Goal: Complete application form: Complete application form

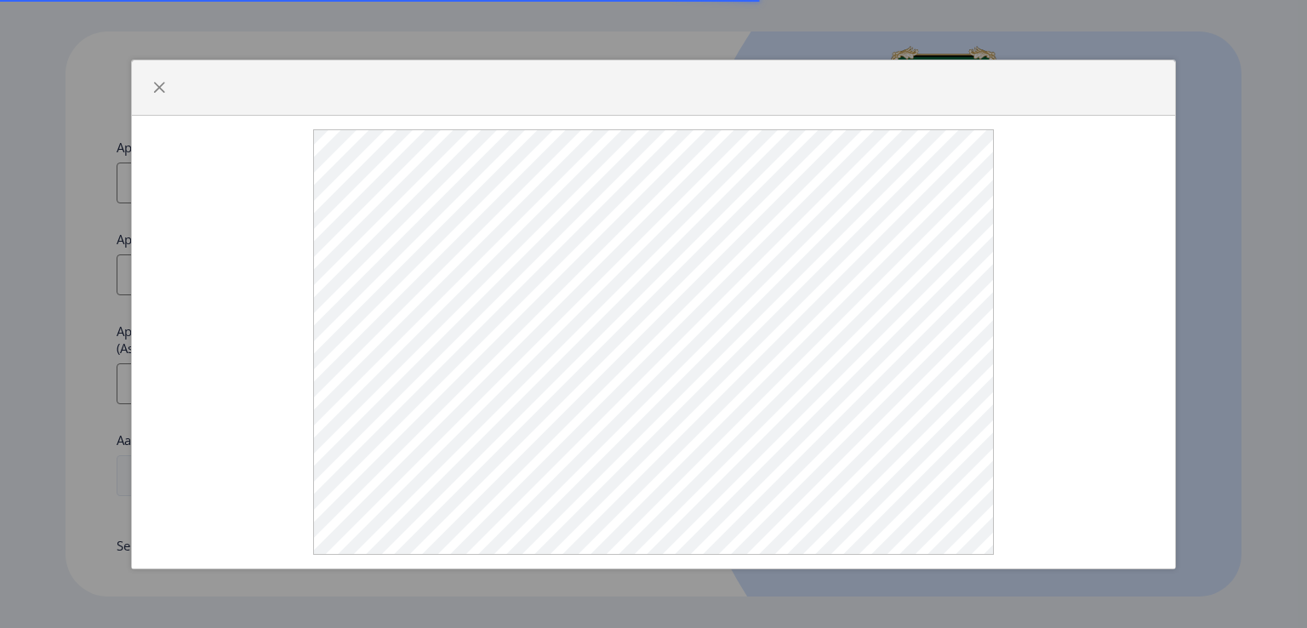
select select
click at [163, 87] on span "button" at bounding box center [159, 88] width 14 height 14
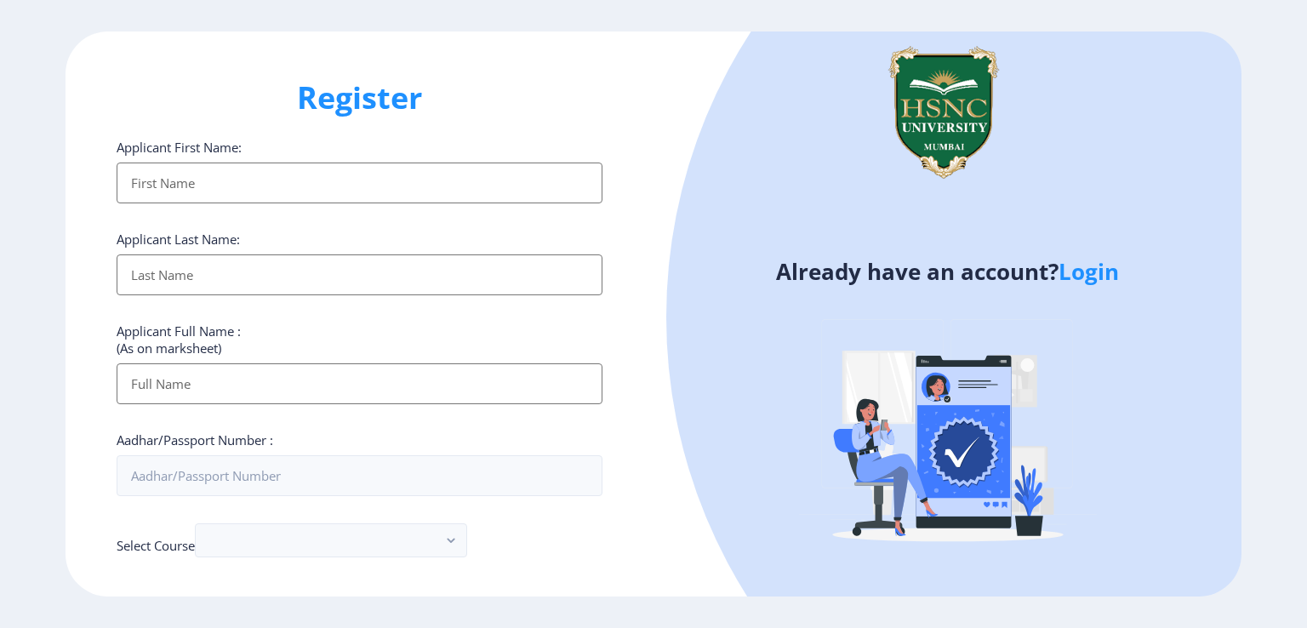
click at [207, 186] on input "Applicant First Name:" at bounding box center [360, 183] width 486 height 41
type input "[PERSON_NAME]"
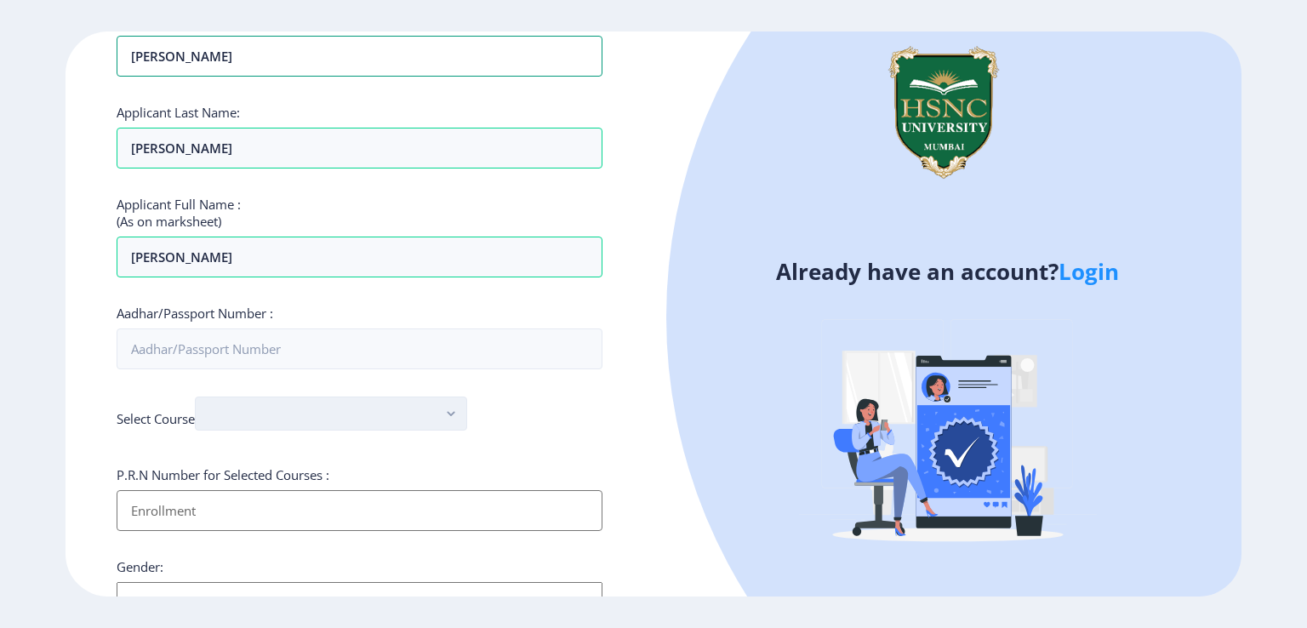
scroll to position [170, 0]
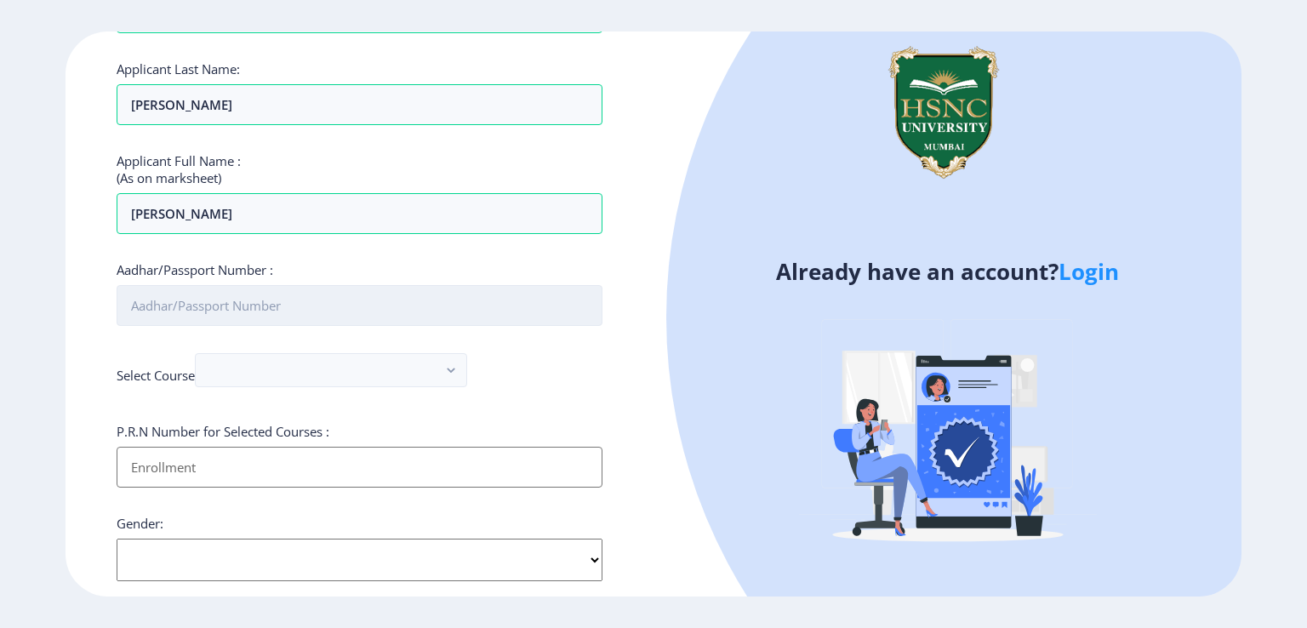
click at [176, 311] on input "Aadhar/Passport Number :" at bounding box center [360, 305] width 486 height 41
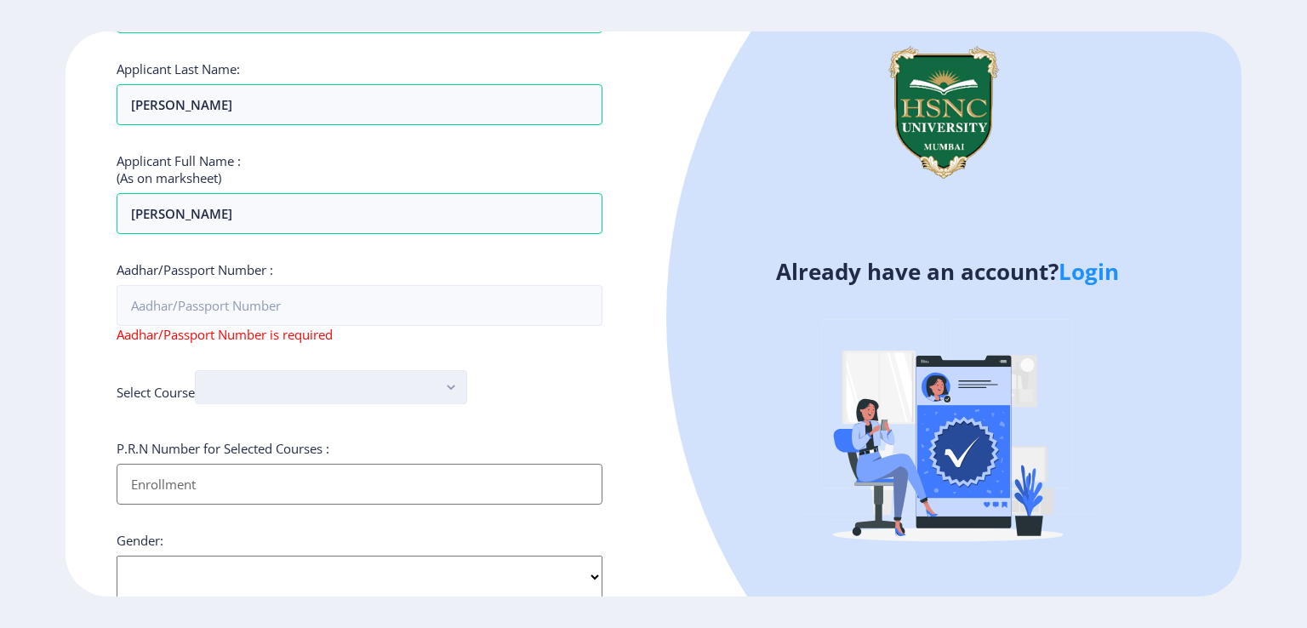
click at [453, 372] on button "button" at bounding box center [331, 387] width 272 height 34
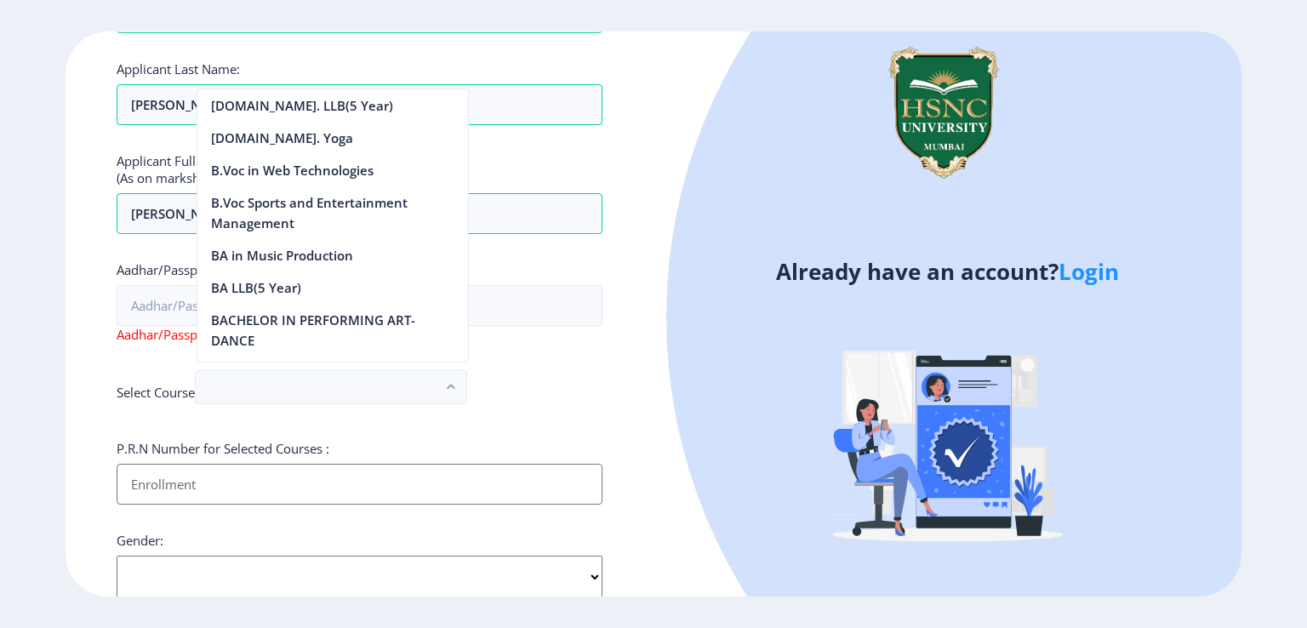
click at [534, 372] on div "Select Course" at bounding box center [360, 391] width 486 height 43
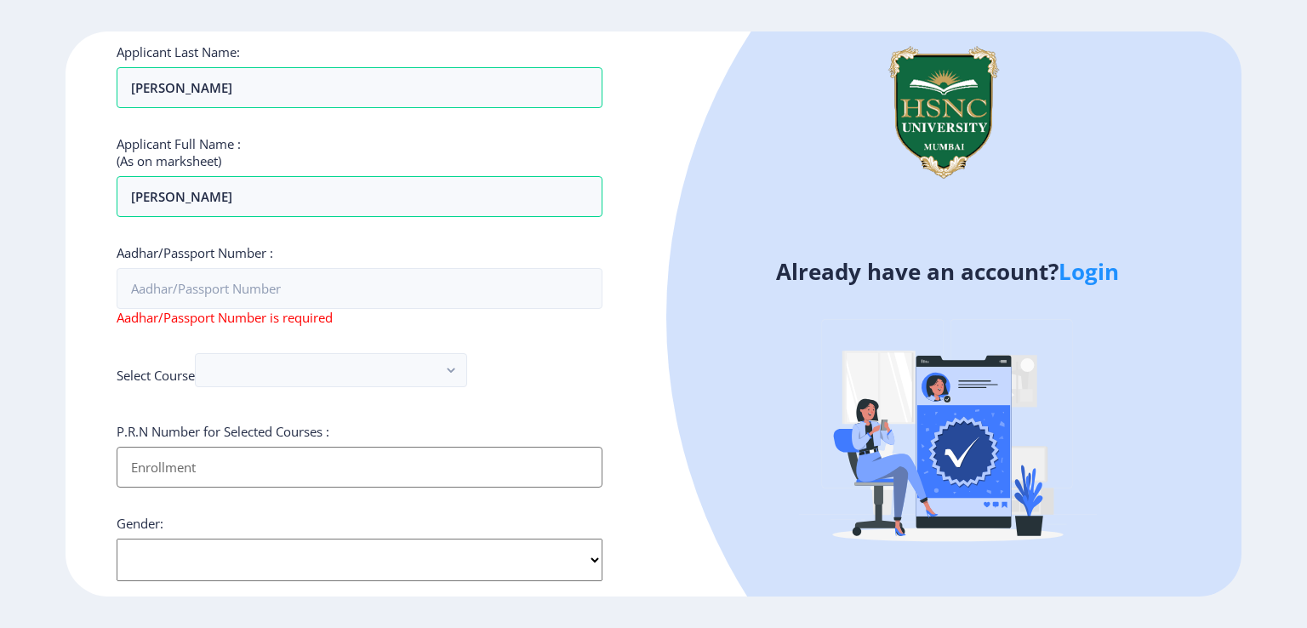
scroll to position [0, 0]
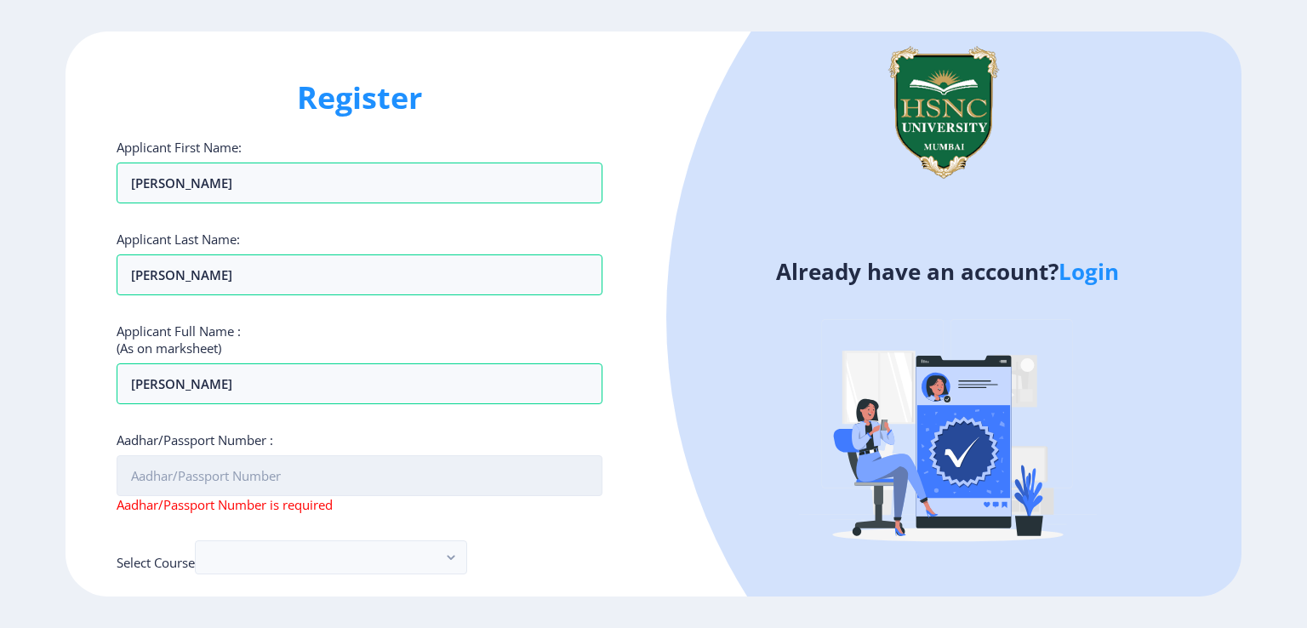
click at [278, 474] on input "Aadhar/Passport Number :" at bounding box center [360, 475] width 486 height 41
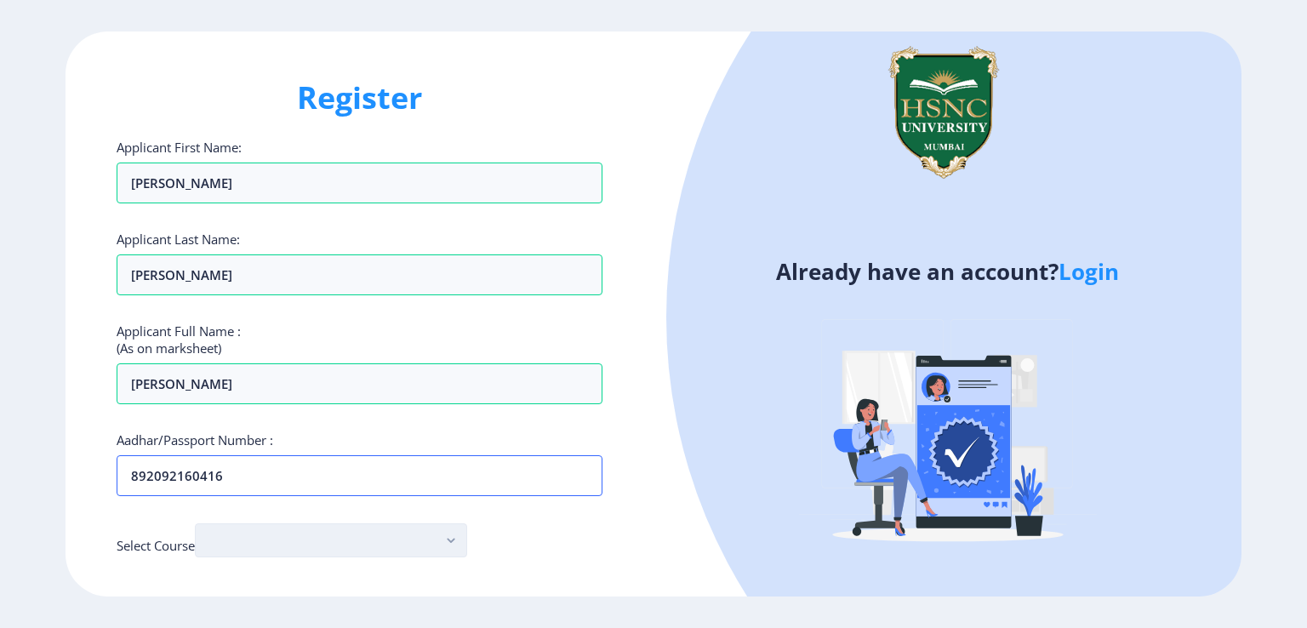
type input "892092160416"
click at [211, 545] on button "button" at bounding box center [331, 540] width 272 height 34
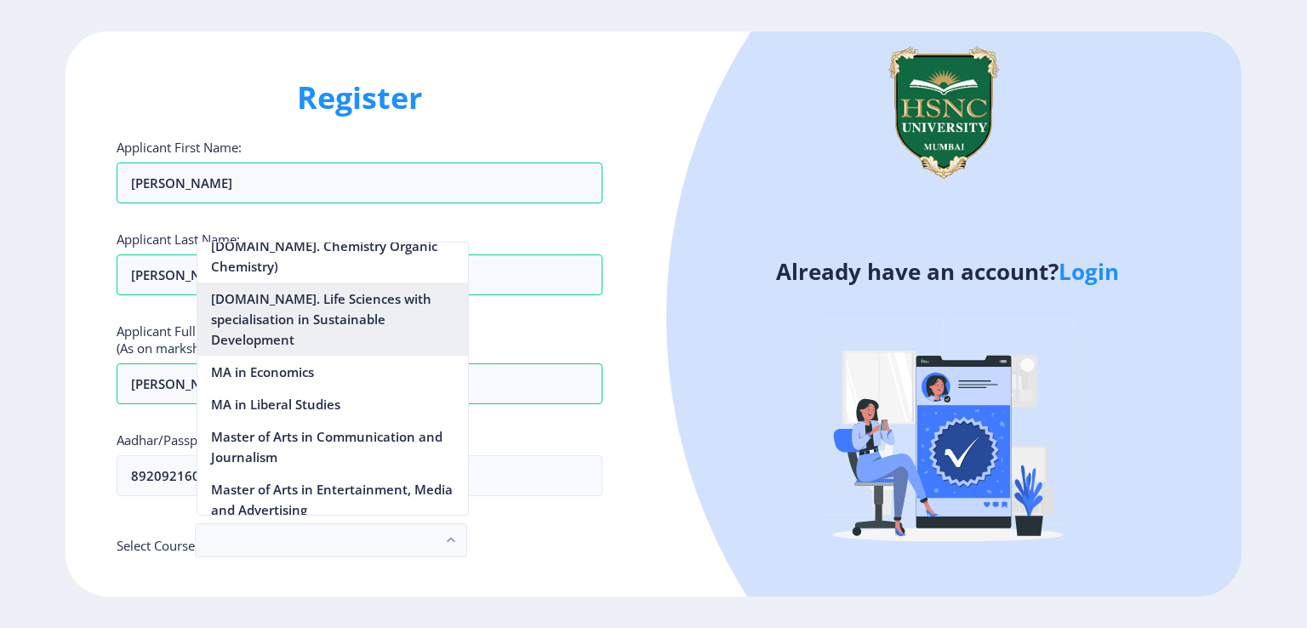
scroll to position [2298, 0]
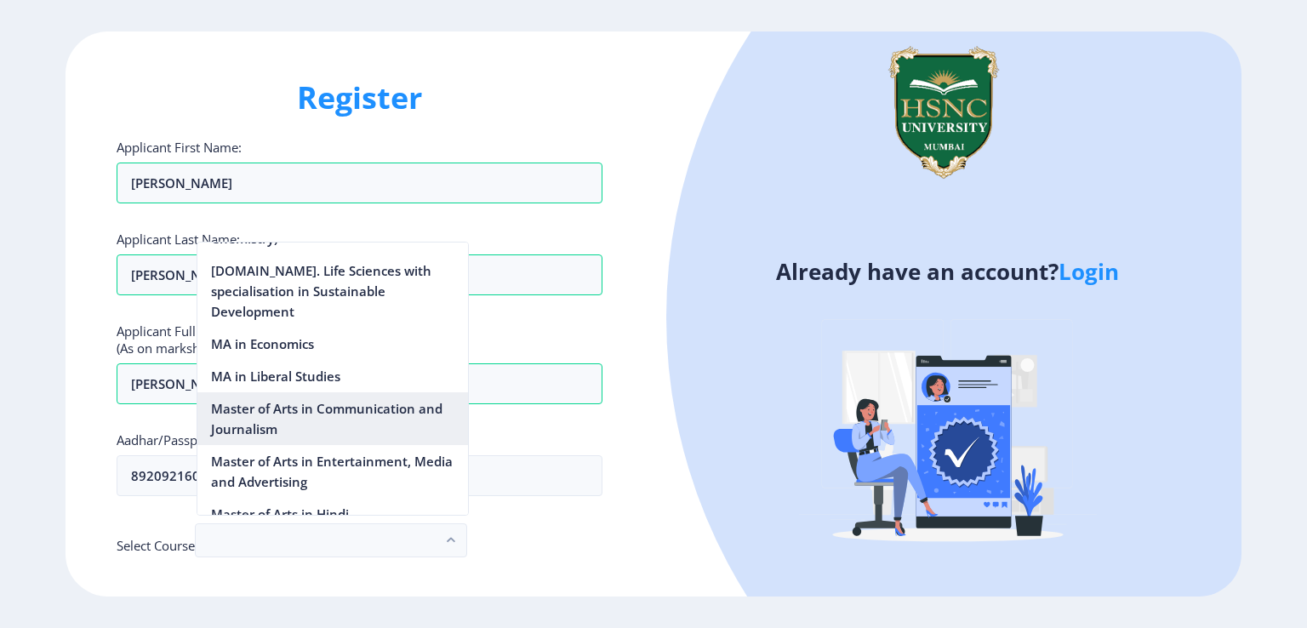
click at [289, 392] on nb-option "Master of Arts in Communication and Journalism" at bounding box center [332, 418] width 271 height 53
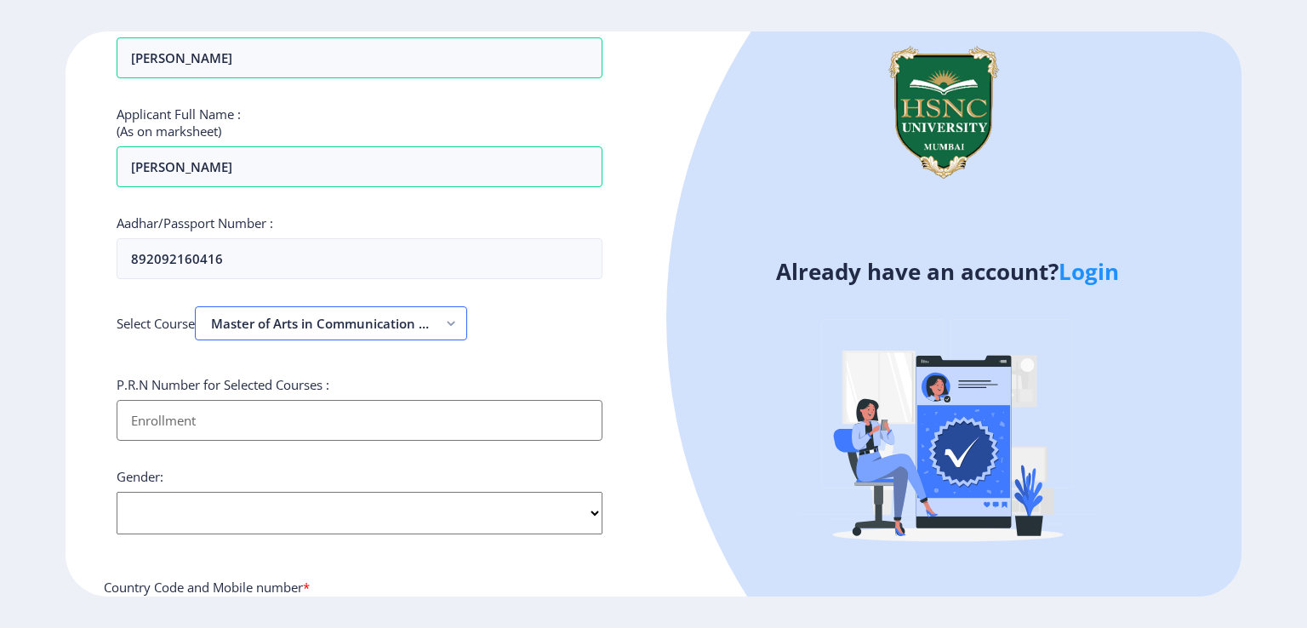
scroll to position [255, 0]
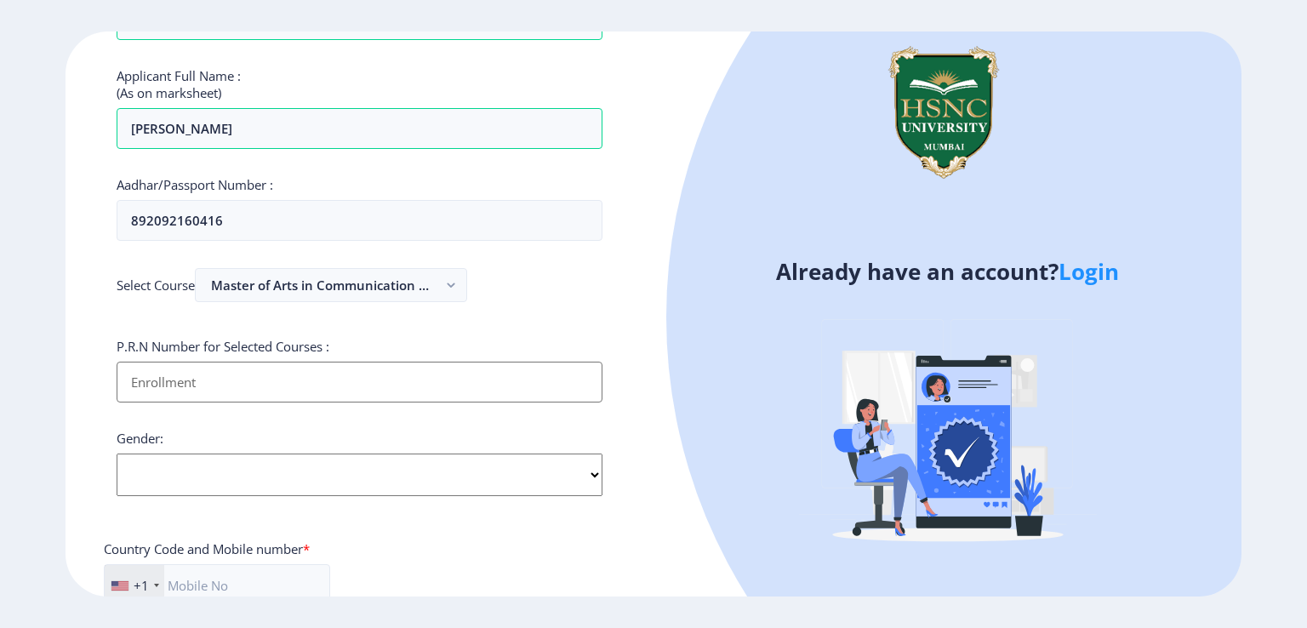
click at [274, 380] on input "Applicant First Name:" at bounding box center [360, 382] width 486 height 41
type input "23032081009"
click at [197, 477] on select "Select Gender [DEMOGRAPHIC_DATA] [DEMOGRAPHIC_DATA] Other" at bounding box center [360, 475] width 486 height 43
select select "[DEMOGRAPHIC_DATA]"
click at [117, 454] on select "Select Gender [DEMOGRAPHIC_DATA] [DEMOGRAPHIC_DATA] Other" at bounding box center [360, 475] width 486 height 43
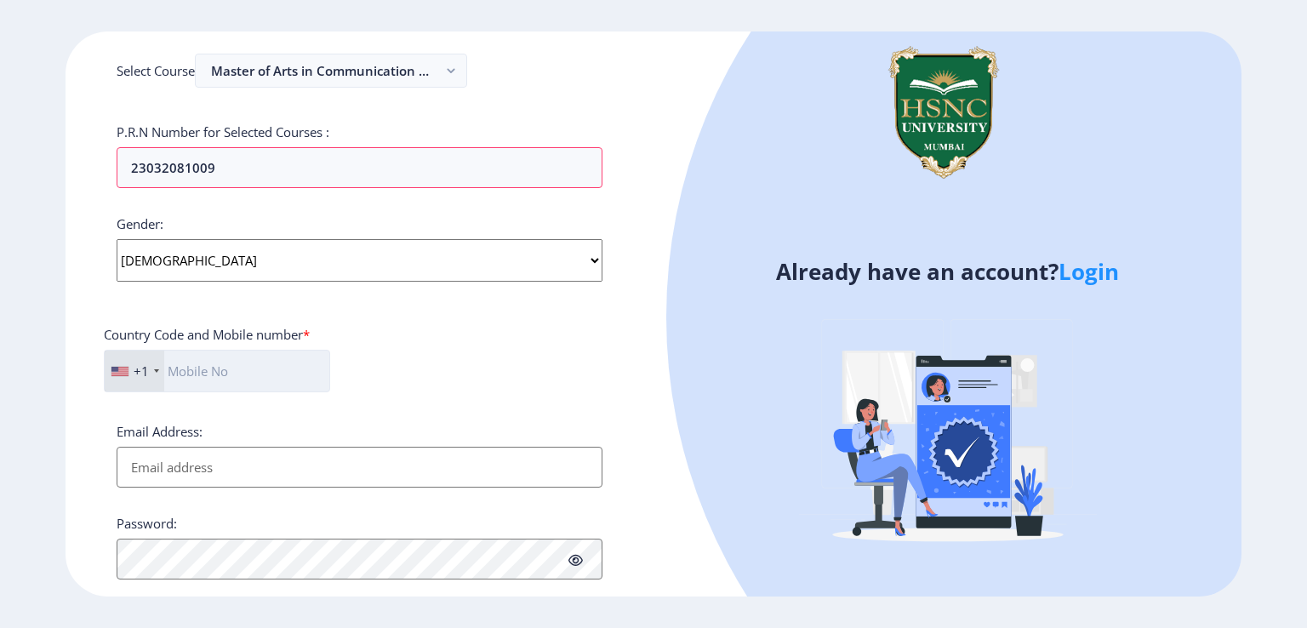
scroll to position [511, 0]
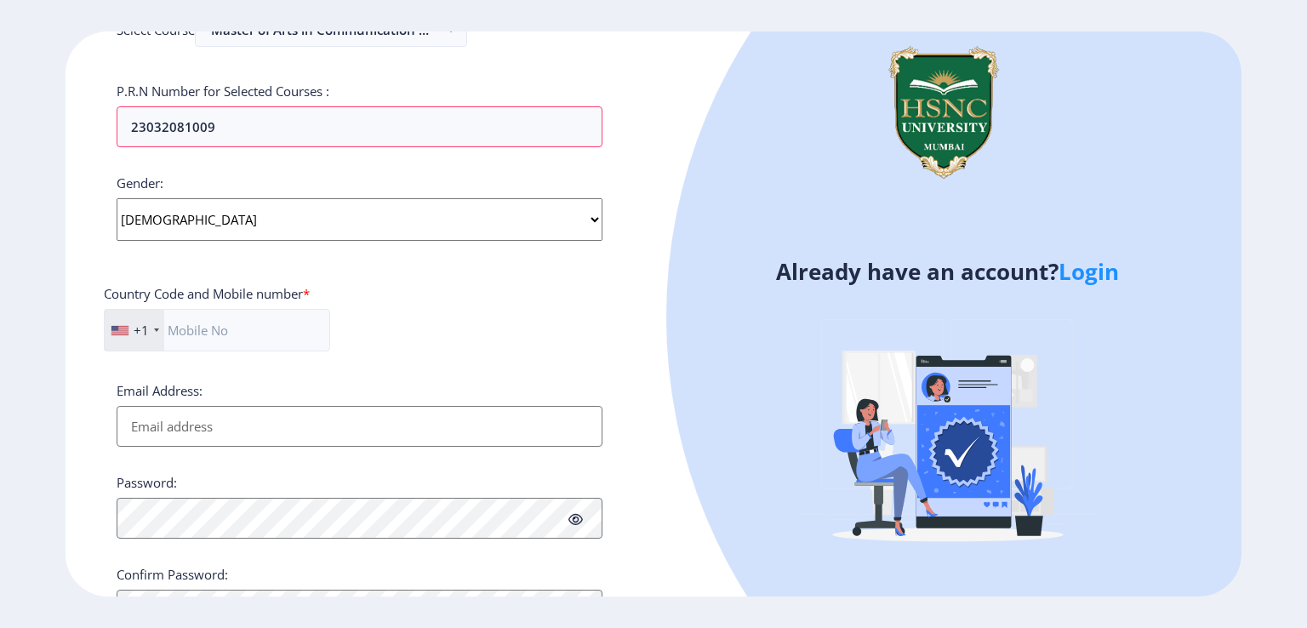
click at [151, 328] on div "+1" at bounding box center [135, 330] width 60 height 41
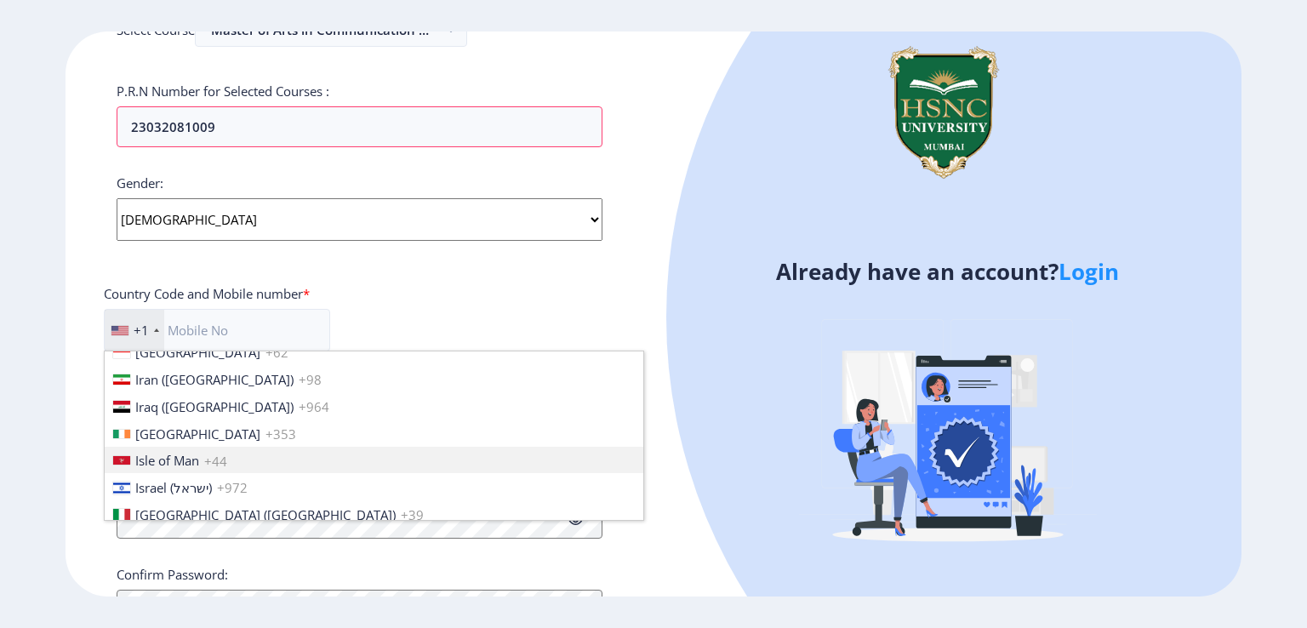
scroll to position [2638, 0]
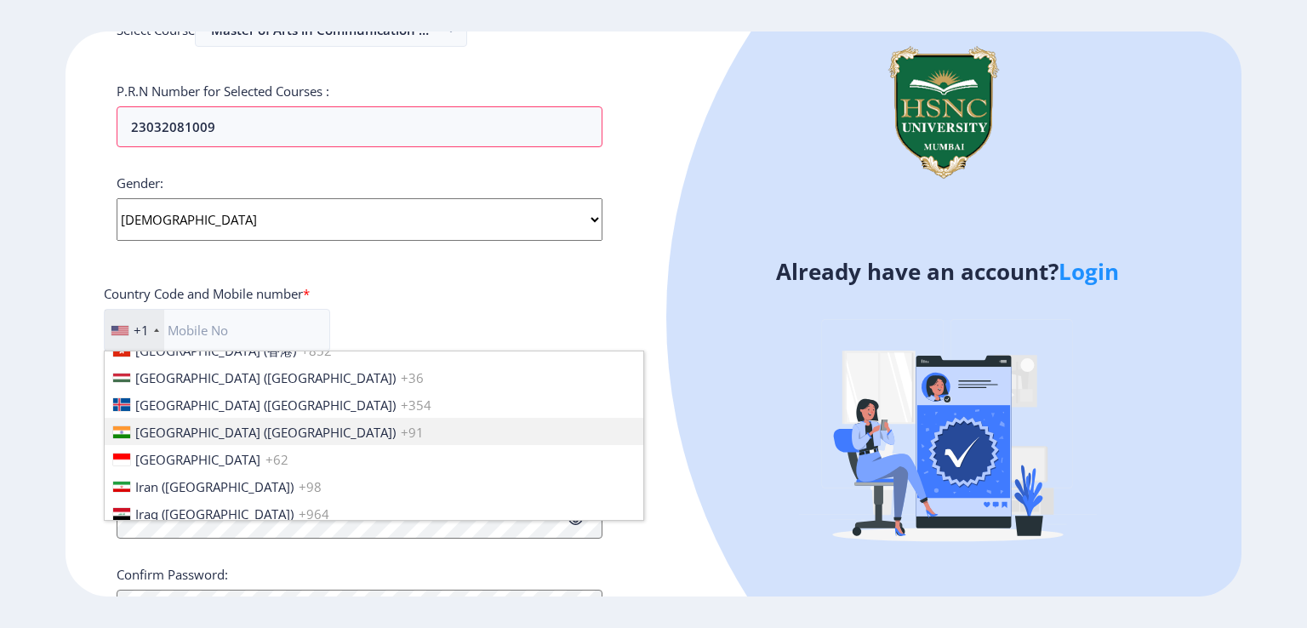
click at [145, 431] on span "[GEOGRAPHIC_DATA] ([GEOGRAPHIC_DATA])" at bounding box center [265, 432] width 260 height 17
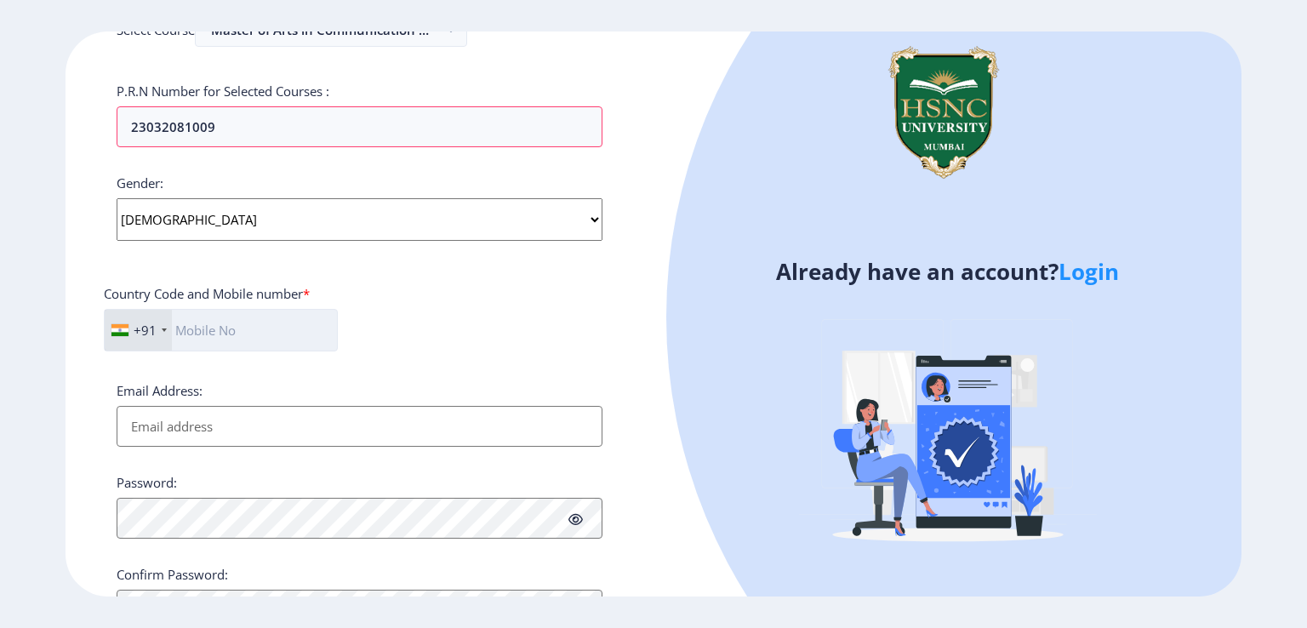
click at [208, 339] on input "text" at bounding box center [221, 330] width 234 height 43
type input "8894415910"
click at [456, 320] on div "+91 [GEOGRAPHIC_DATA] +1 [GEOGRAPHIC_DATA] +44 [GEOGRAPHIC_DATA] (‫[GEOGRAPHIC_…" at bounding box center [359, 337] width 511 height 56
click at [213, 420] on input "Email Address:" at bounding box center [360, 426] width 486 height 41
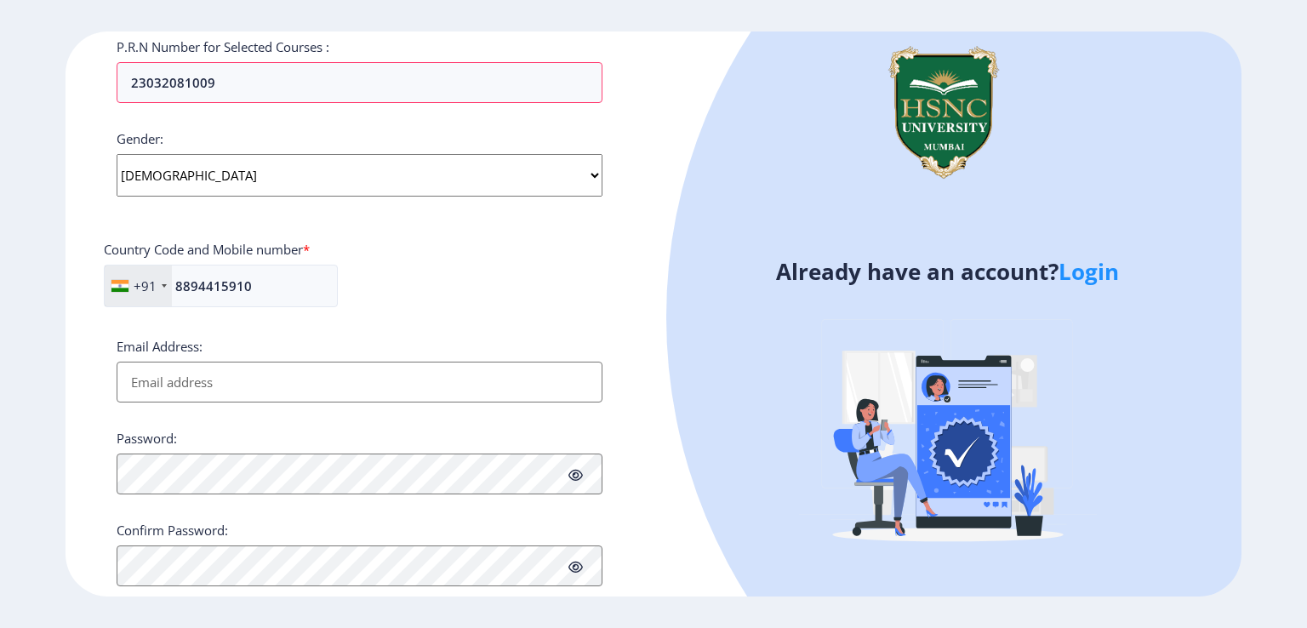
scroll to position [596, 0]
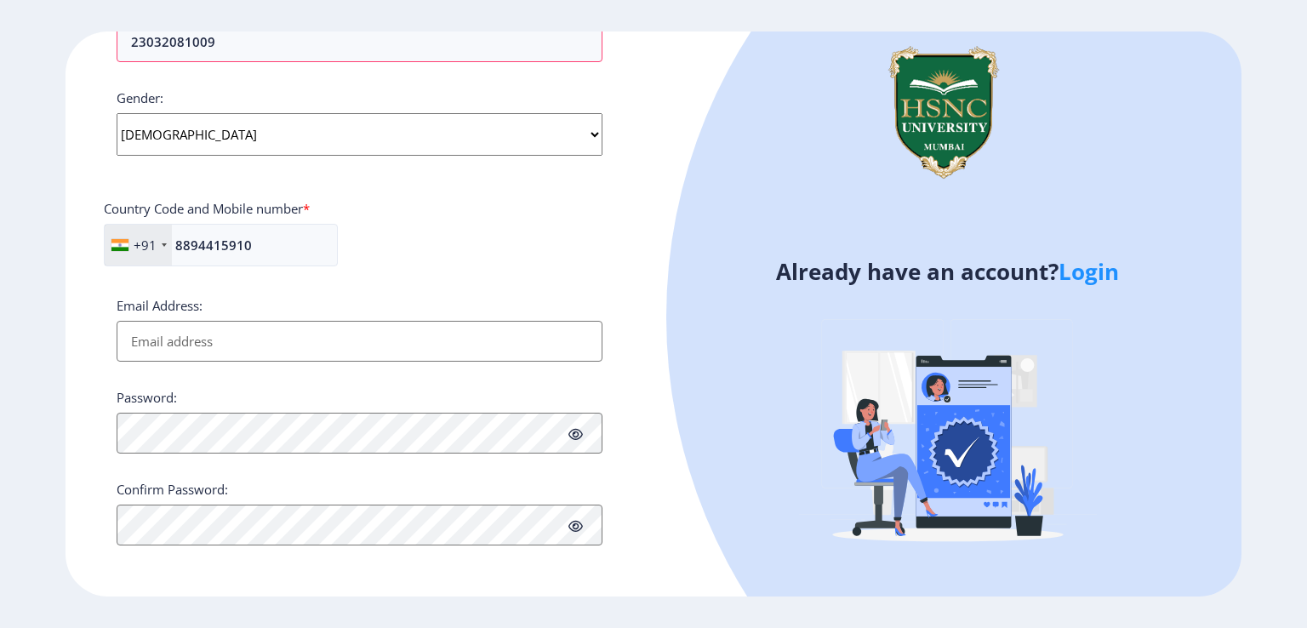
click at [202, 338] on input "Email Address:" at bounding box center [360, 341] width 486 height 41
type input "[EMAIL_ADDRESS][DOMAIN_NAME]"
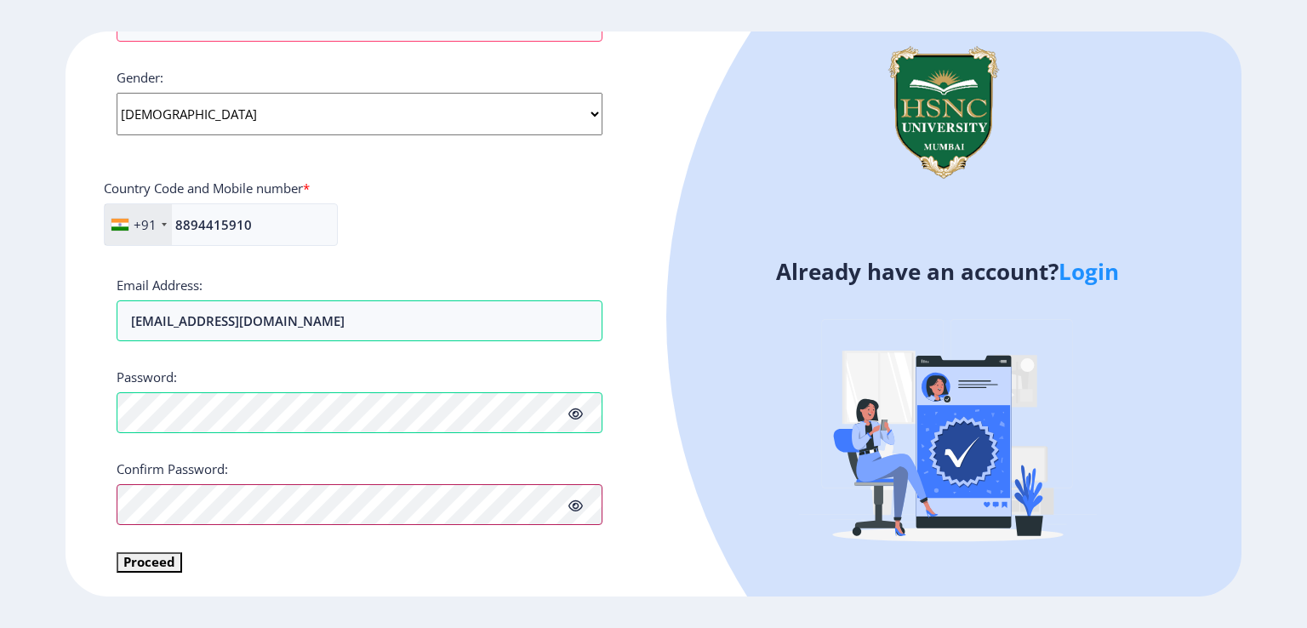
scroll to position [615, 0]
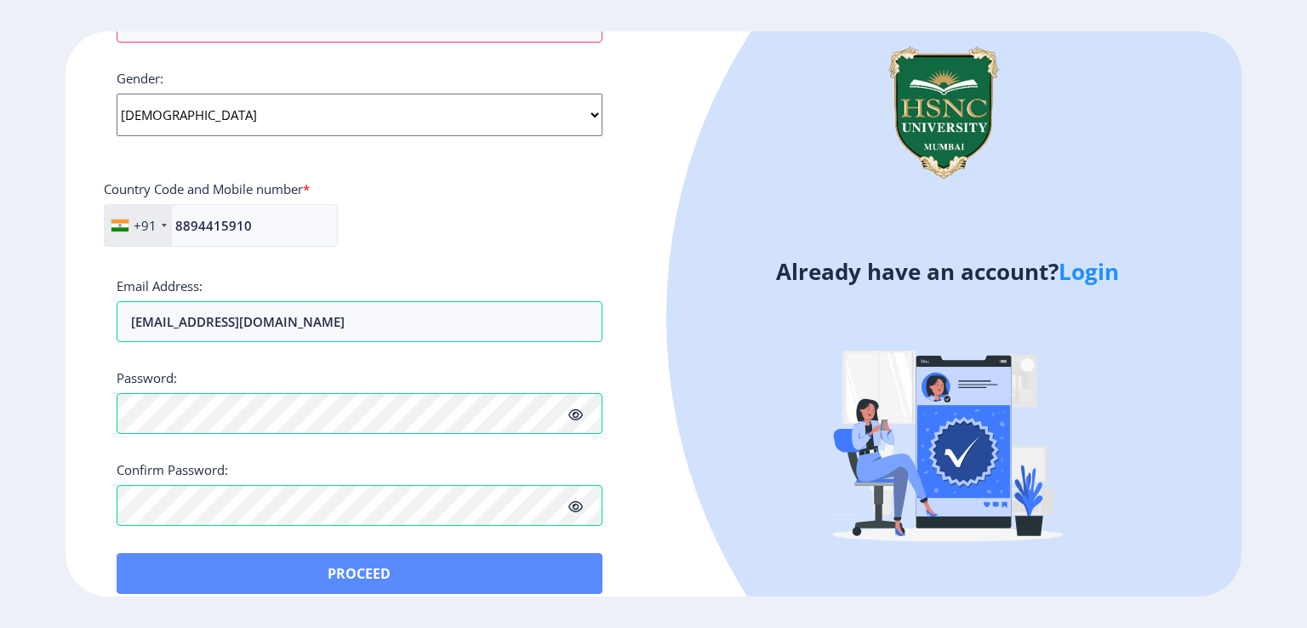
click at [266, 574] on div "Register Applicant First Name: [PERSON_NAME] Applicant Last Name: [PERSON_NAME]…" at bounding box center [360, 313] width 588 height 565
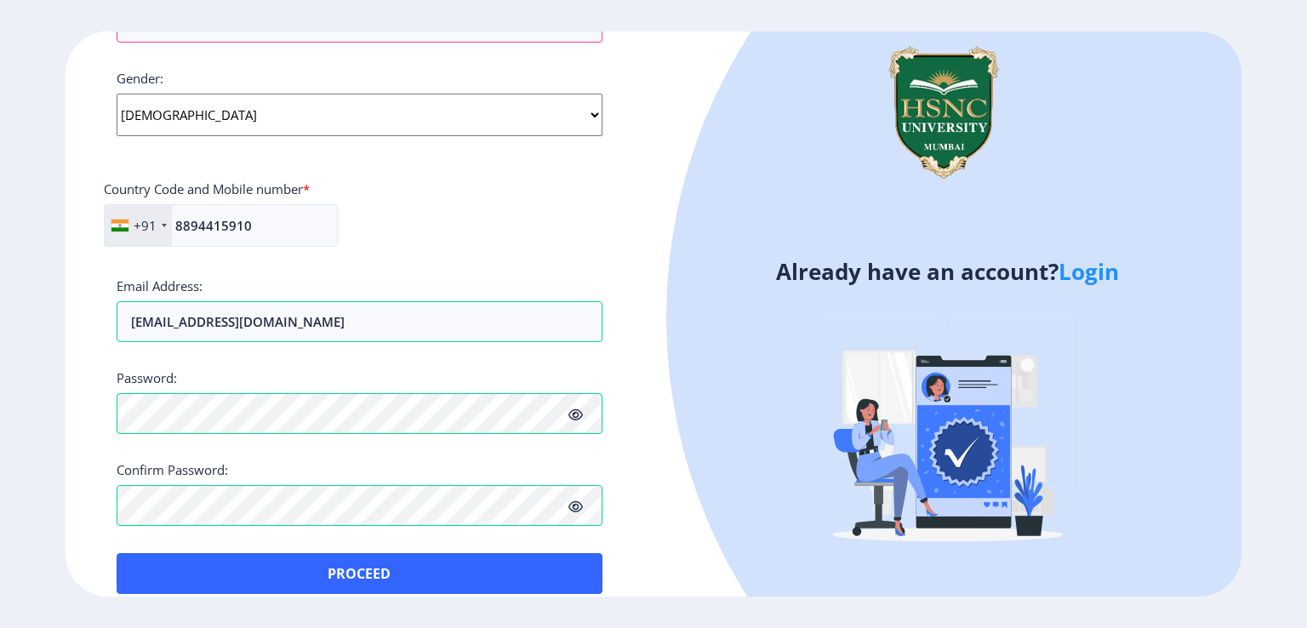
click at [574, 505] on icon at bounding box center [575, 506] width 14 height 13
click at [573, 505] on icon at bounding box center [575, 506] width 14 height 13
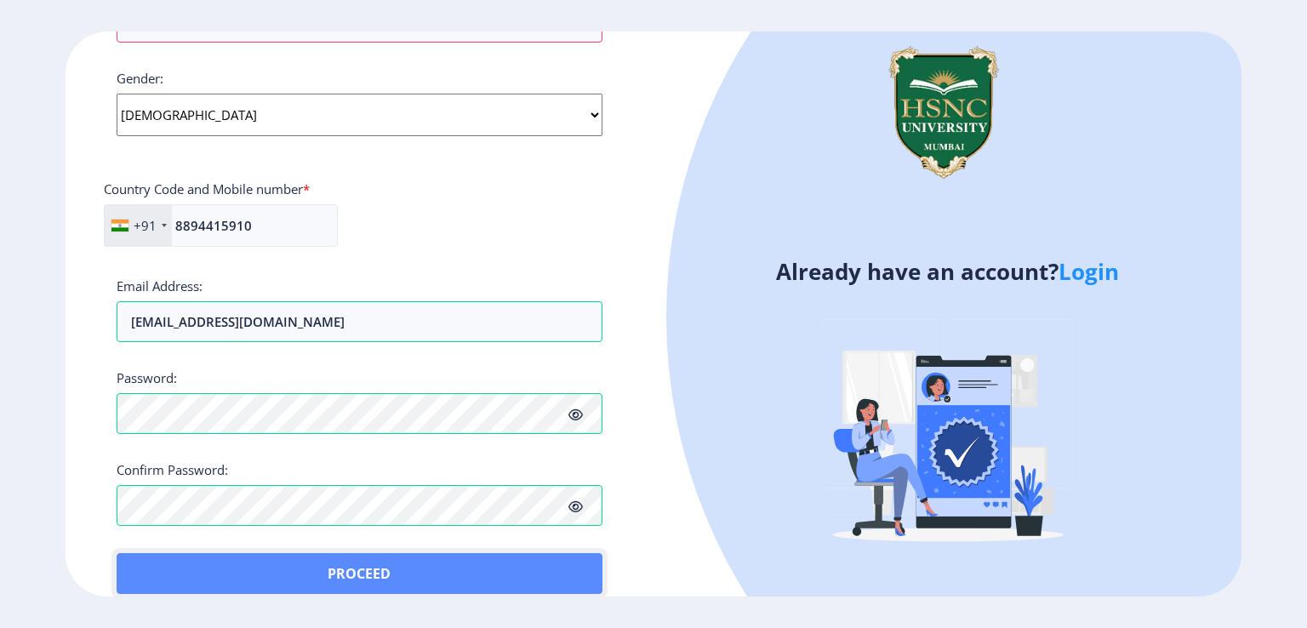
click at [272, 565] on button "Proceed" at bounding box center [360, 573] width 486 height 41
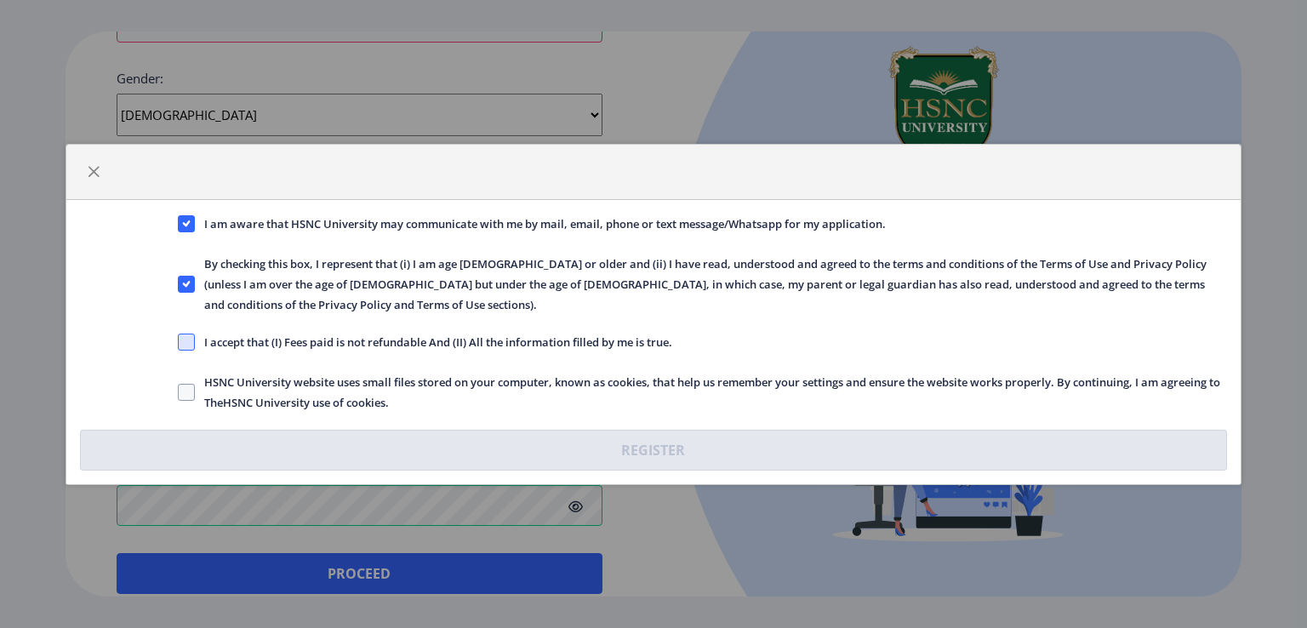
click at [187, 334] on span at bounding box center [186, 342] width 17 height 17
click at [179, 341] on input "I accept that (I) Fees paid is not refundable And (II) All the information fill…" at bounding box center [178, 341] width 1 height 1
checkbox input "true"
click at [174, 387] on div "HSNC University website uses small files stored on your computer, known as cook…" at bounding box center [703, 392] width 1076 height 41
click at [191, 384] on span at bounding box center [186, 392] width 17 height 17
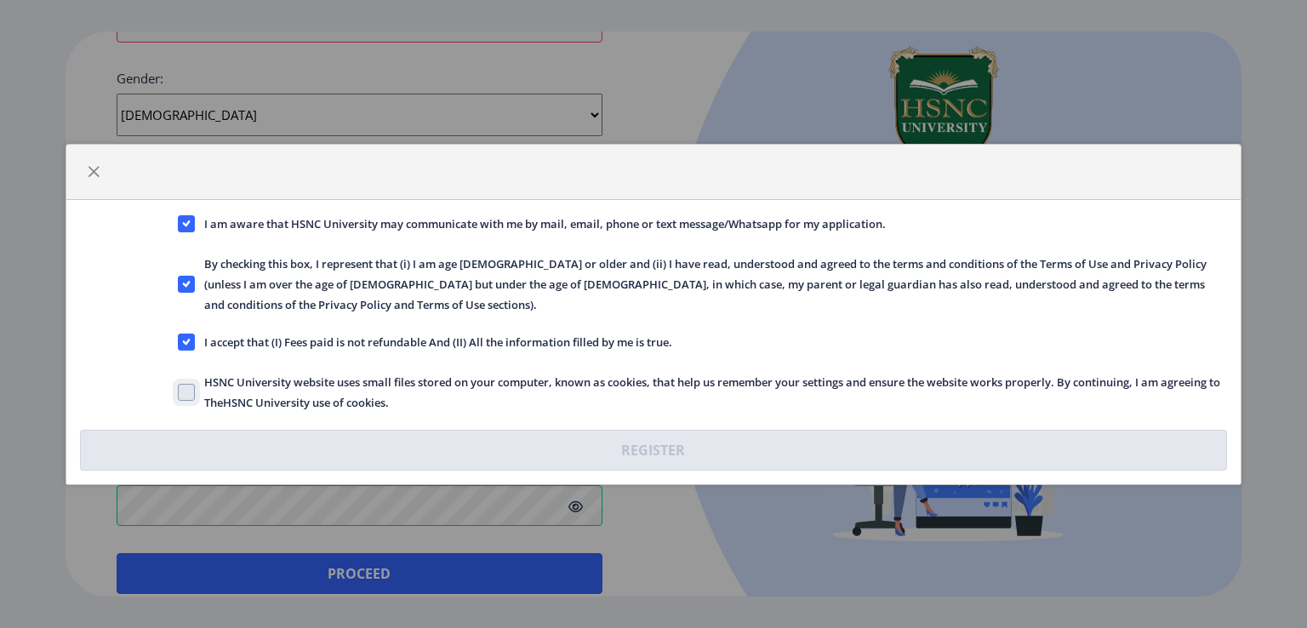
click at [179, 391] on input "HSNC University website uses small files stored on your computer, known as cook…" at bounding box center [178, 391] width 1 height 1
checkbox input "true"
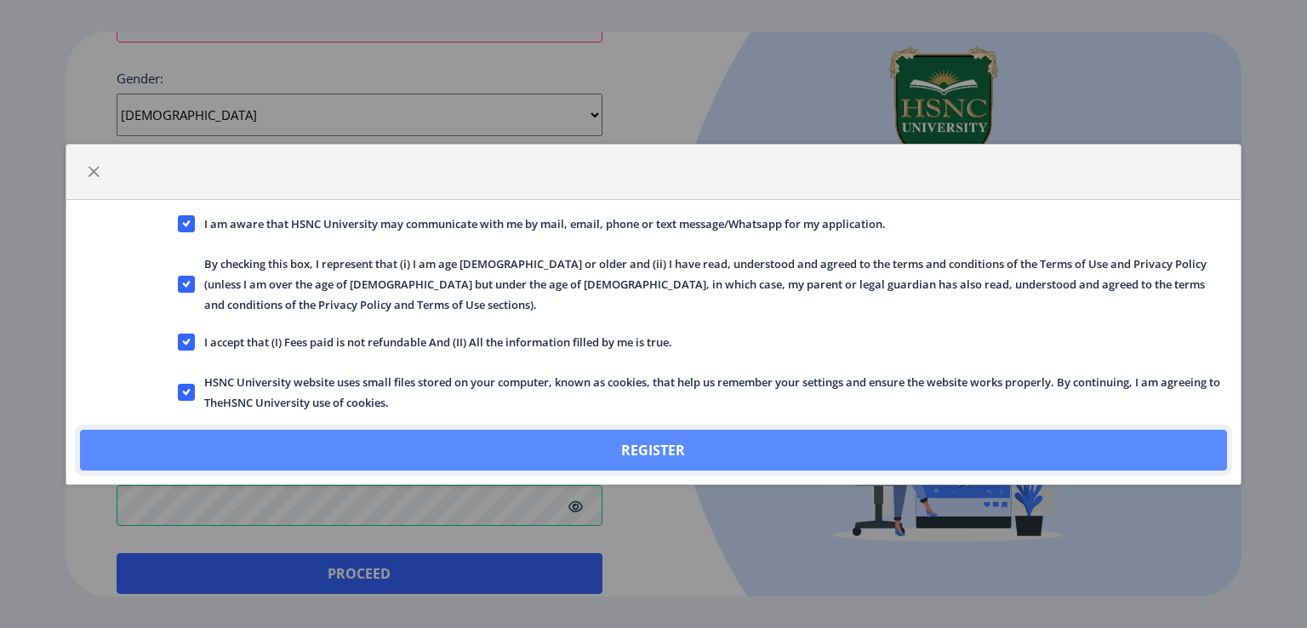
click at [655, 430] on button "Register" at bounding box center [653, 450] width 1147 height 41
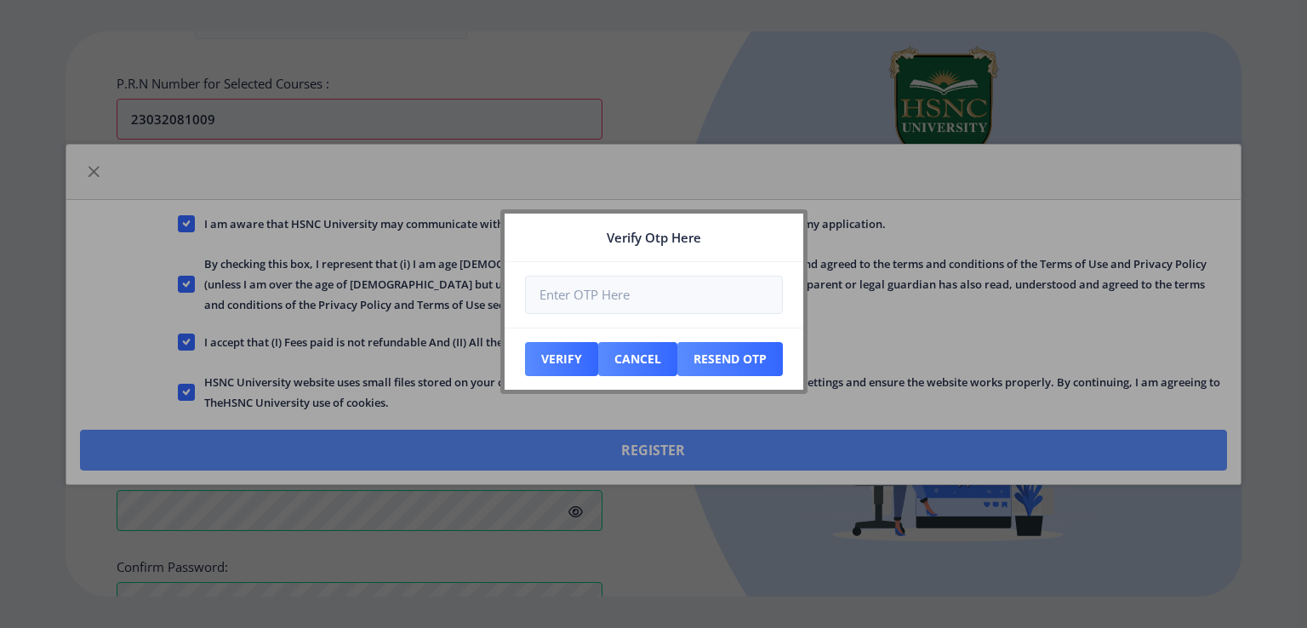
scroll to position [711, 0]
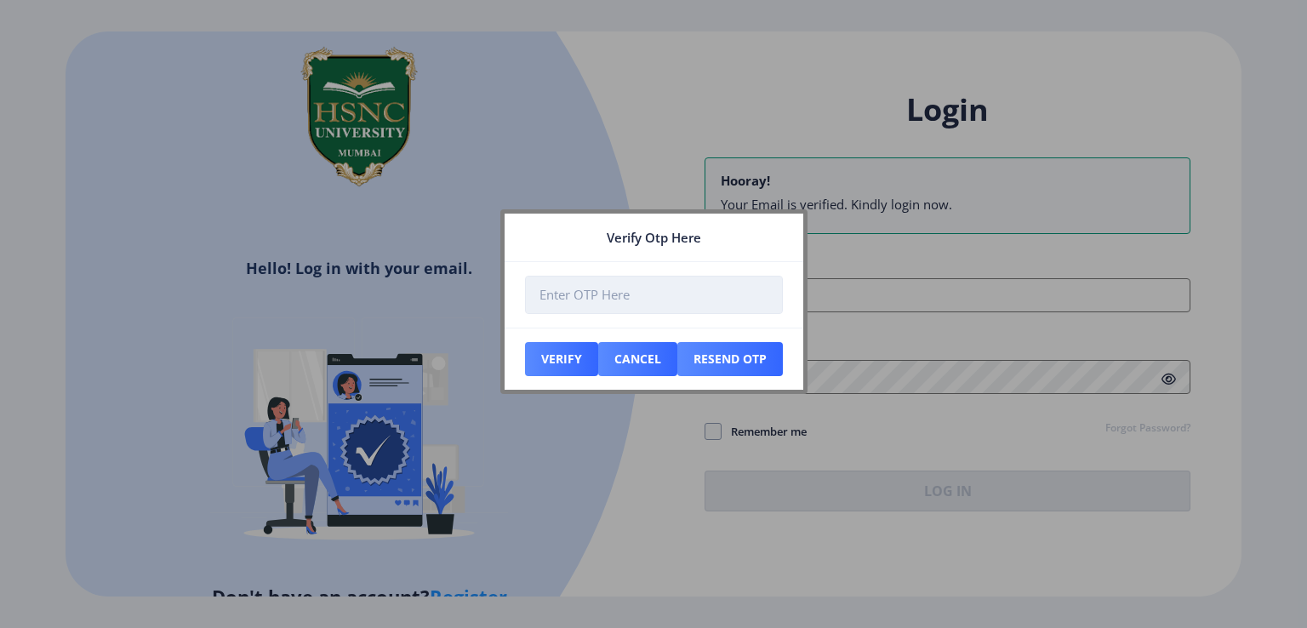
click at [661, 297] on input "number" at bounding box center [654, 295] width 258 height 38
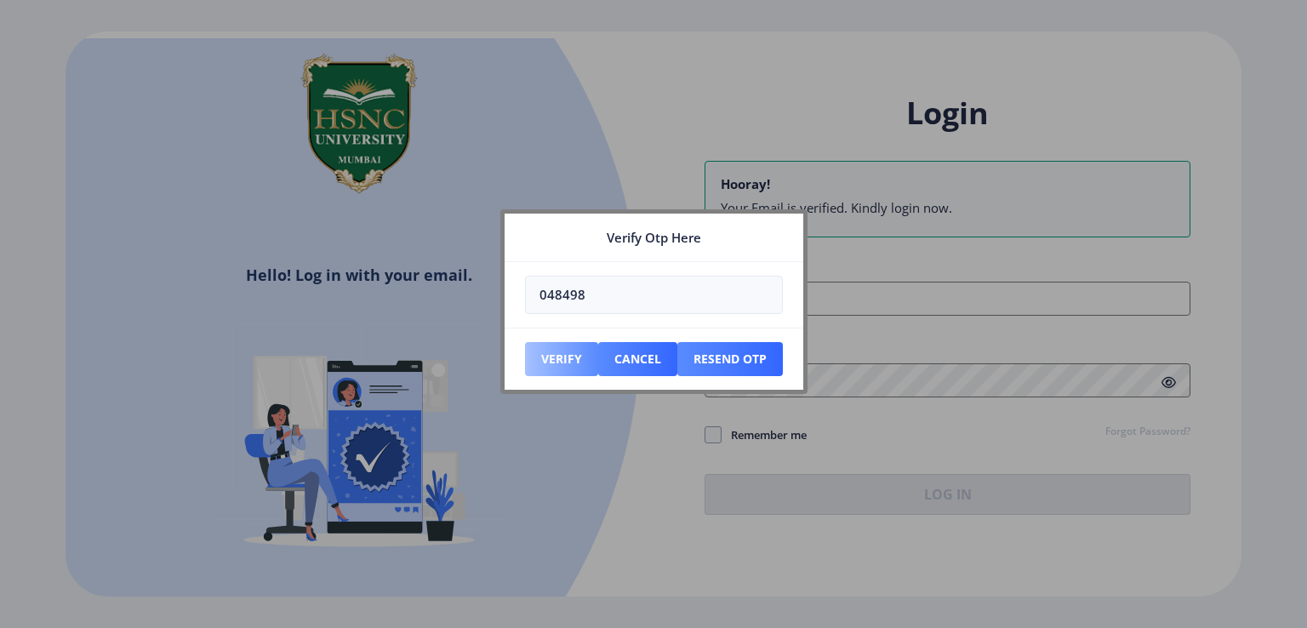
type input "048498"
click at [563, 355] on button "Verify" at bounding box center [561, 359] width 73 height 34
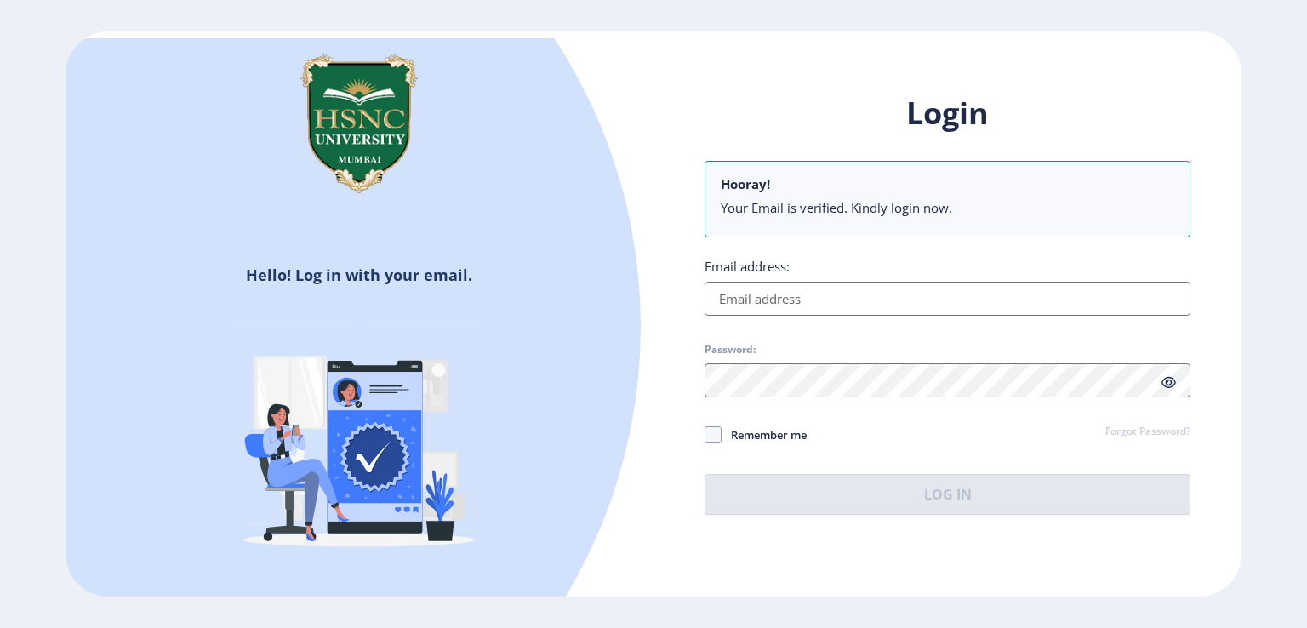
click at [750, 300] on input "Email address:" at bounding box center [948, 299] width 486 height 34
type input "[EMAIL_ADDRESS][DOMAIN_NAME]"
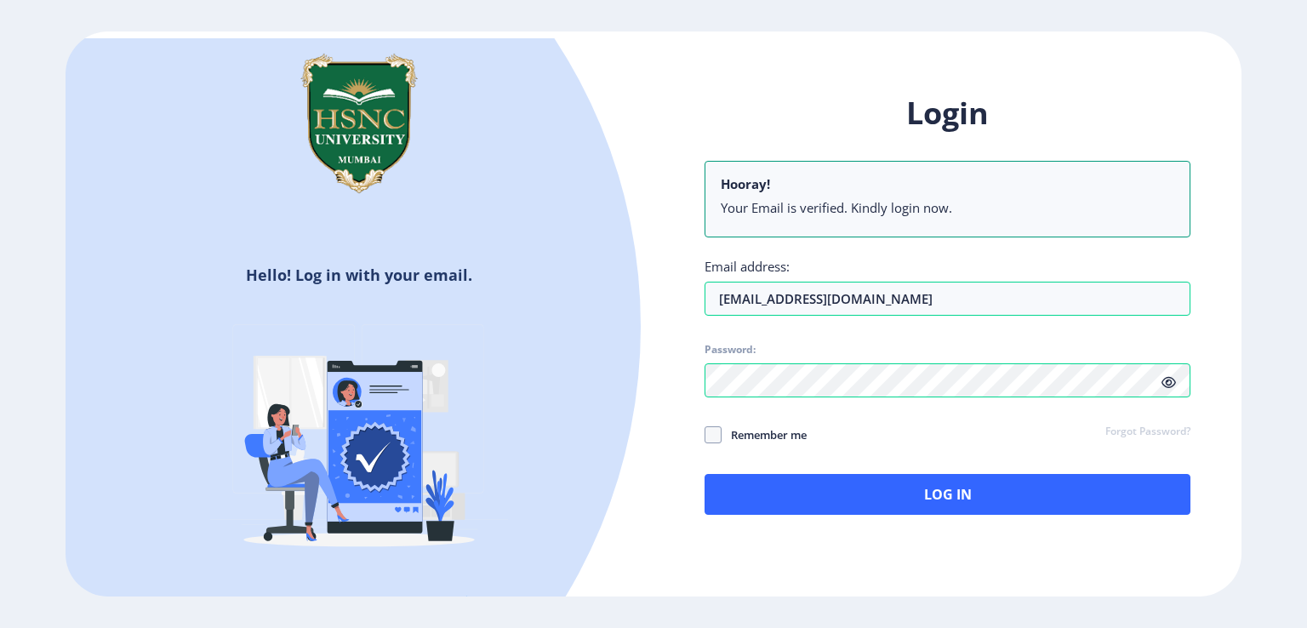
click at [663, 515] on div "Login Hooray! Your Email is verified. Kindly login now. Email address: [EMAIL_A…" at bounding box center [948, 317] width 588 height 500
click at [714, 433] on span at bounding box center [713, 434] width 17 height 17
click at [705, 434] on input "Remember me" at bounding box center [705, 434] width 1 height 1
checkbox input "true"
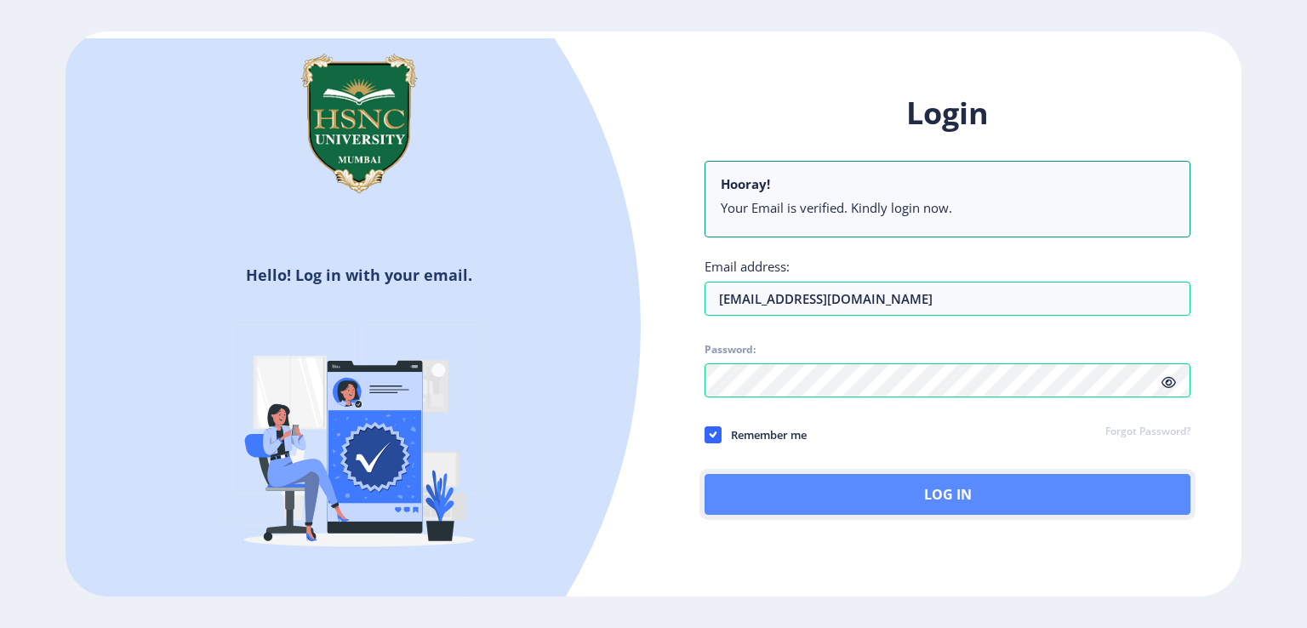
click at [916, 503] on button "Log In" at bounding box center [948, 494] width 486 height 41
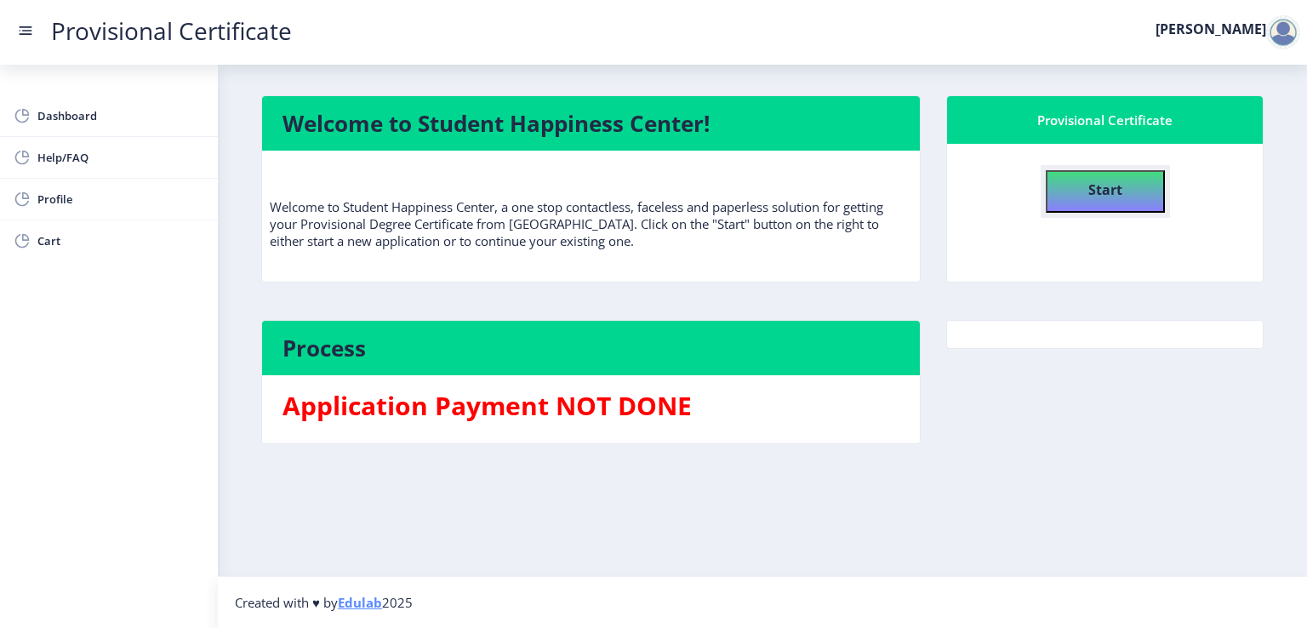
click at [1101, 186] on b "Start" at bounding box center [1105, 189] width 34 height 19
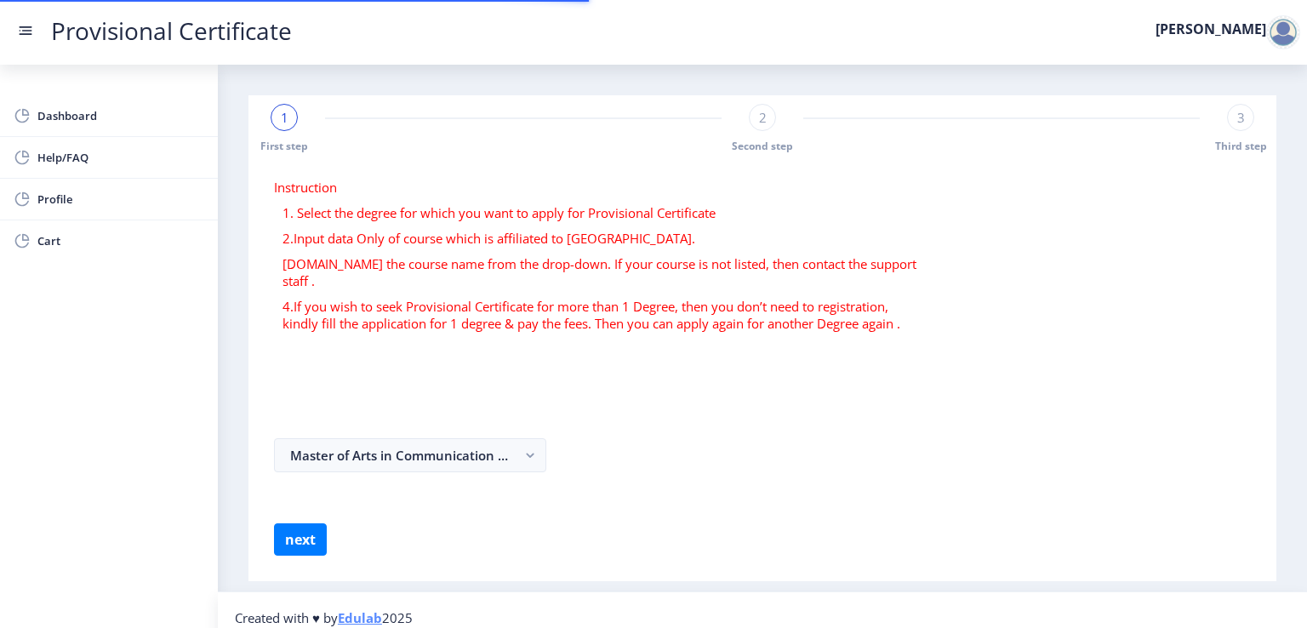
select select
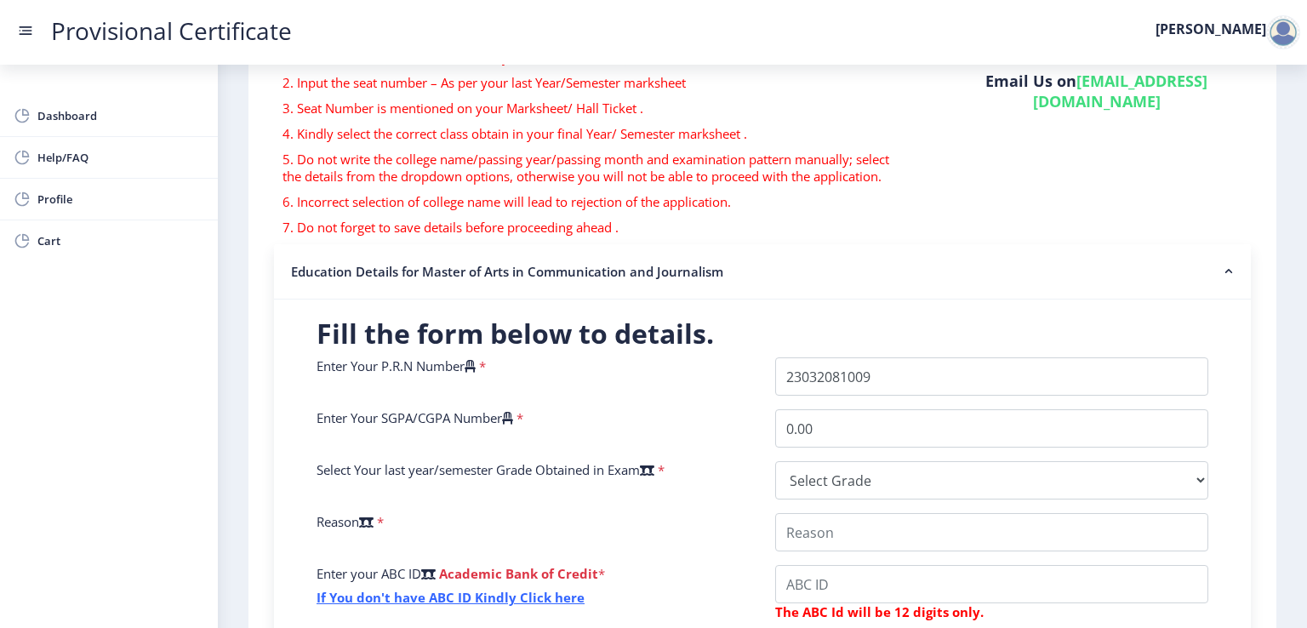
scroll to position [255, 0]
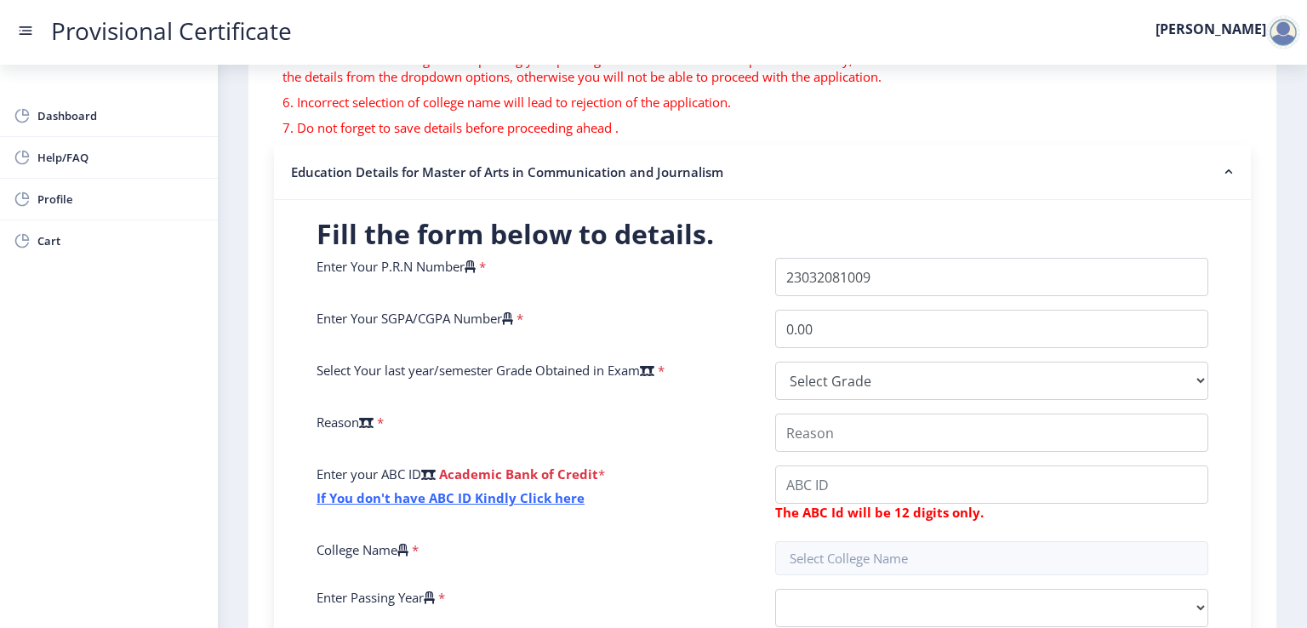
click at [513, 317] on icon at bounding box center [507, 318] width 11 height 13
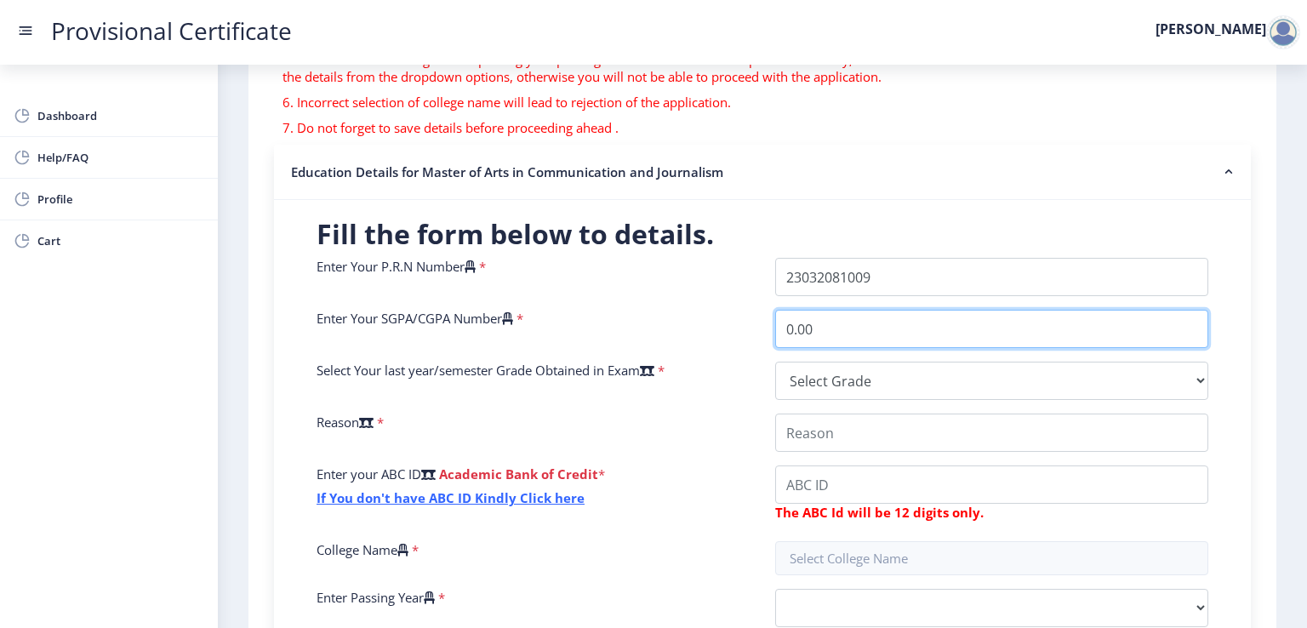
click at [775, 317] on input "0.00" at bounding box center [991, 329] width 433 height 38
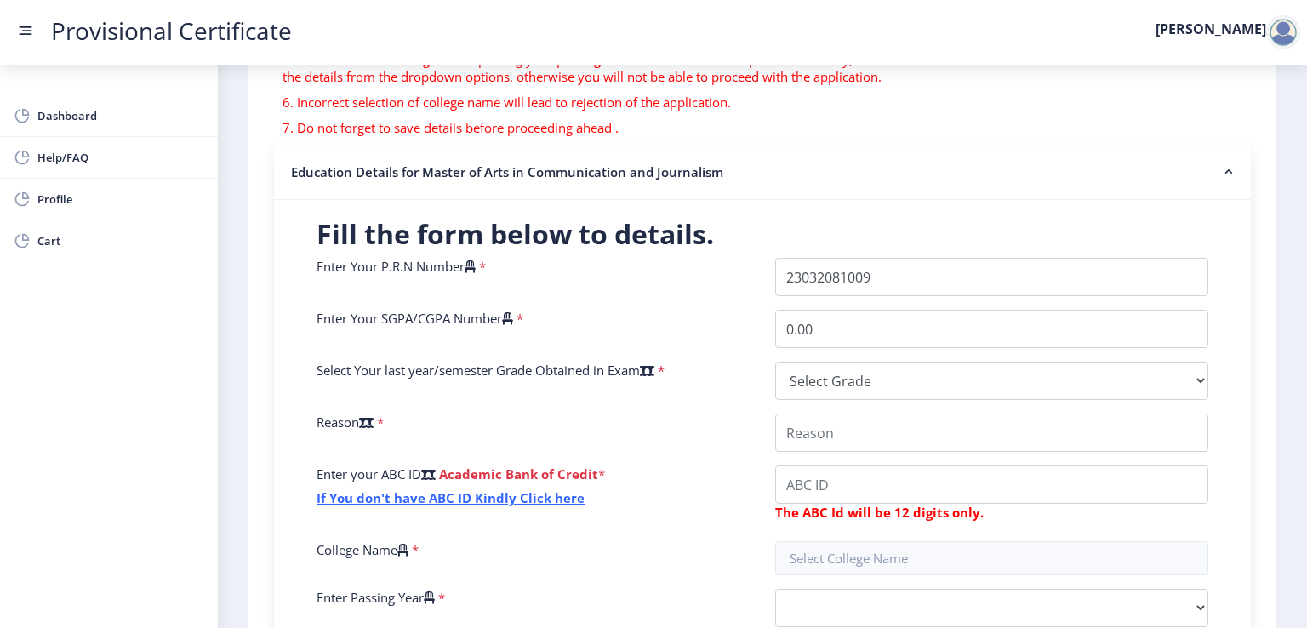
click at [513, 316] on icon at bounding box center [507, 318] width 11 height 13
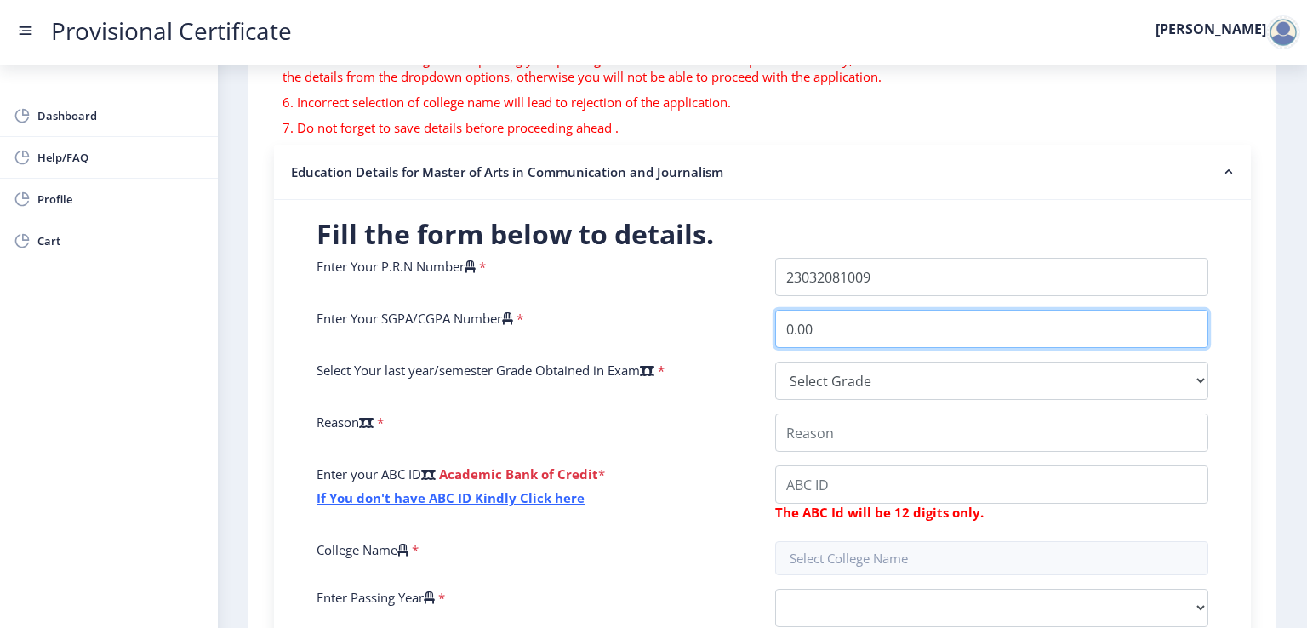
click at [775, 316] on input "0.00" at bounding box center [991, 329] width 433 height 38
type input "0"
type input "9"
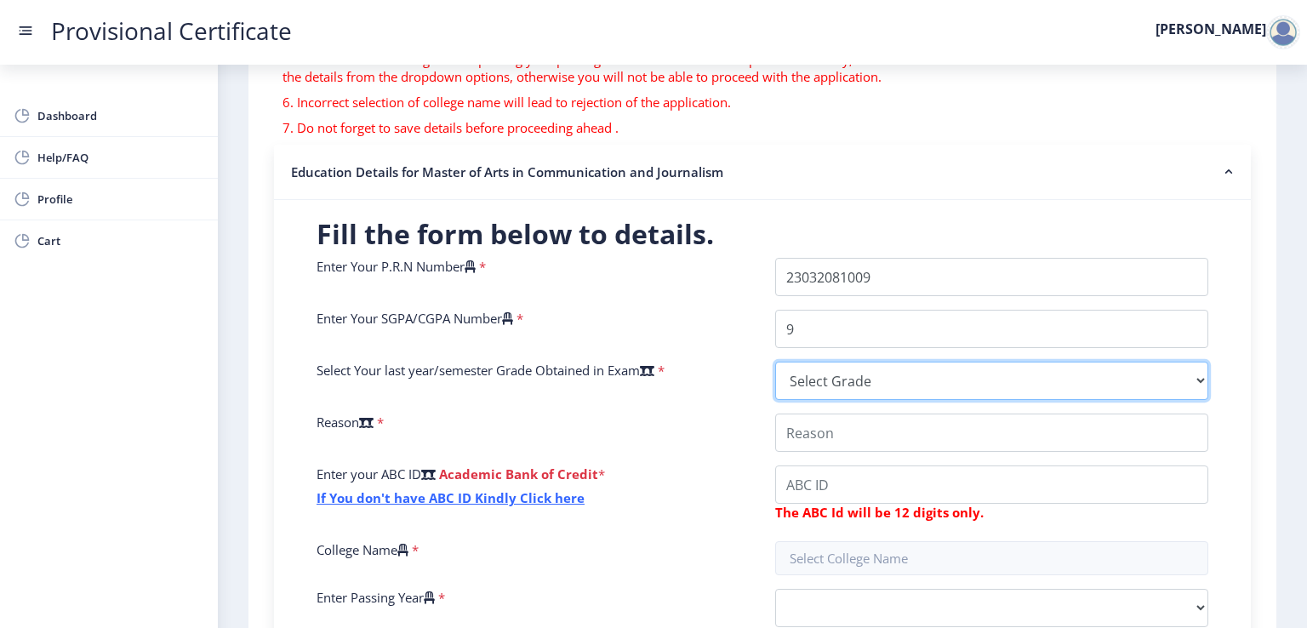
click at [803, 389] on select "Select Grade O A+ A B+ B C D F(Fail)" at bounding box center [991, 381] width 433 height 38
select select "A+"
click at [775, 362] on select "Select Grade O A+ A B+ B C D F(Fail)" at bounding box center [991, 381] width 433 height 38
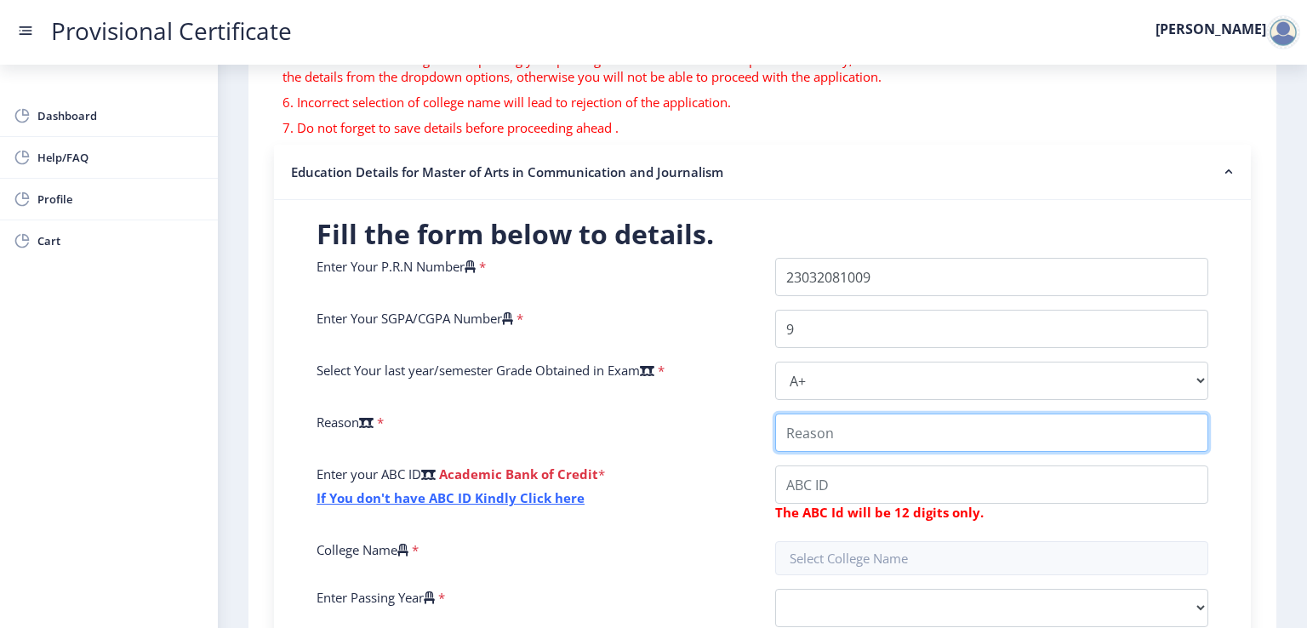
click at [890, 438] on input "College Name" at bounding box center [991, 433] width 433 height 38
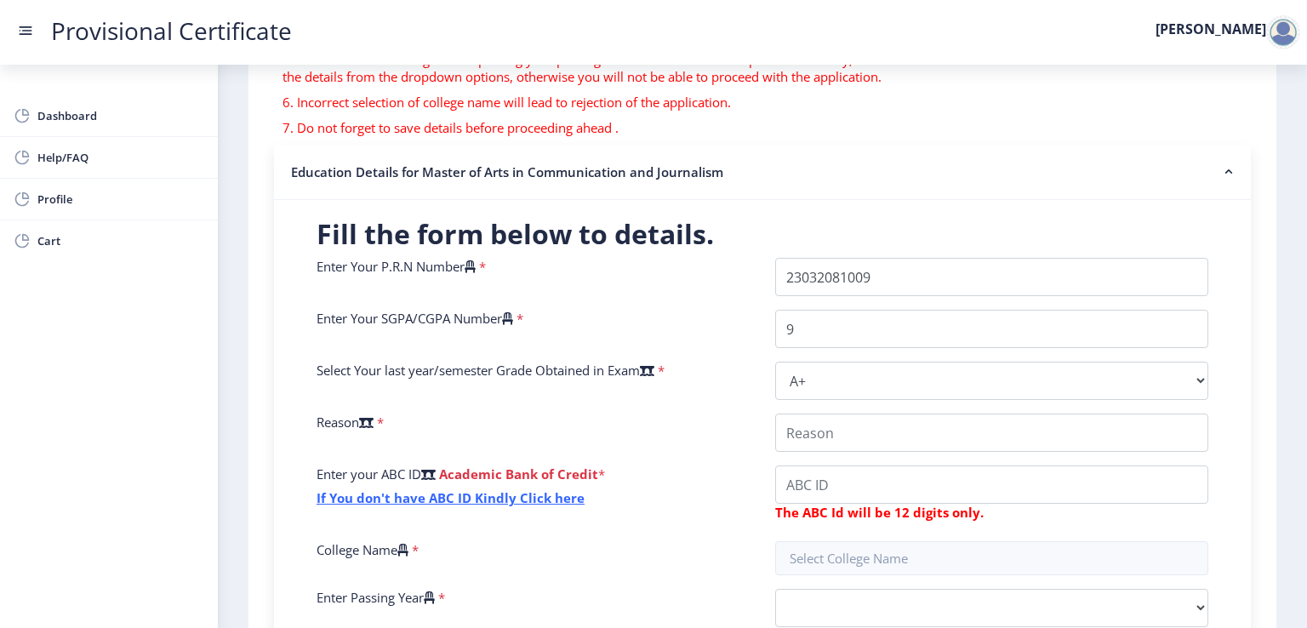
click at [694, 434] on div "Reason *" at bounding box center [533, 433] width 459 height 38
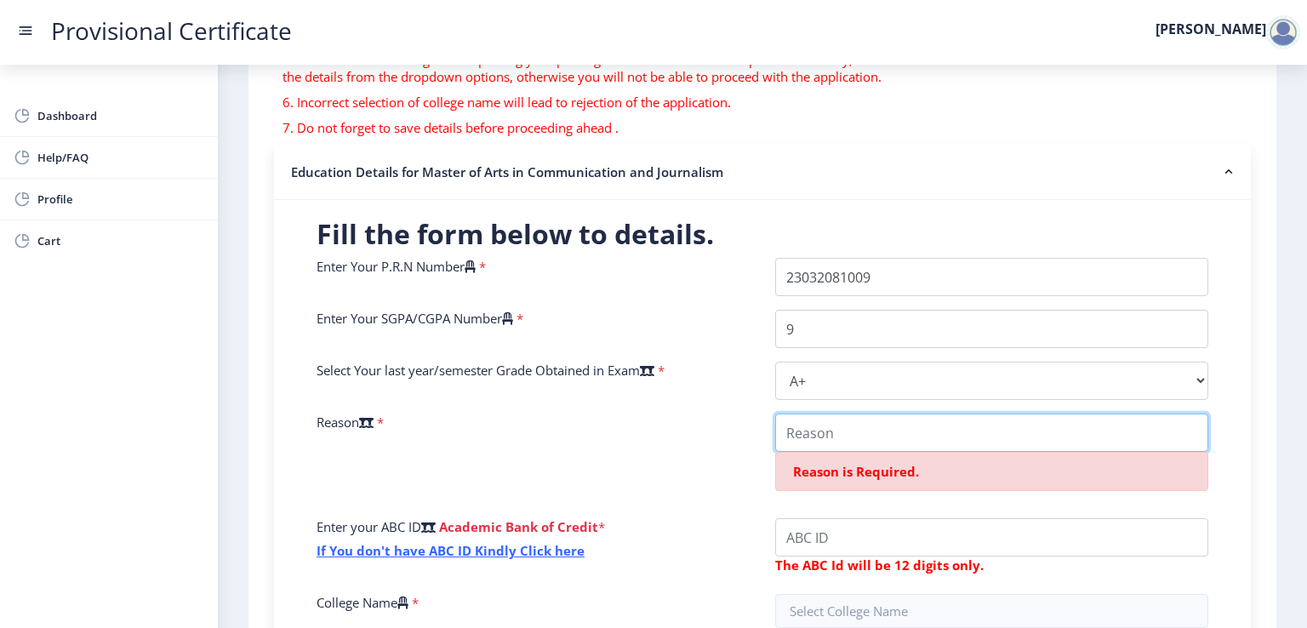
click at [796, 429] on input "College Name" at bounding box center [991, 433] width 433 height 38
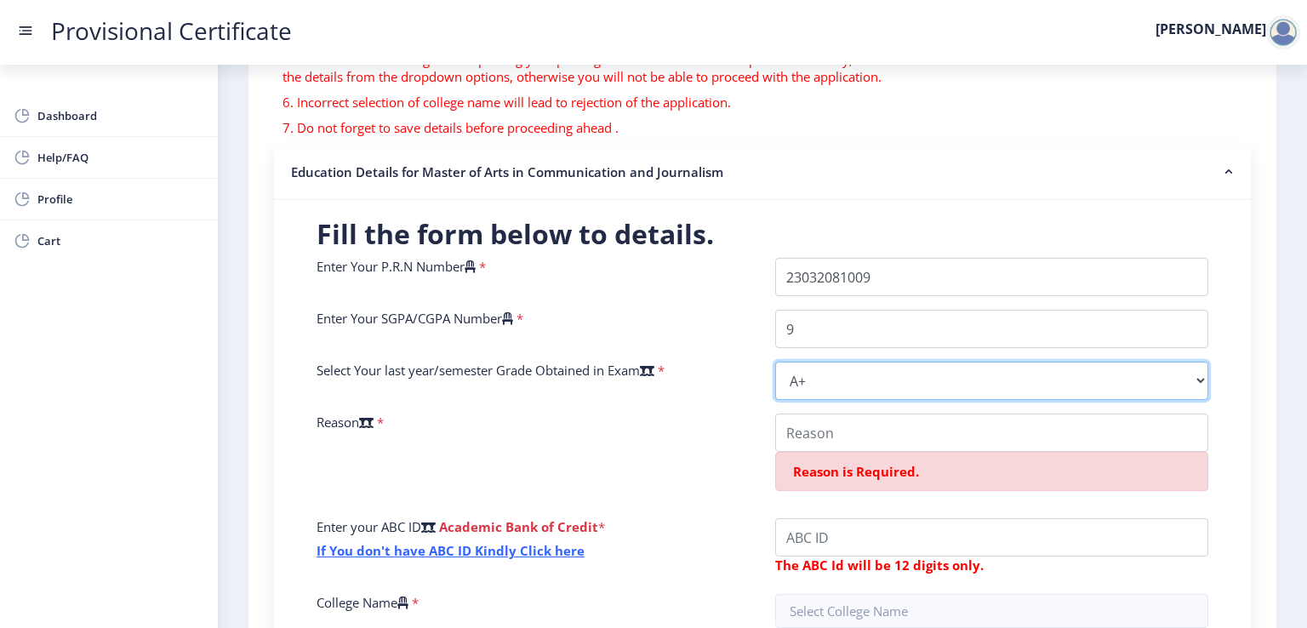
click at [1134, 385] on select "Select Grade O A+ A B+ B C D F(Fail)" at bounding box center [991, 381] width 433 height 38
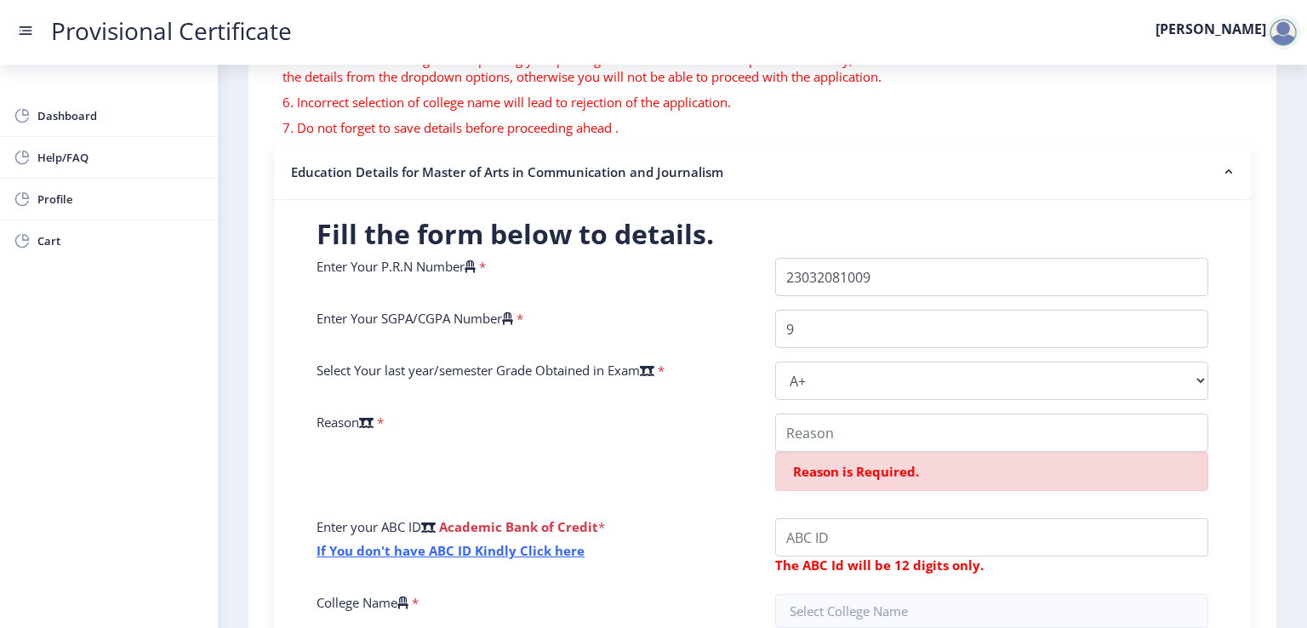
click at [720, 382] on div "Select Your last year/semester Grade Obtained in Exam *" at bounding box center [533, 381] width 459 height 38
click at [803, 467] on span "Reason is Required." at bounding box center [856, 471] width 126 height 17
click at [793, 430] on input "College Name" at bounding box center [991, 433] width 433 height 38
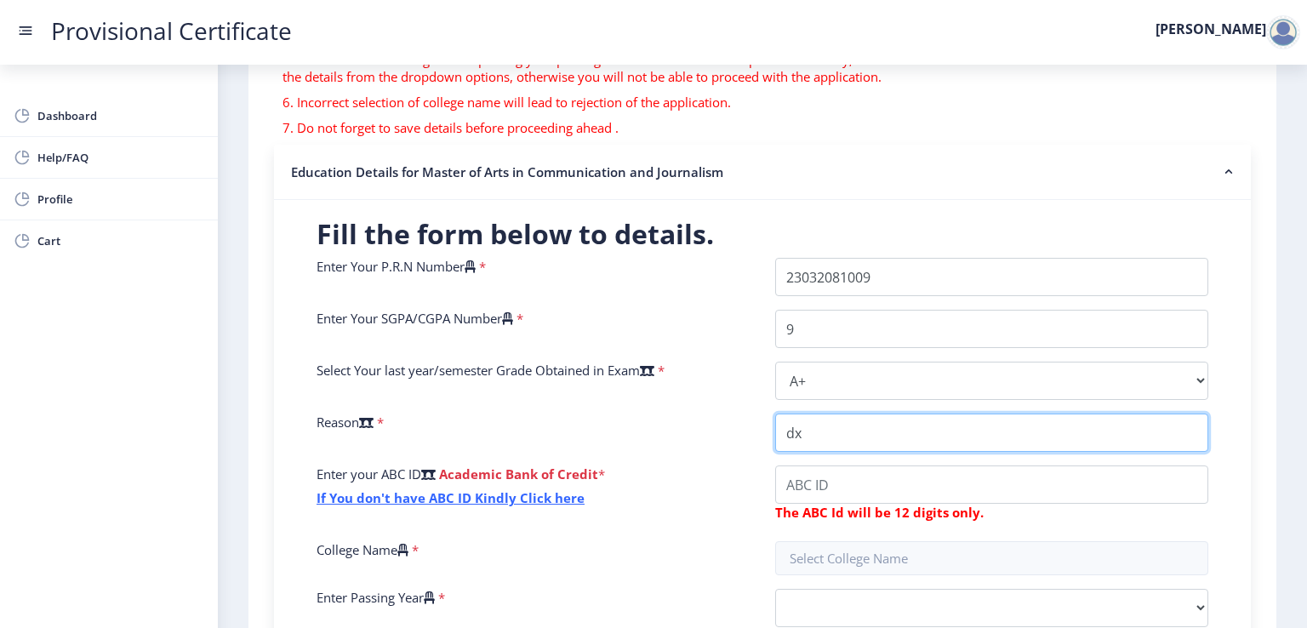
type input "d"
type input "Deposition"
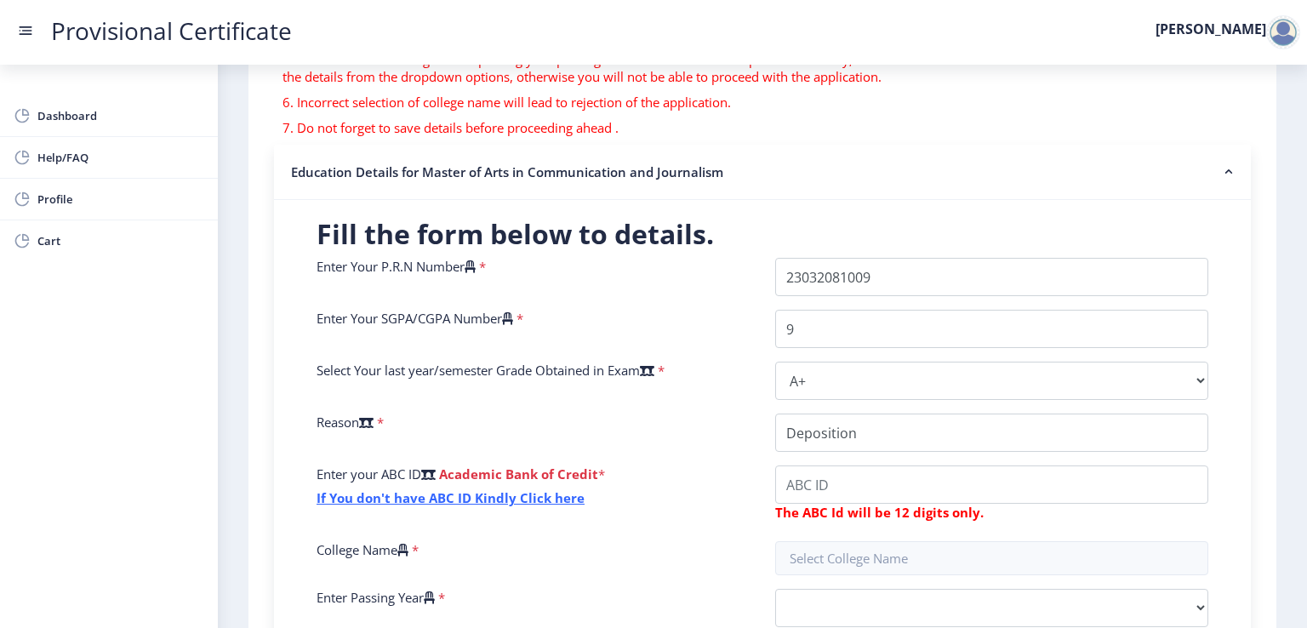
click at [735, 439] on div "Reason *" at bounding box center [533, 433] width 459 height 38
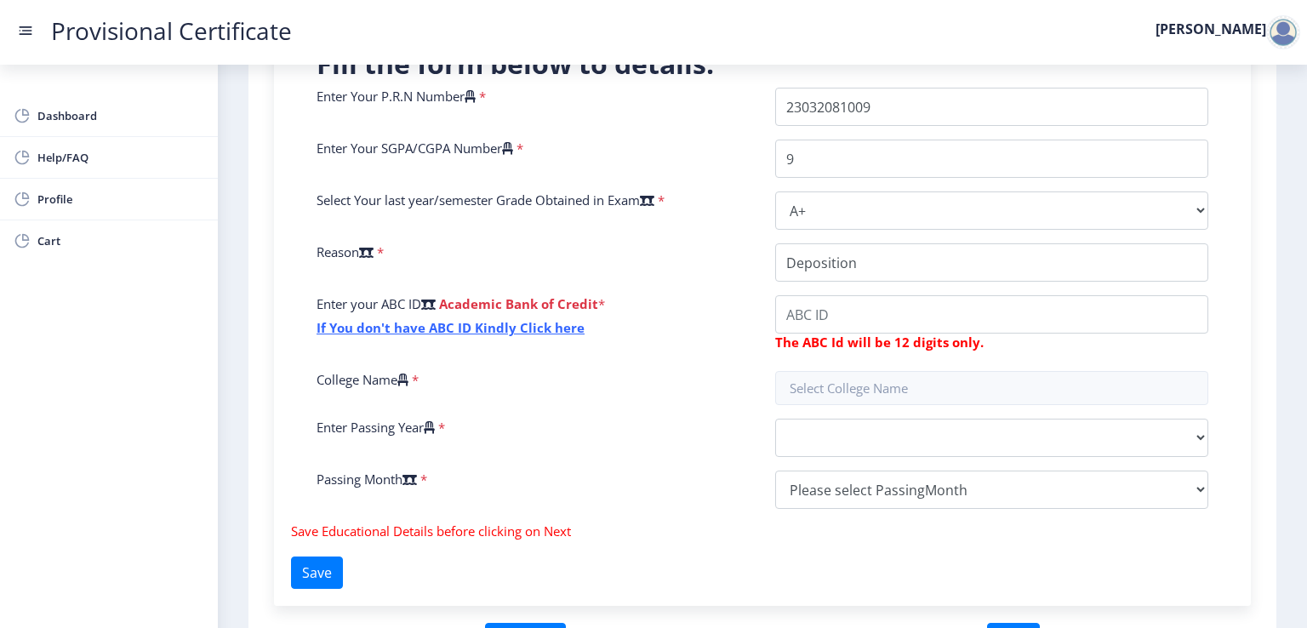
scroll to position [340, 0]
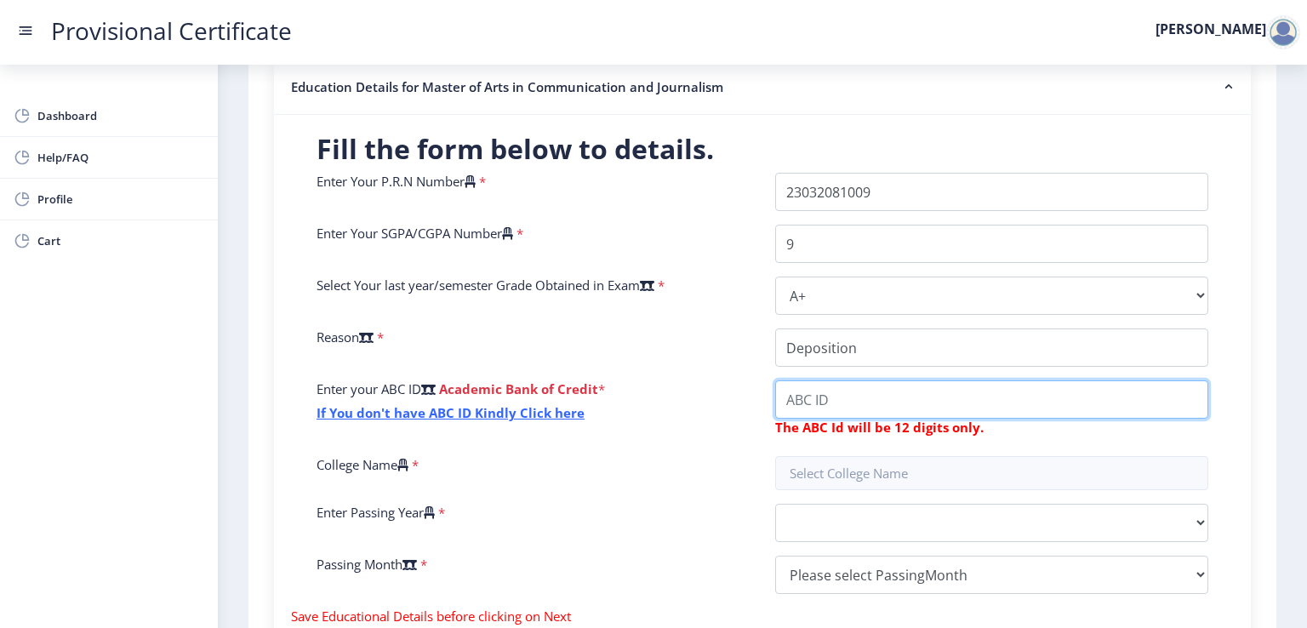
click at [832, 401] on input "College Name" at bounding box center [991, 399] width 433 height 38
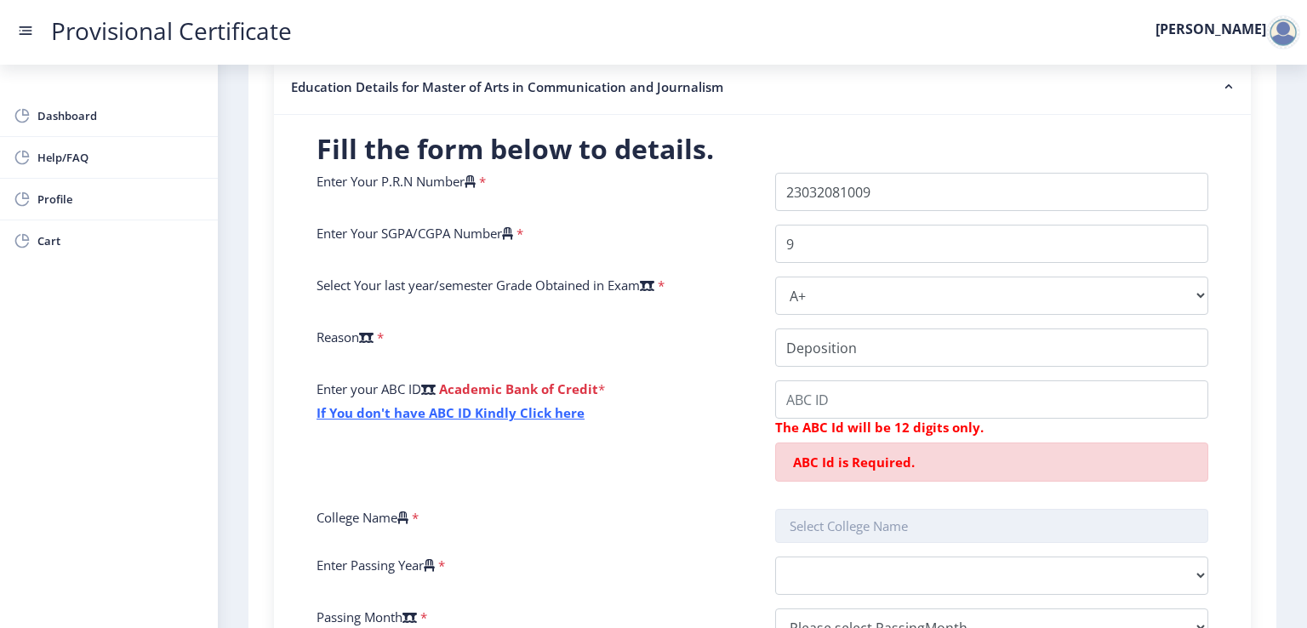
click at [809, 477] on nb-layout "Provisional Certificate [PERSON_NAME] Dashboard Help/FAQ Profile Cart First ste…" at bounding box center [653, 314] width 1307 height 628
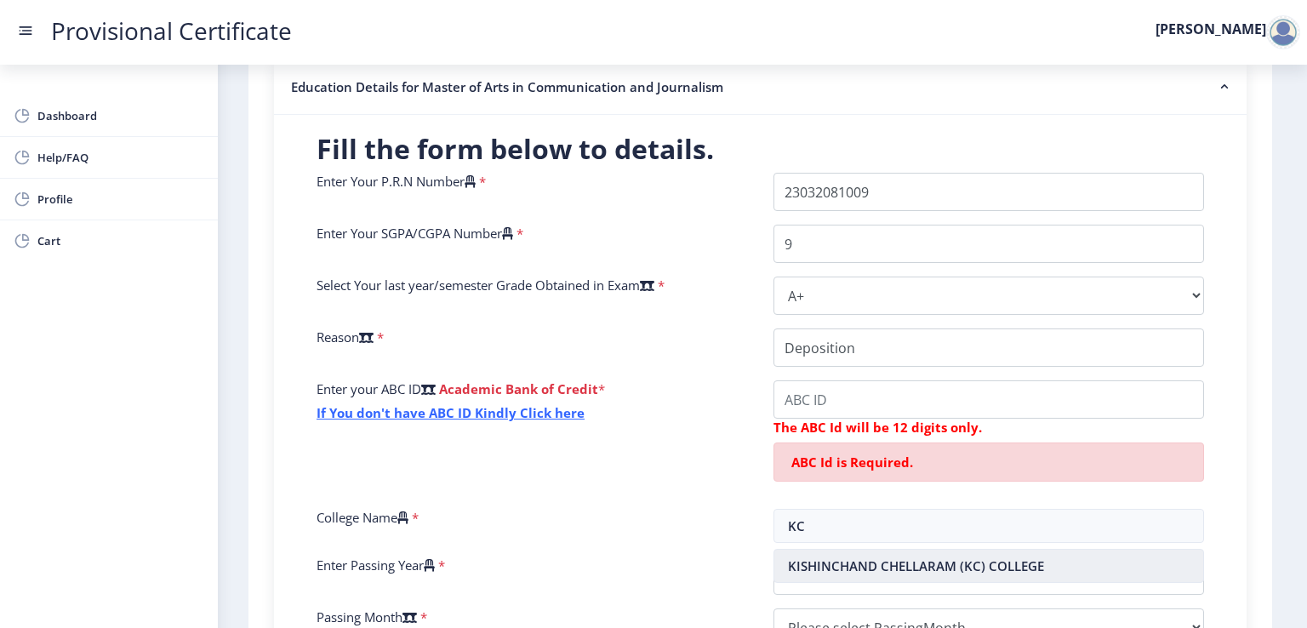
click at [832, 566] on nb-option "KISHINCHAND CHELLARAM (KC) COLLEGE" at bounding box center [989, 566] width 430 height 32
type input "KISHINCHAND CHELLARAM (KC) COLLEGE"
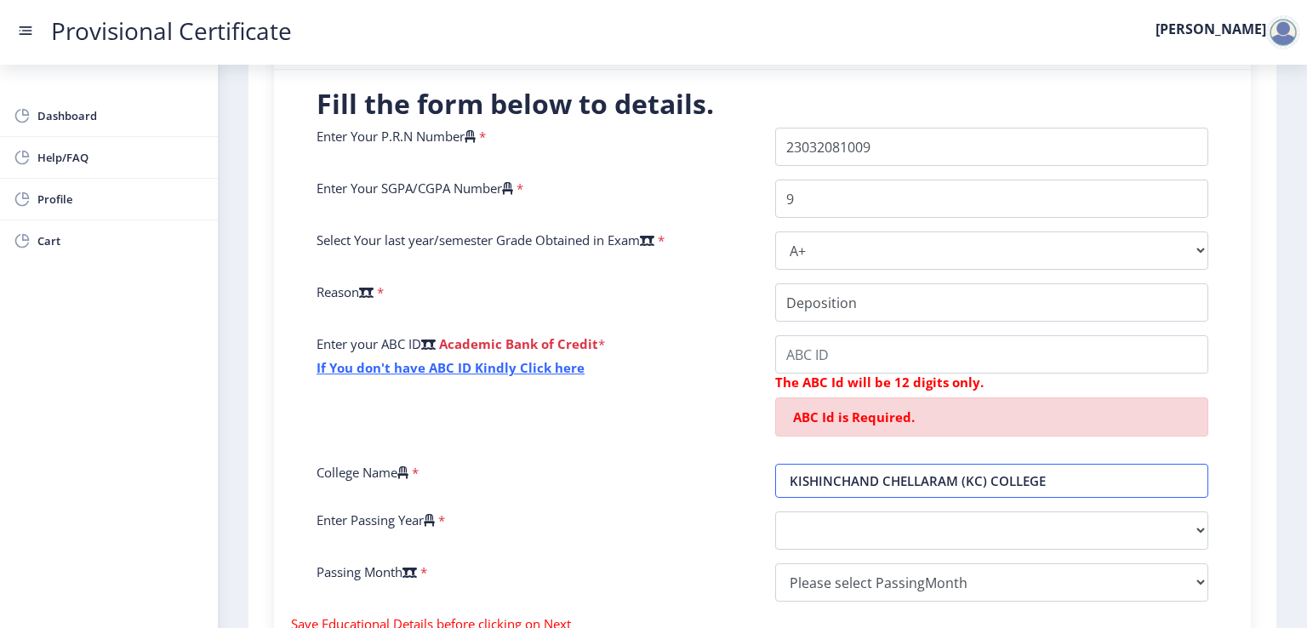
scroll to position [425, 0]
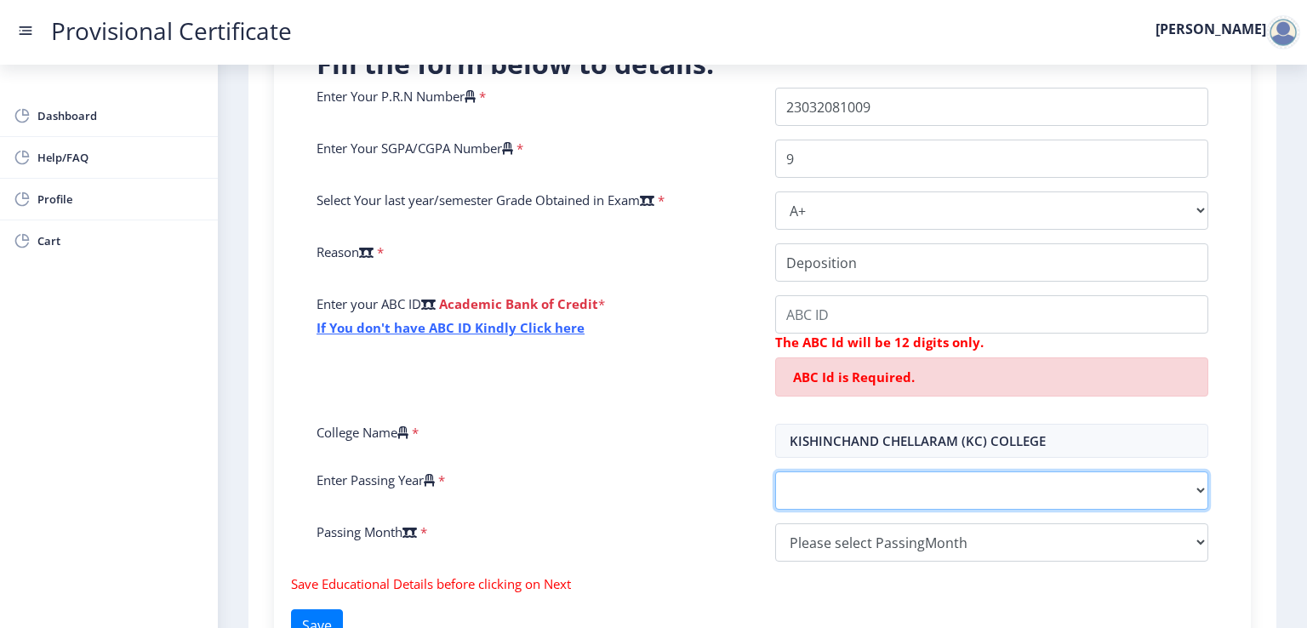
click at [803, 491] on select "2025 2024 2023 2022 2021 2020 2019 2018 2017 2016 2015 2014 2013 2012 2011 2010…" at bounding box center [991, 490] width 433 height 38
select select "2025"
click at [775, 471] on select "2025 2024 2023 2022 2021 2020 2019 2018 2017 2016 2015 2014 2013 2012 2011 2010…" at bounding box center [991, 490] width 433 height 38
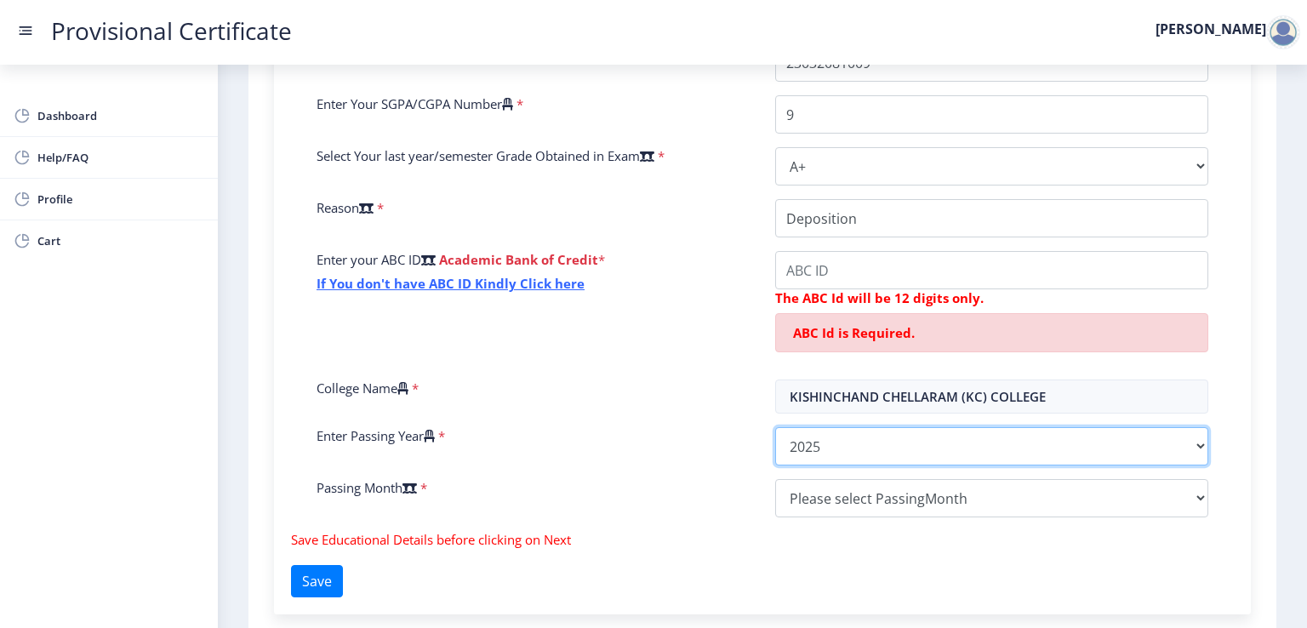
scroll to position [511, 0]
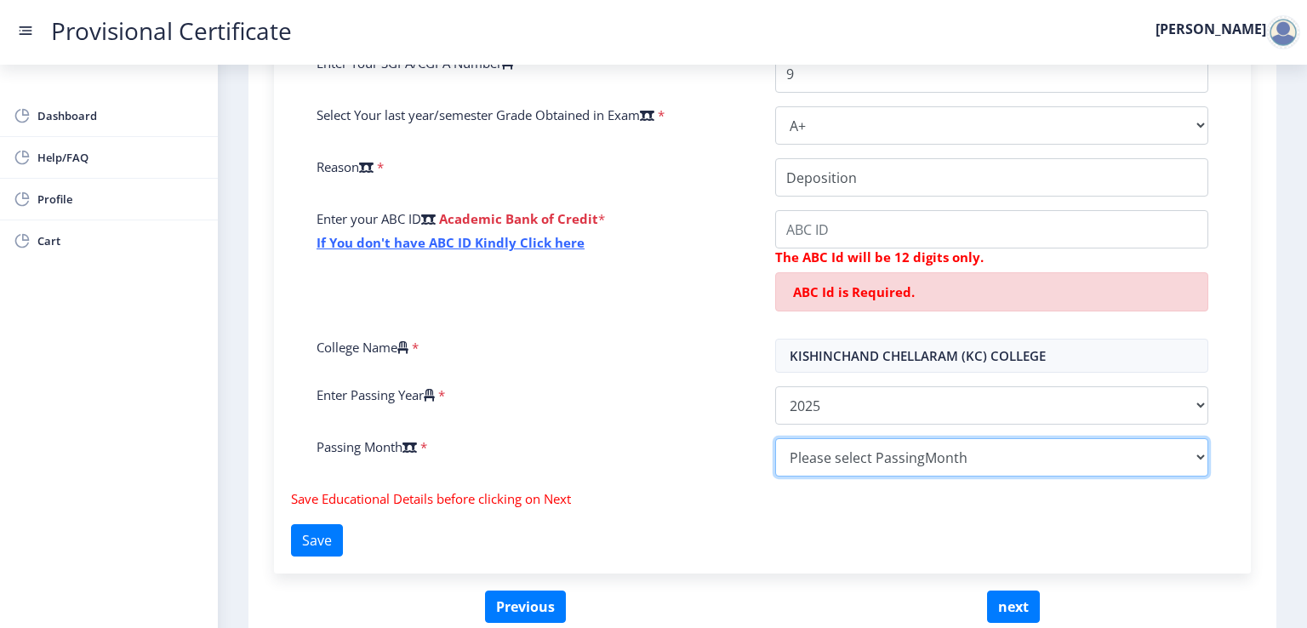
click at [820, 458] on select "Please select PassingMonth (01) January (02) February (03) March (04) April (05…" at bounding box center [991, 457] width 433 height 38
select select "April"
click at [775, 438] on select "Please select PassingMonth (01) January (02) February (03) March (04) April (05…" at bounding box center [991, 457] width 433 height 38
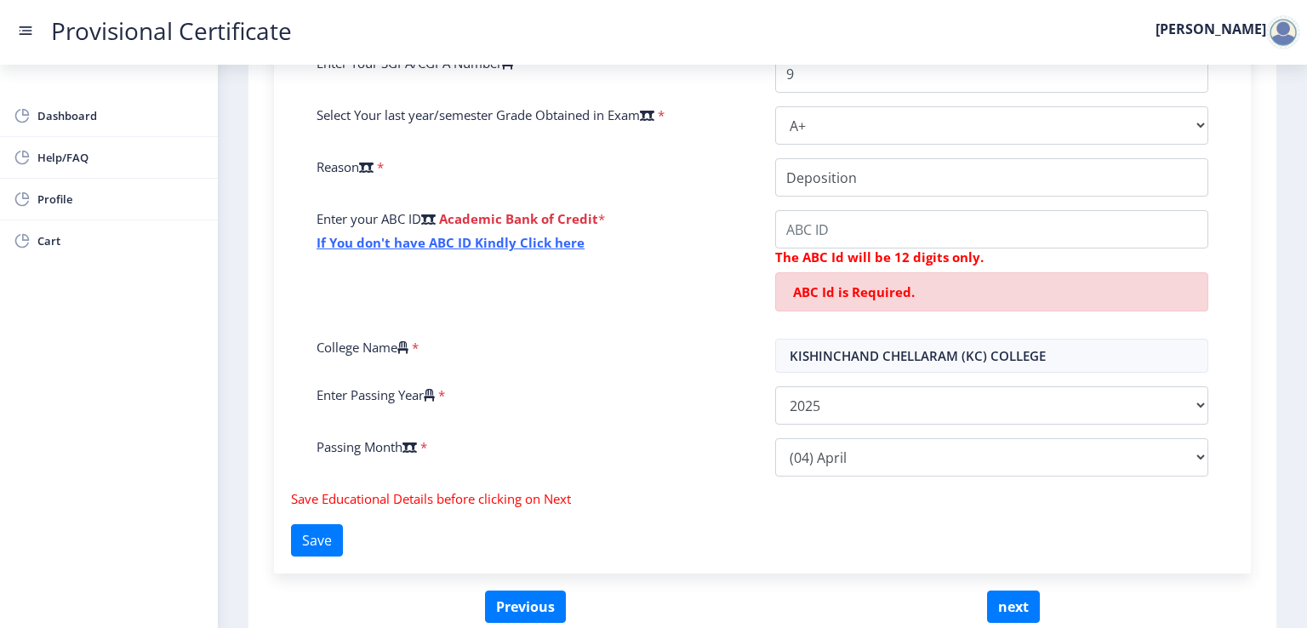
click at [660, 511] on div "Fill the form below to details. Enter Your P.R.N Number * Enter Your SGPA/CGPA …" at bounding box center [762, 259] width 977 height 629
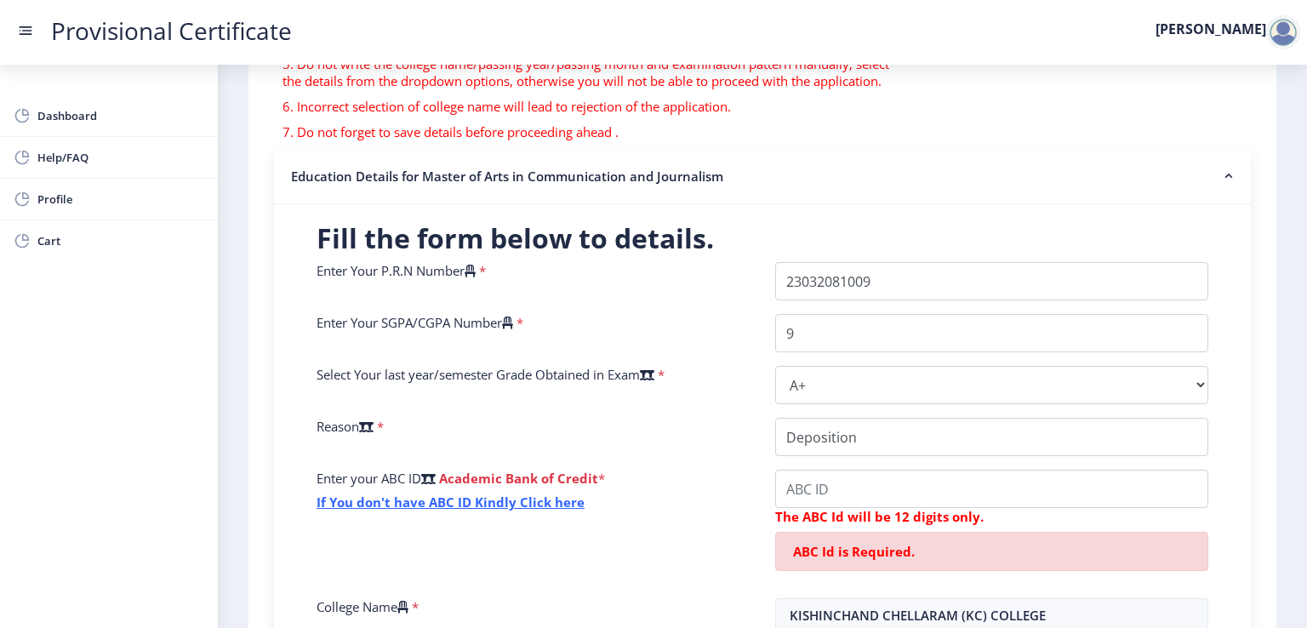
scroll to position [336, 0]
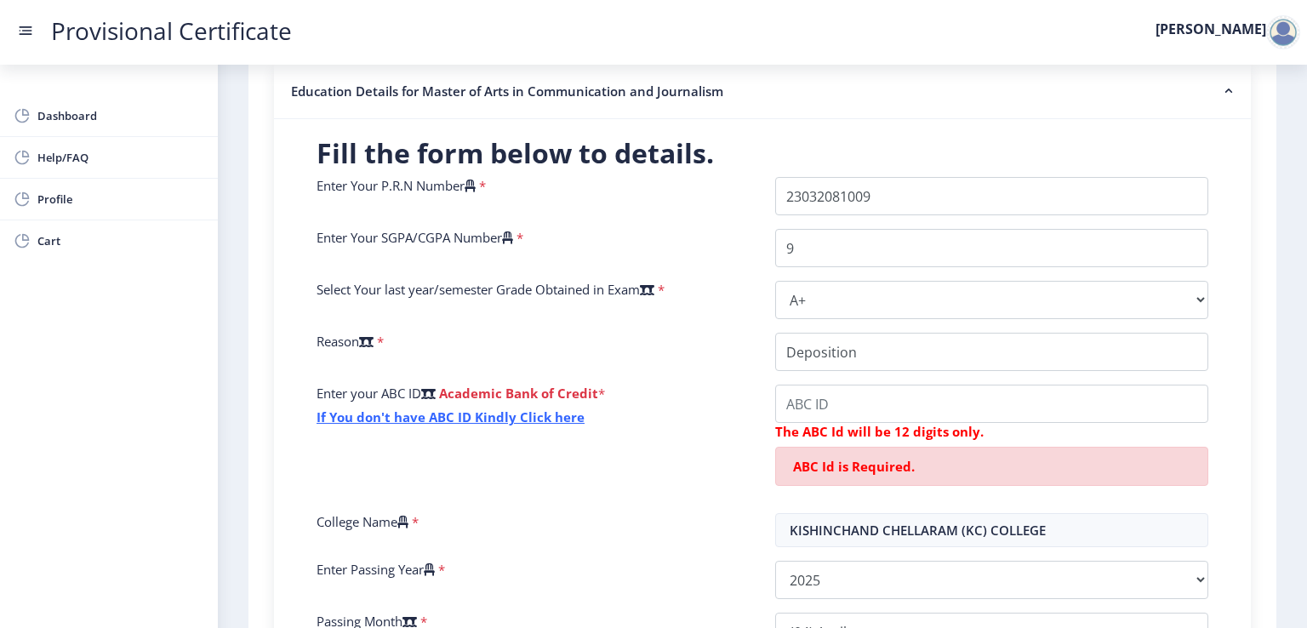
click at [939, 466] on div "ABC Id is Required." at bounding box center [991, 466] width 433 height 39
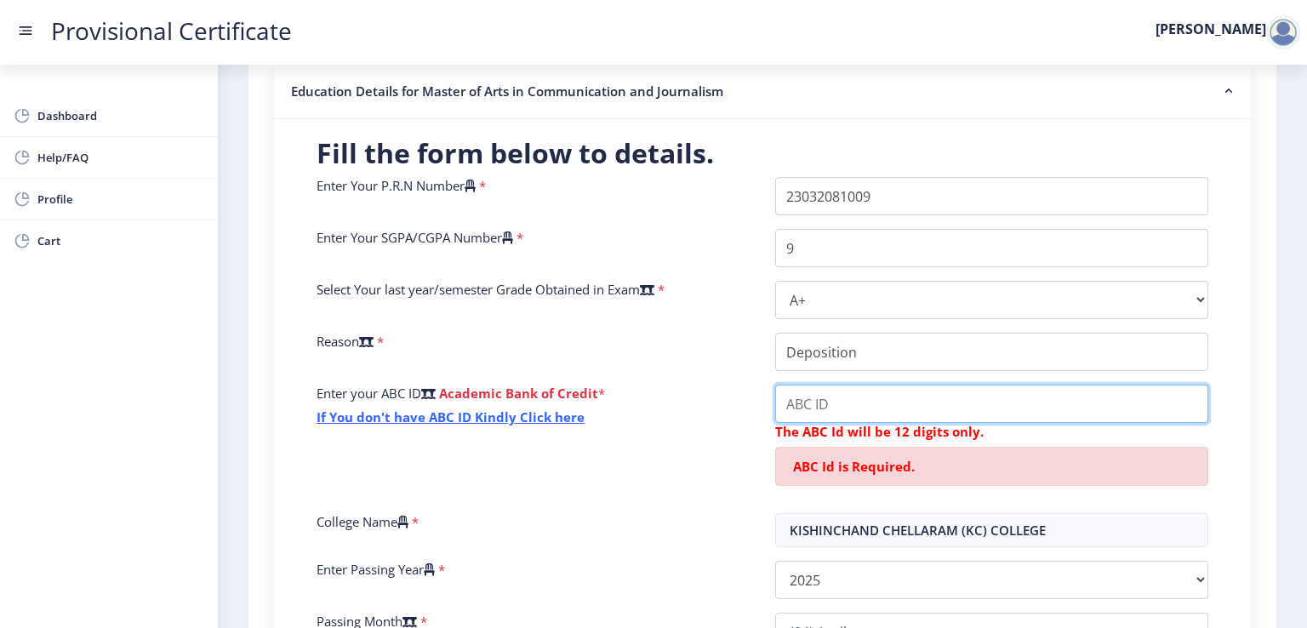
click at [837, 399] on input "College Name" at bounding box center [991, 404] width 433 height 38
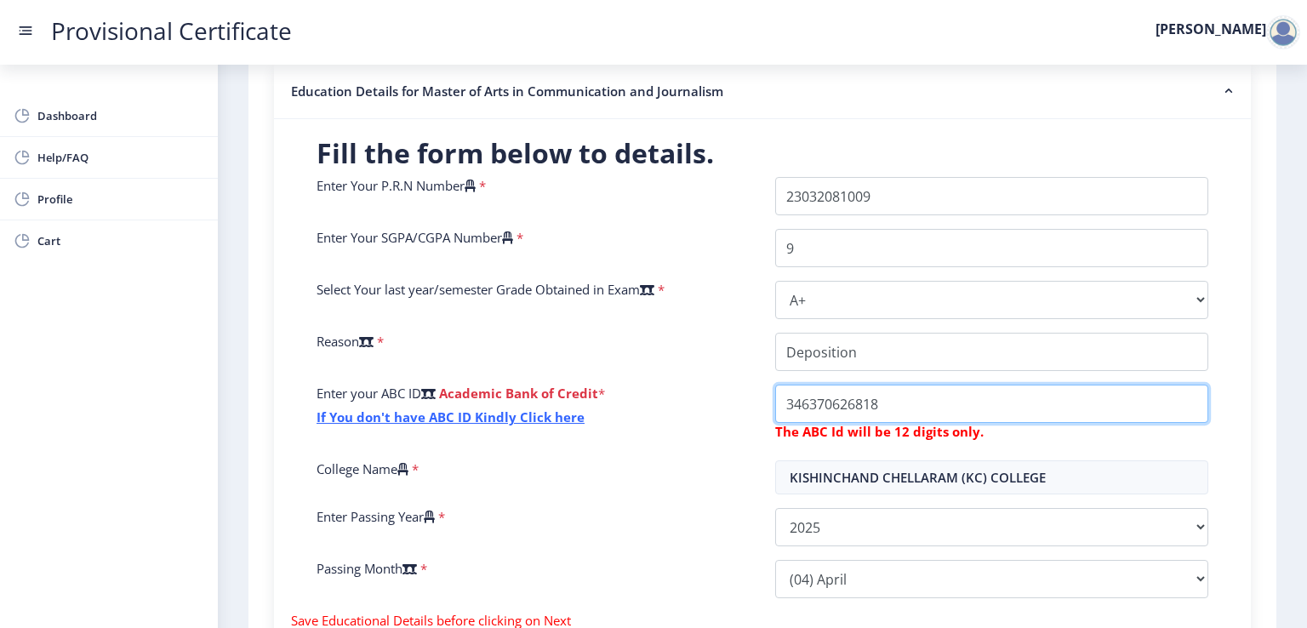
type input "346370626818"
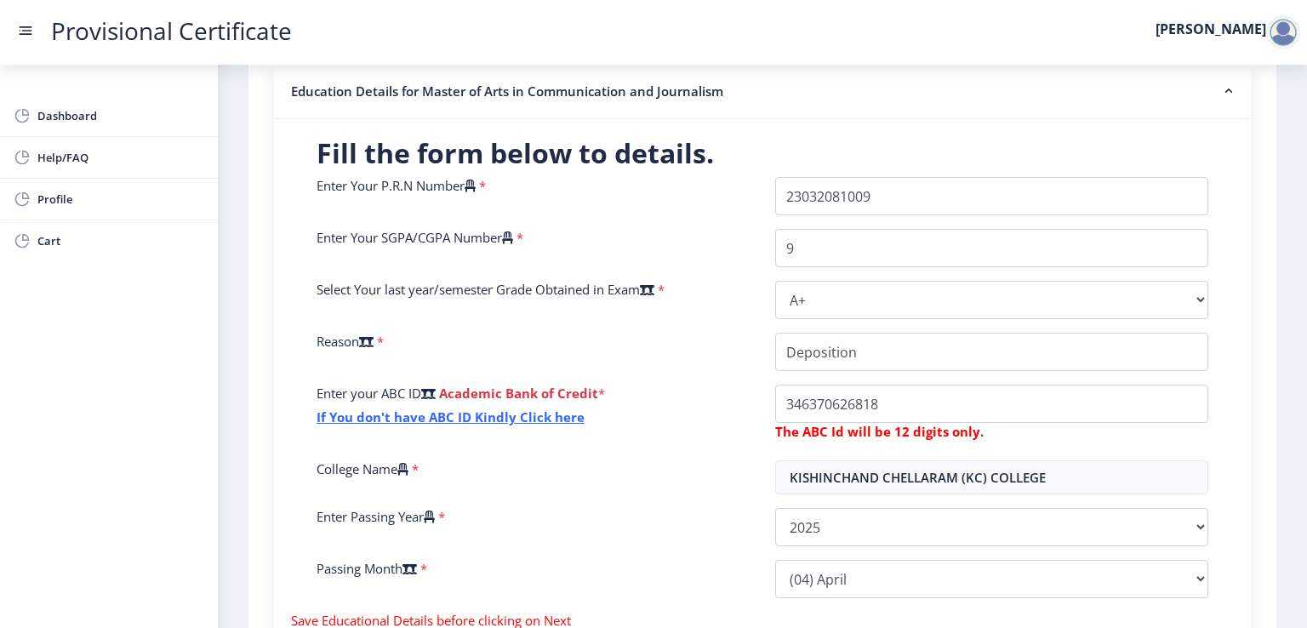
click at [727, 436] on div "Enter your ABC ID Academic Bank of Credit * If You don't have ABC ID Kindly Cli…" at bounding box center [533, 416] width 459 height 62
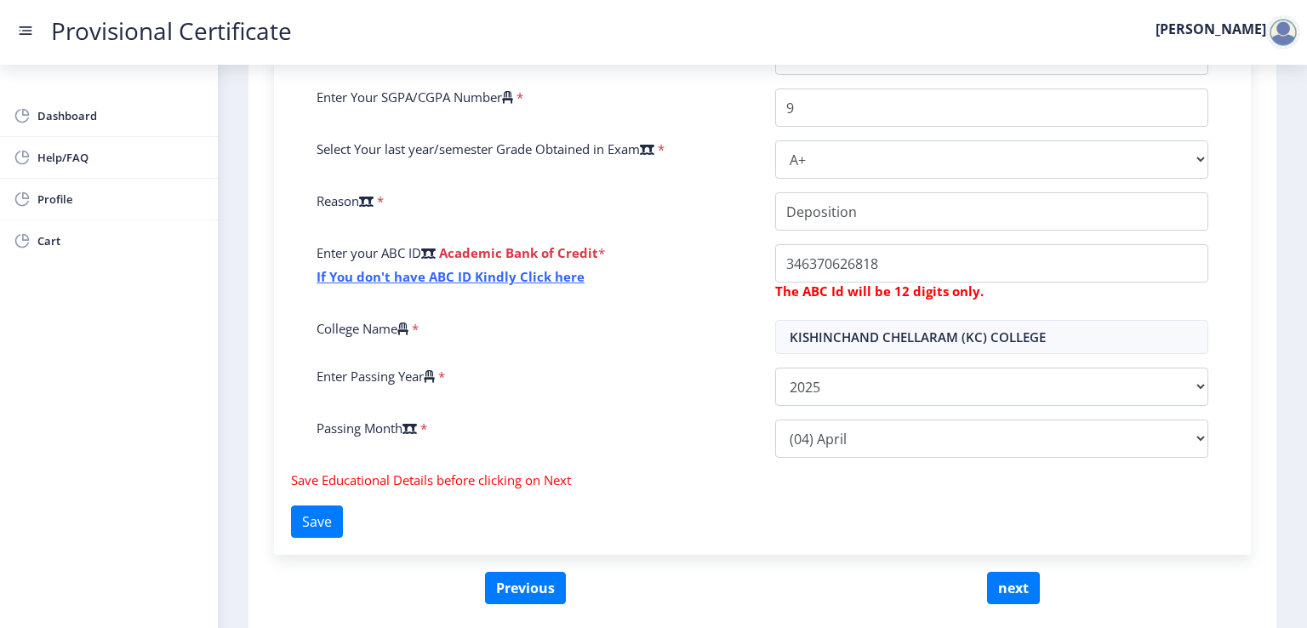
scroll to position [506, 0]
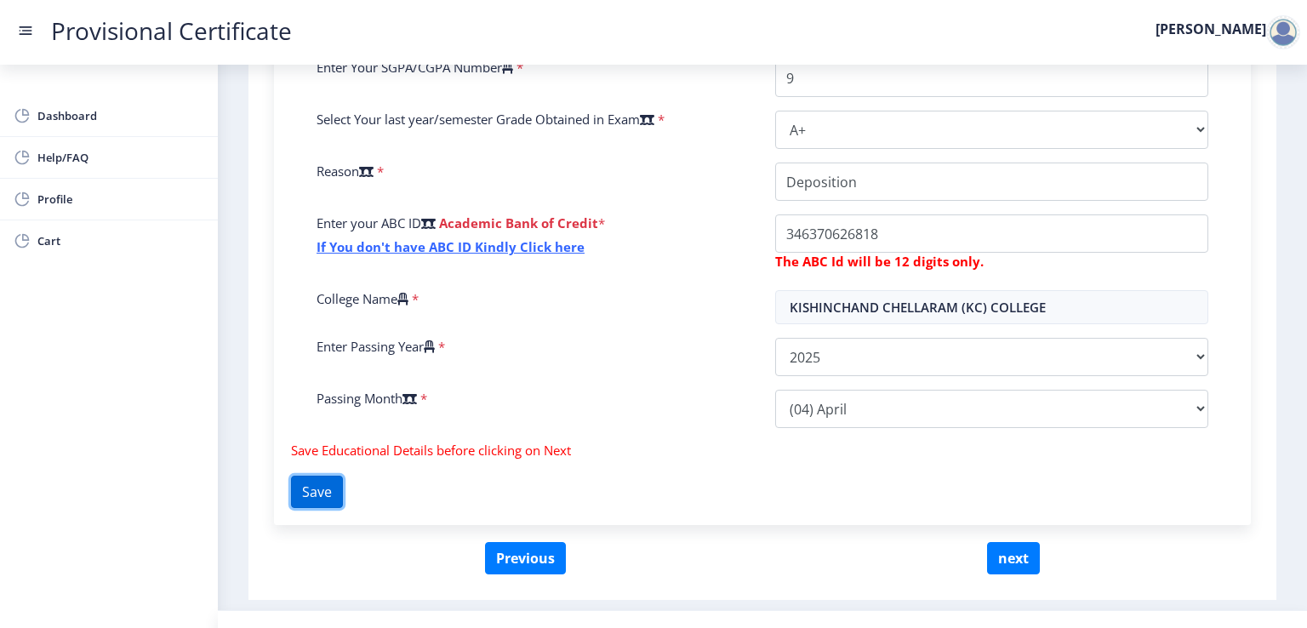
click at [320, 491] on button "Save" at bounding box center [317, 492] width 52 height 32
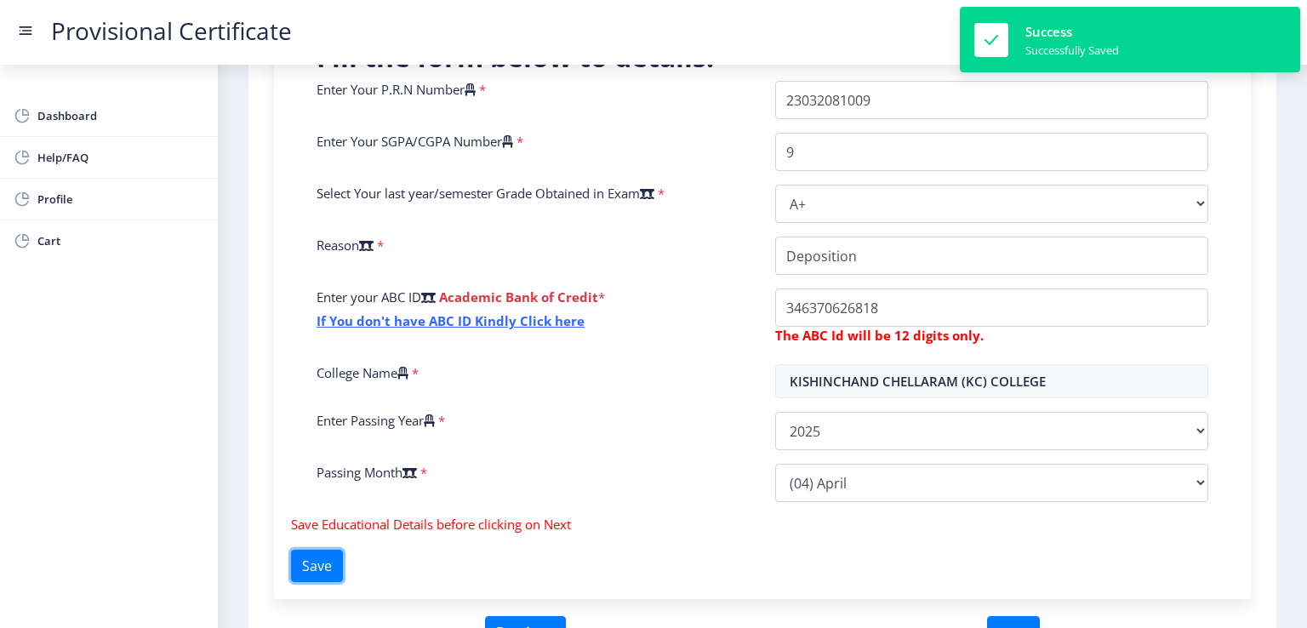
scroll to position [539, 0]
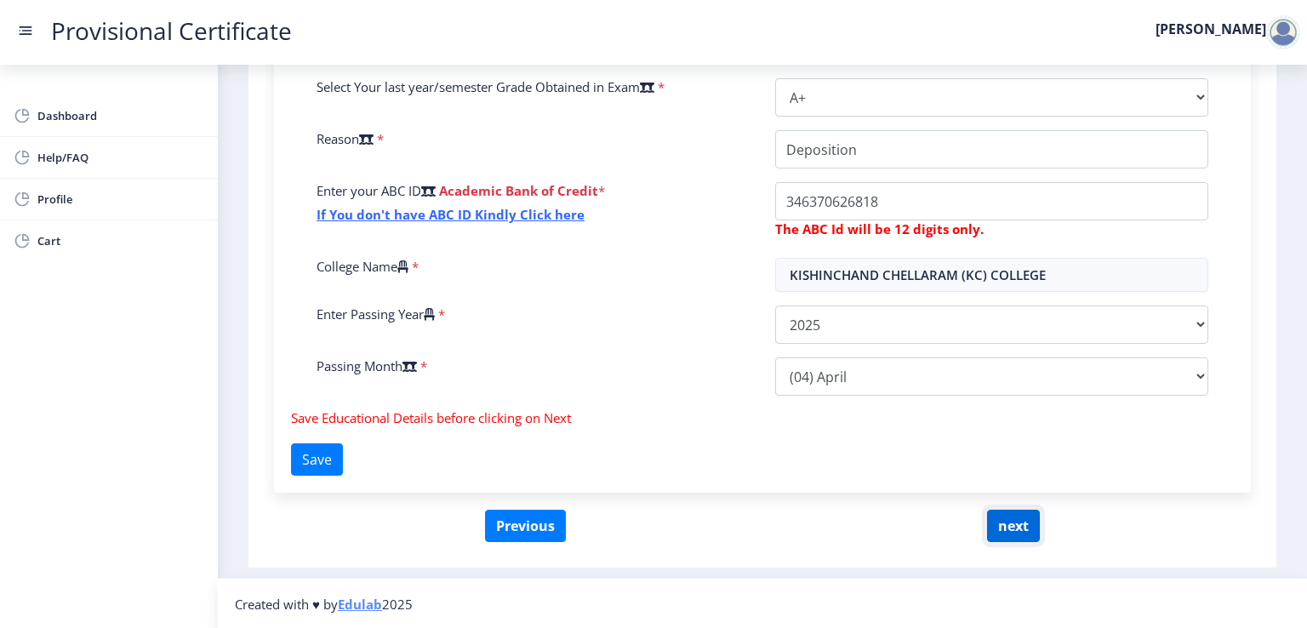
click at [1015, 526] on button "next" at bounding box center [1013, 526] width 53 height 32
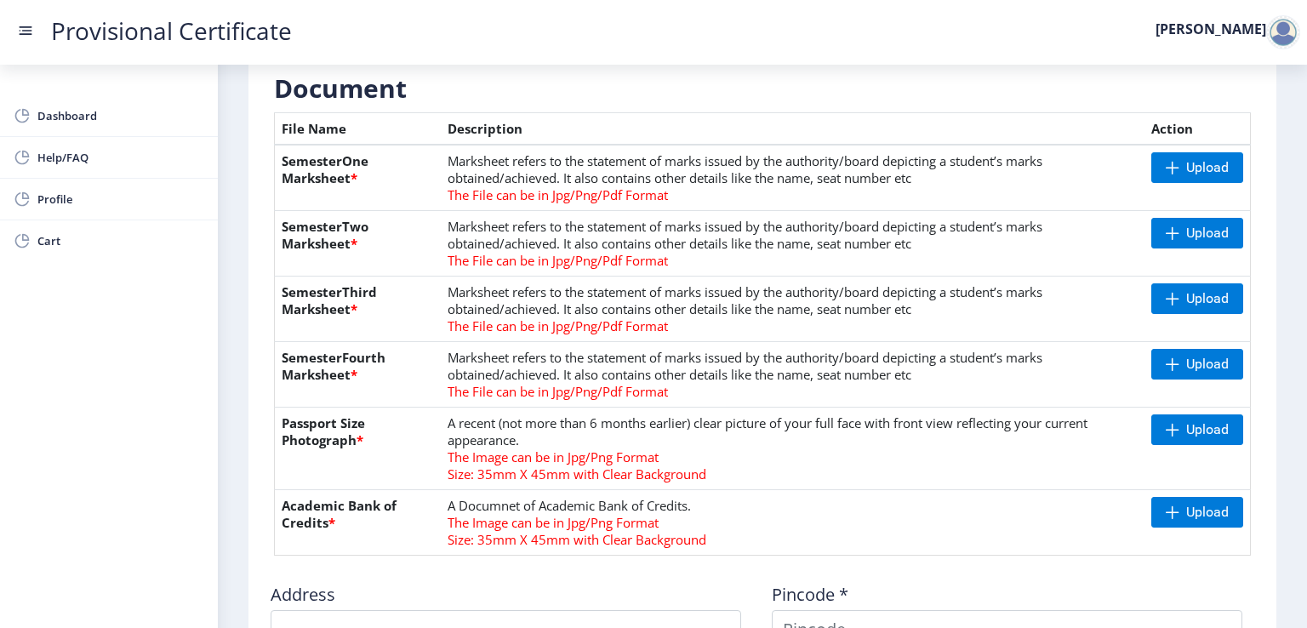
scroll to position [340, 0]
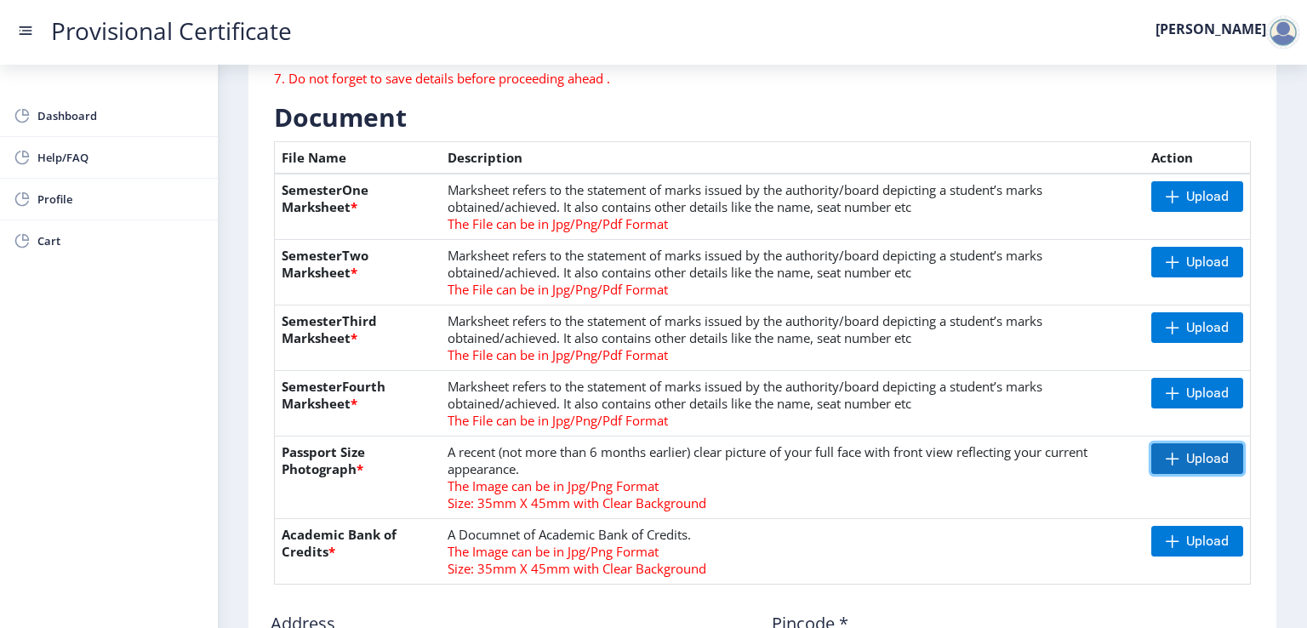
click at [1174, 456] on span at bounding box center [1173, 459] width 14 height 14
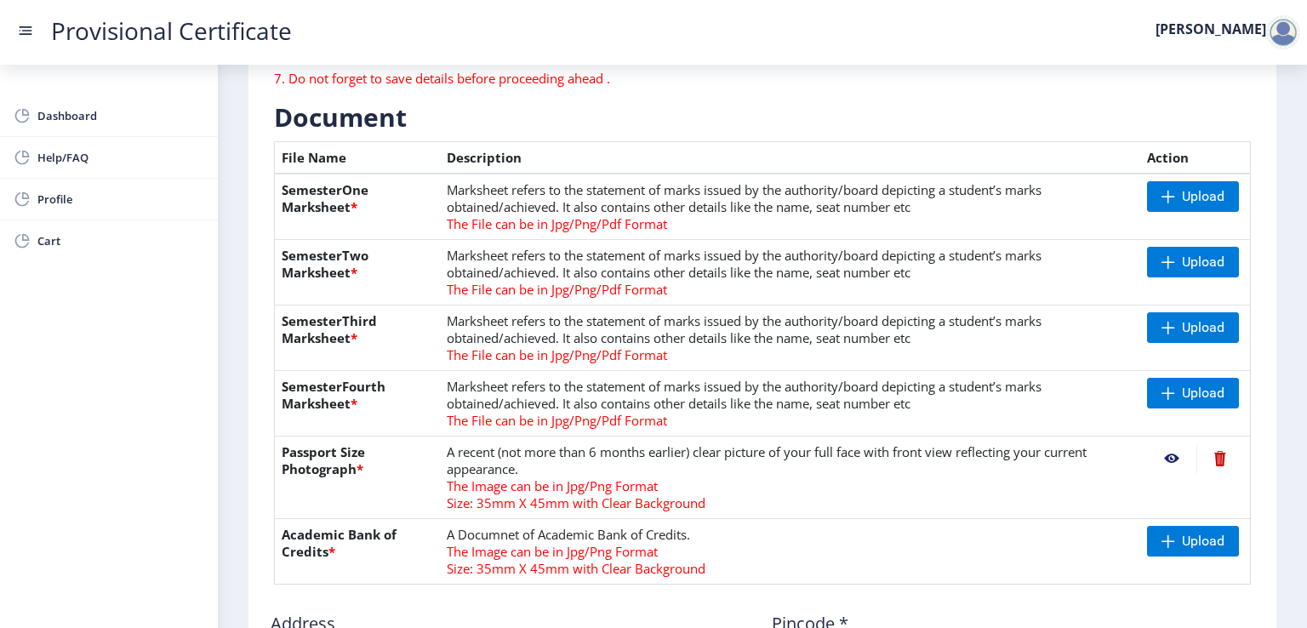
click at [1167, 457] on nb-action at bounding box center [1171, 458] width 49 height 31
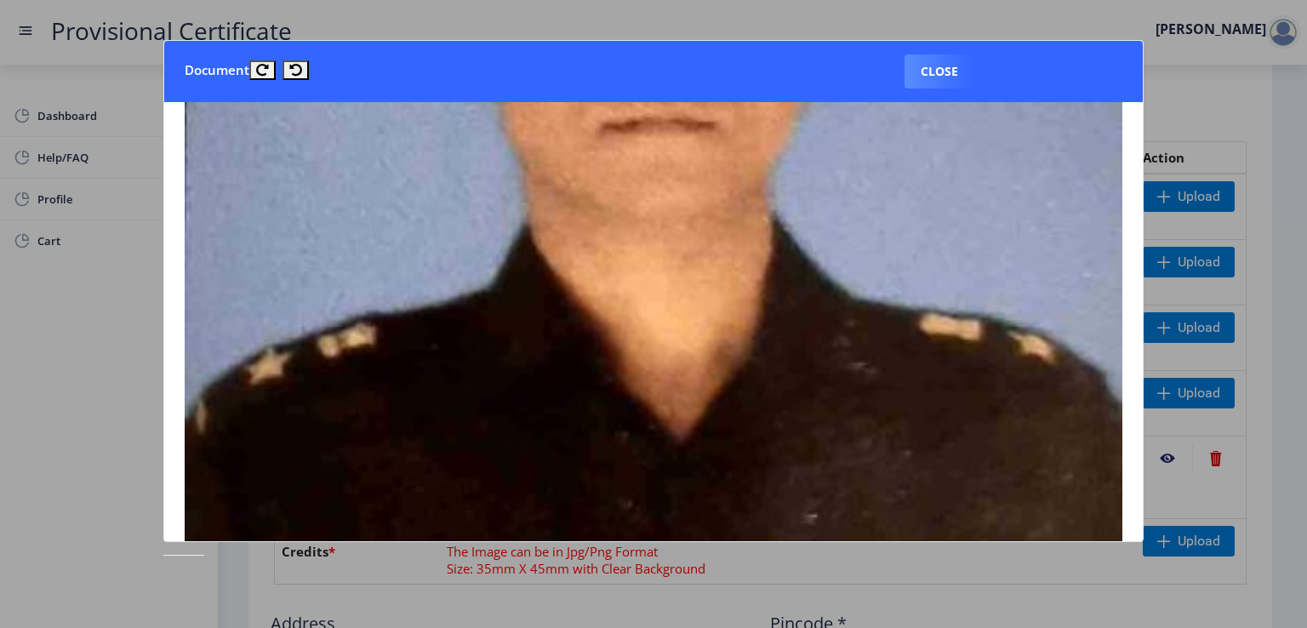
scroll to position [170, 0]
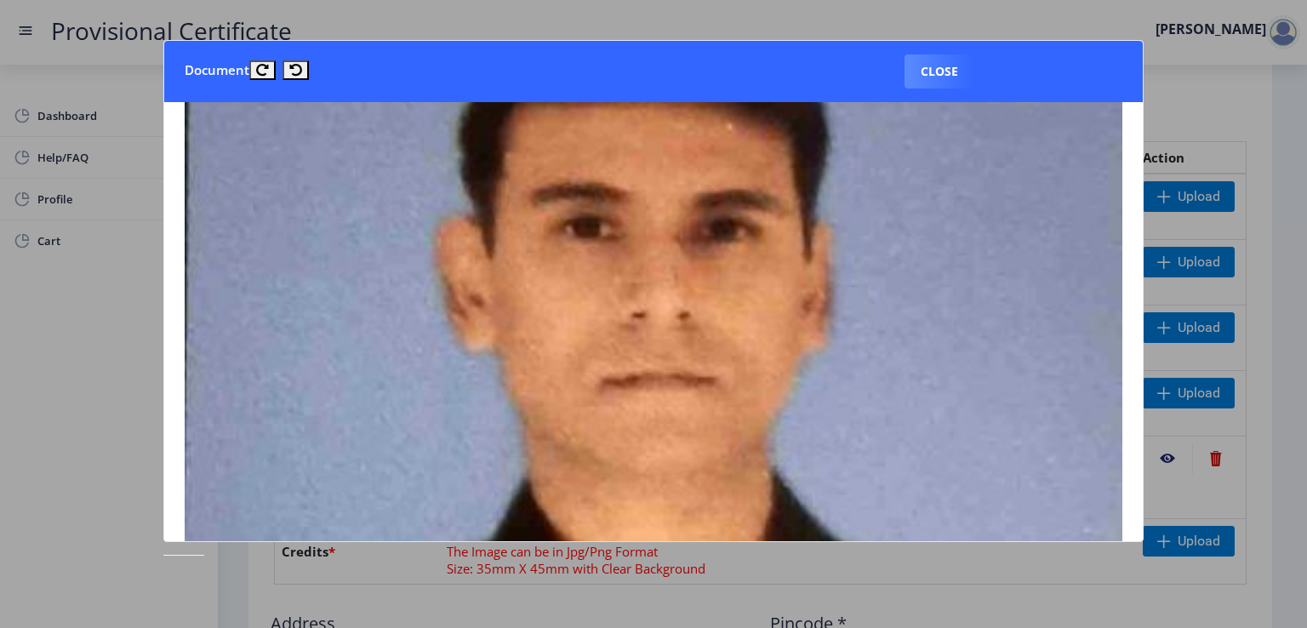
click at [938, 66] on button "Close" at bounding box center [940, 71] width 70 height 34
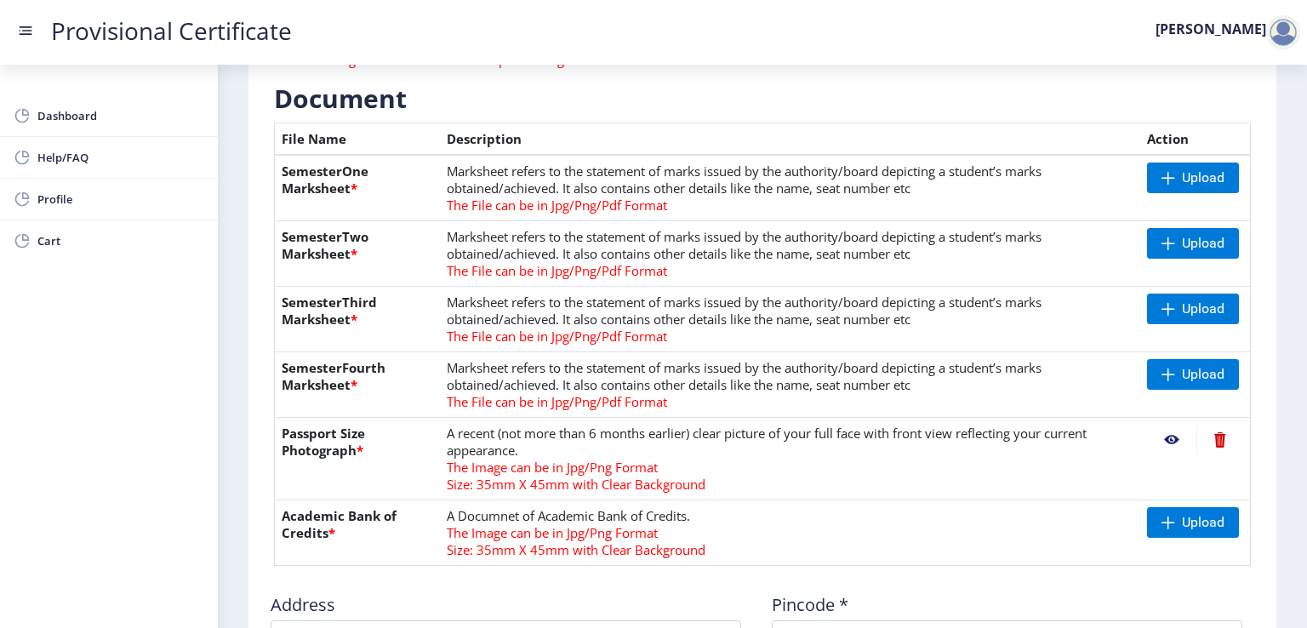
scroll to position [446, 0]
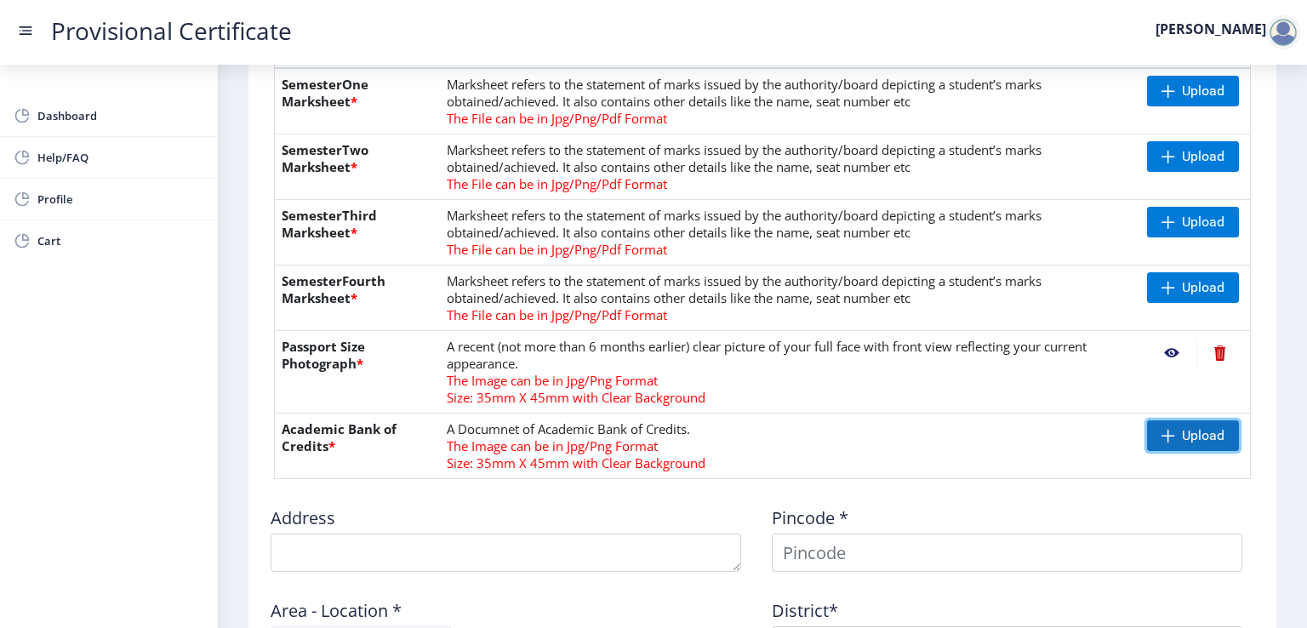
click at [1202, 437] on span "Upload" at bounding box center [1203, 435] width 43 height 17
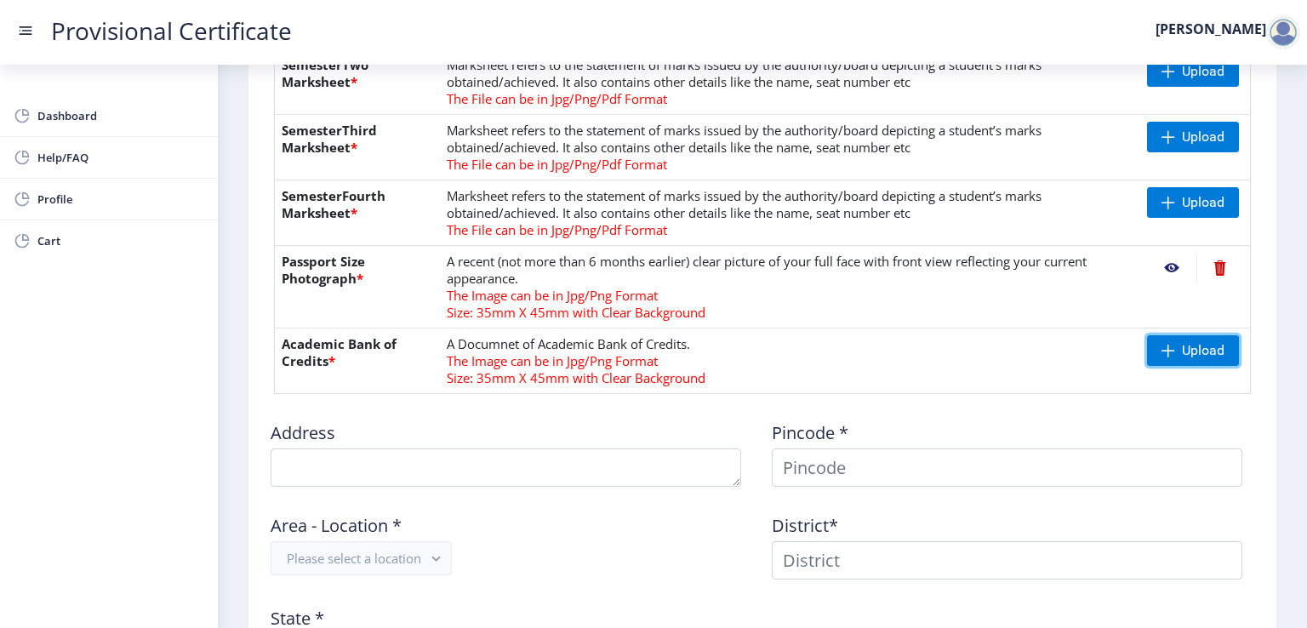
scroll to position [701, 0]
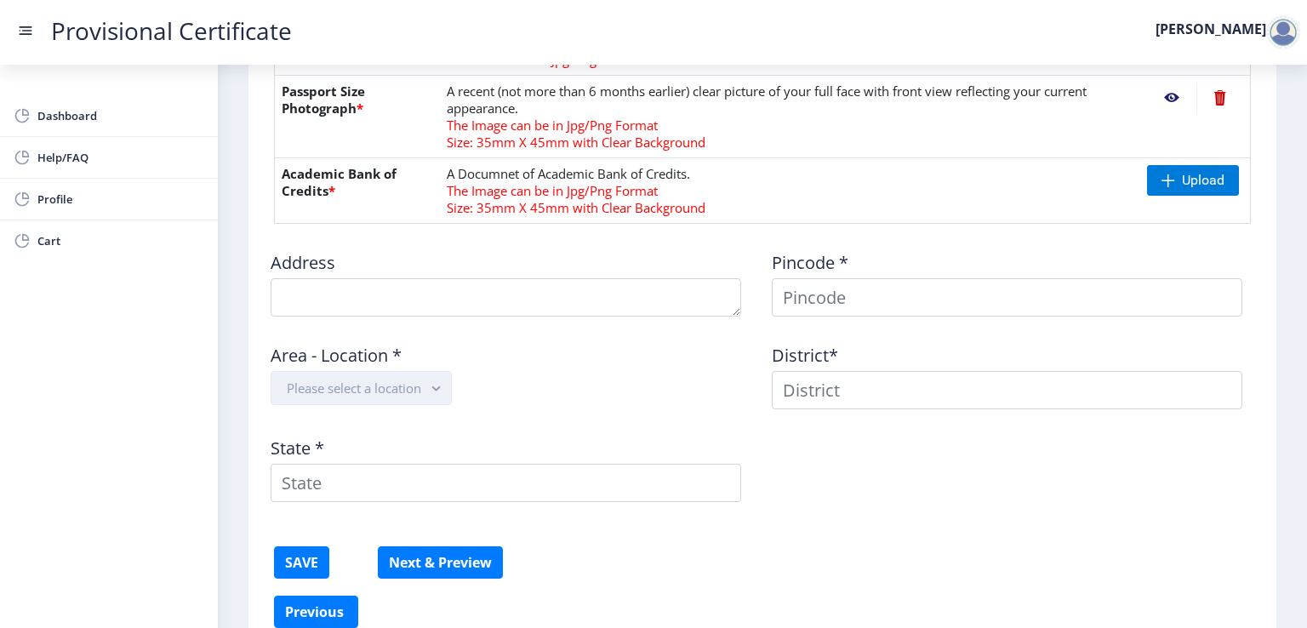
click at [417, 390] on button "Please select a location" at bounding box center [361, 388] width 181 height 34
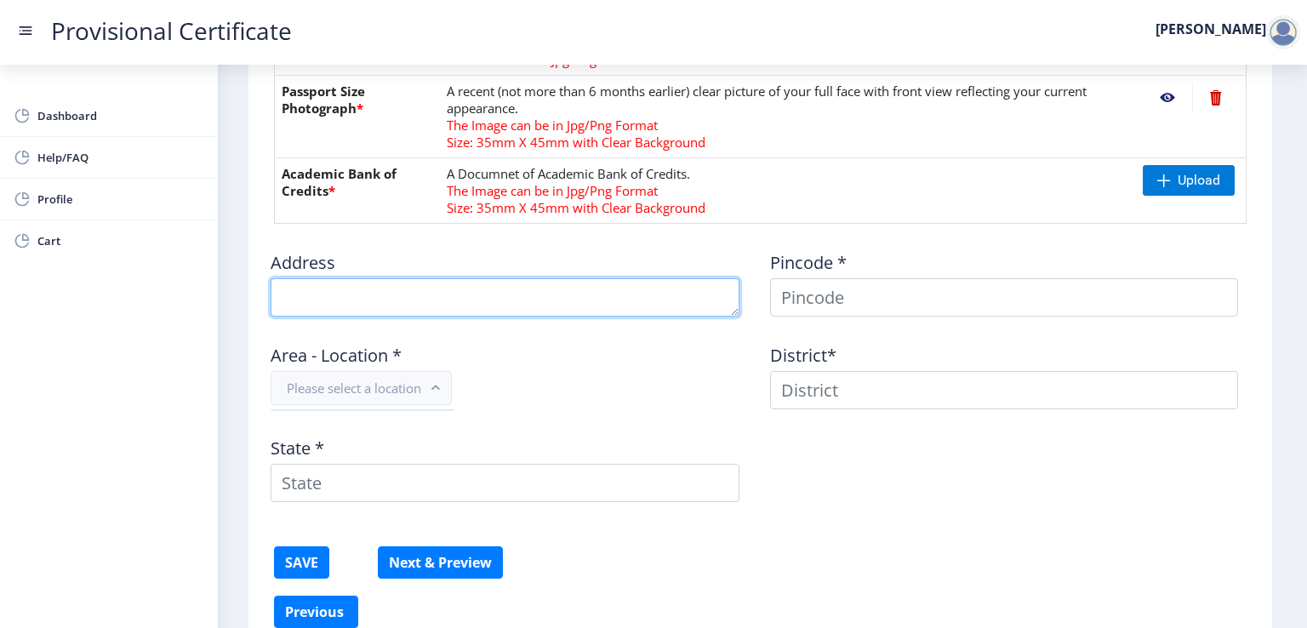
click at [441, 303] on textarea at bounding box center [505, 297] width 469 height 38
type textarea "Gomtinagar 1/49"
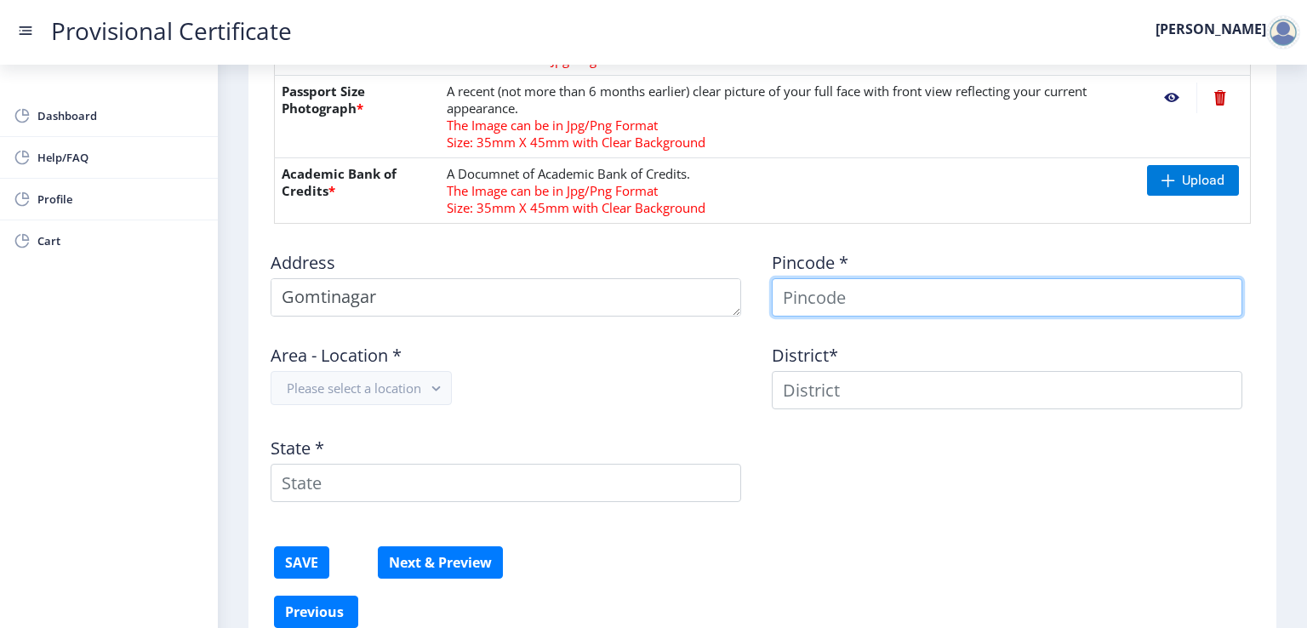
type input "[PERSON_NAME]"
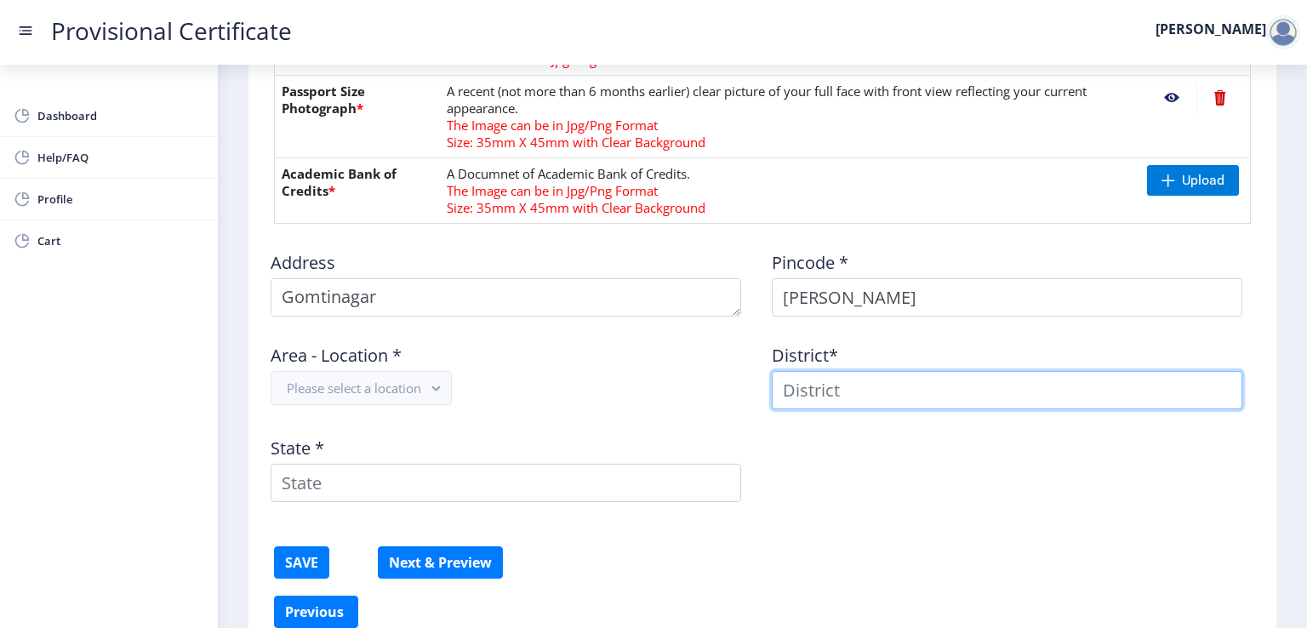
type input "[PERSON_NAME]"
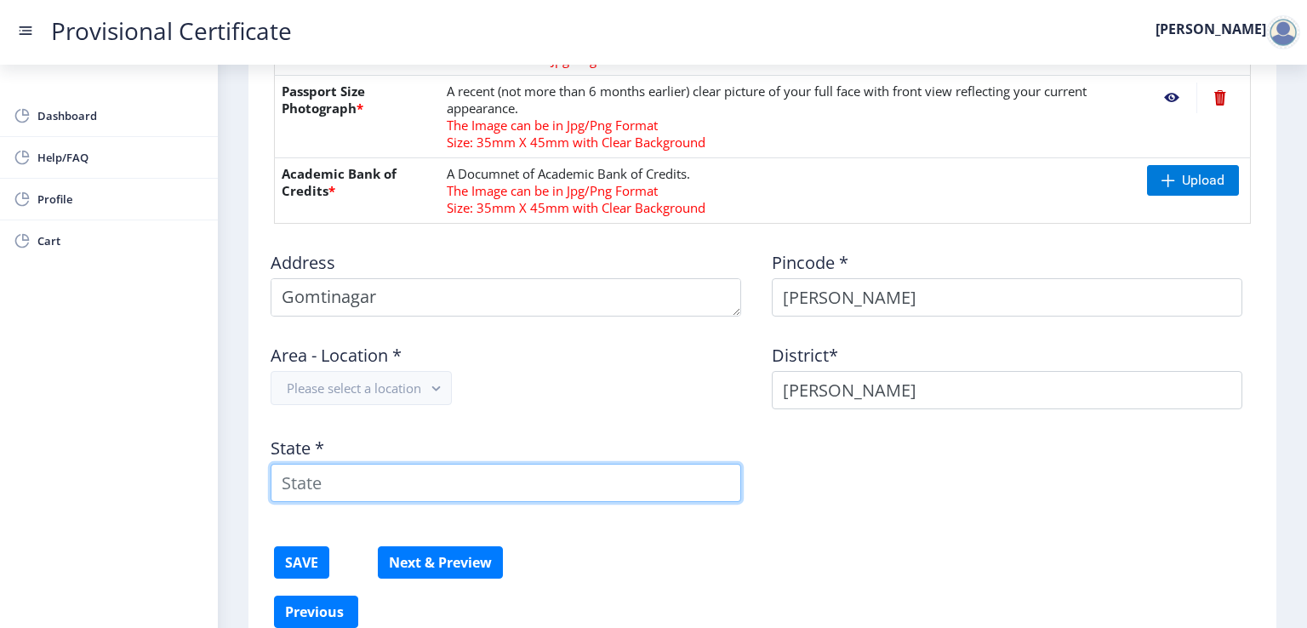
type input "[GEOGRAPHIC_DATA]"
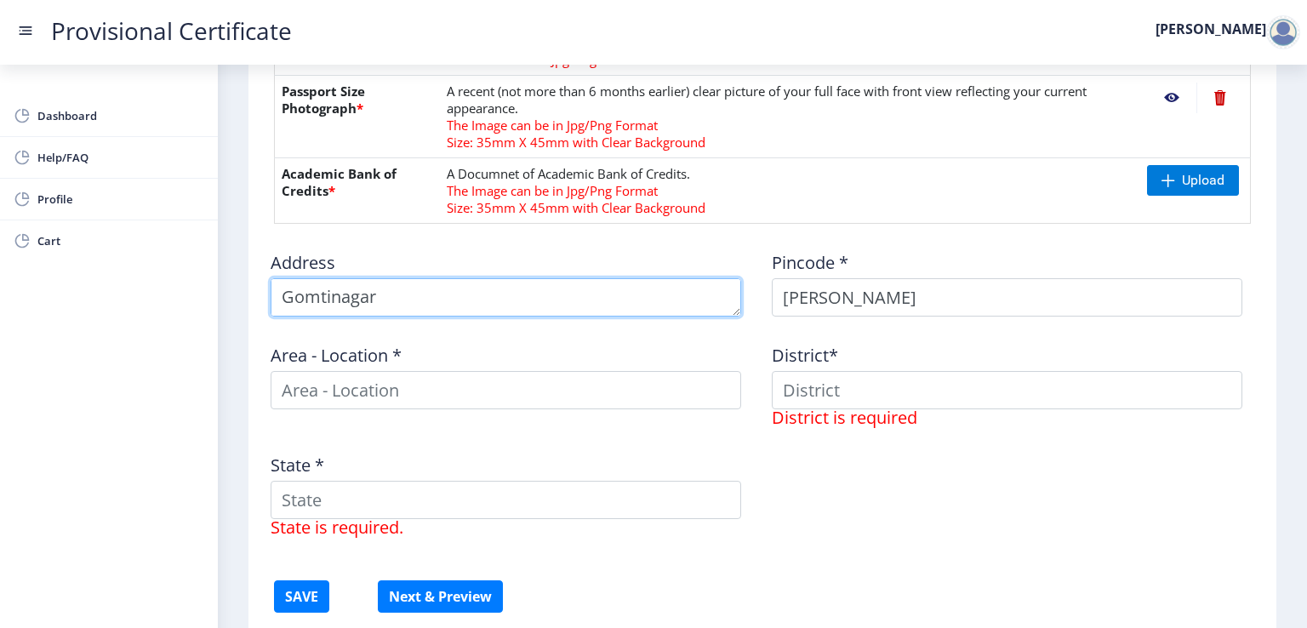
click at [283, 293] on textarea at bounding box center [506, 297] width 471 height 38
click at [355, 307] on textarea at bounding box center [506, 297] width 471 height 38
type textarea "G"
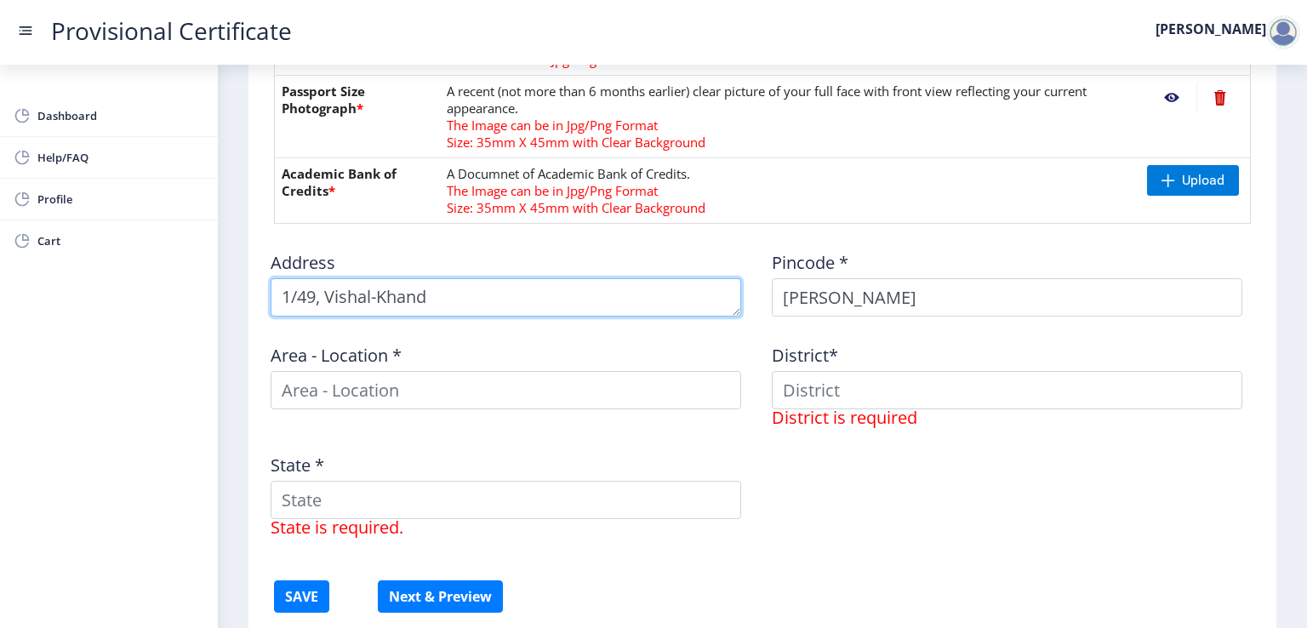
type textarea "1/49, Vishal-Khand"
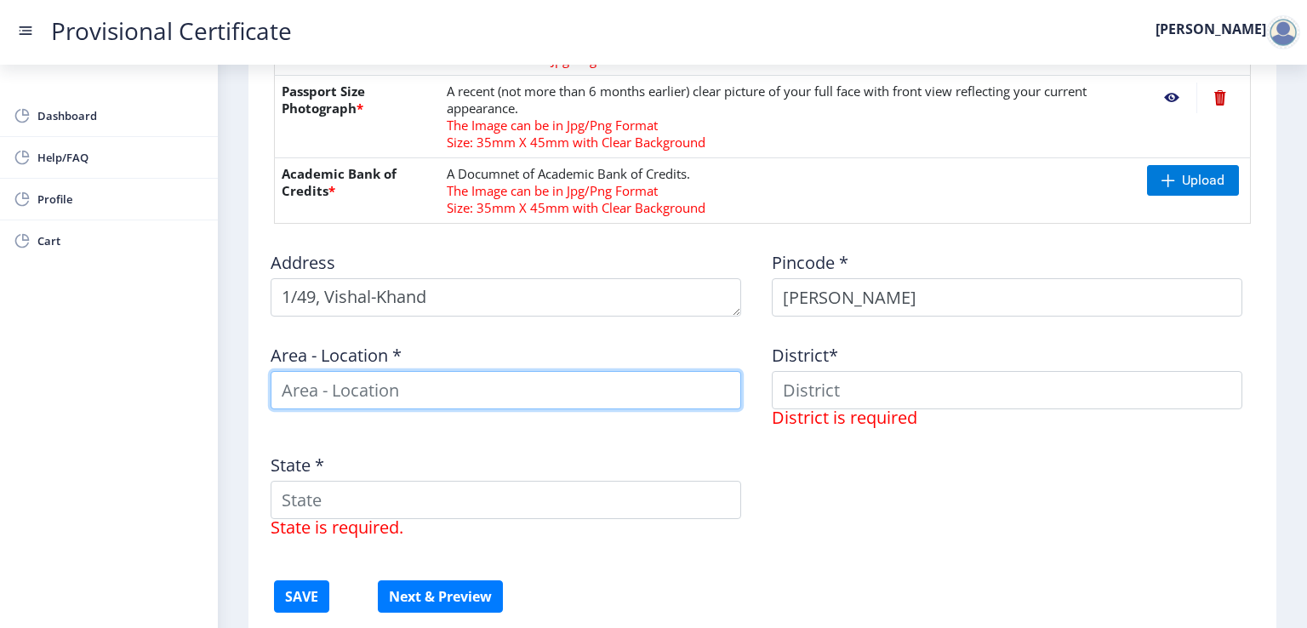
click at [321, 394] on input at bounding box center [506, 390] width 471 height 38
type input "[PERSON_NAME] Nagar, [GEOGRAPHIC_DATA]"
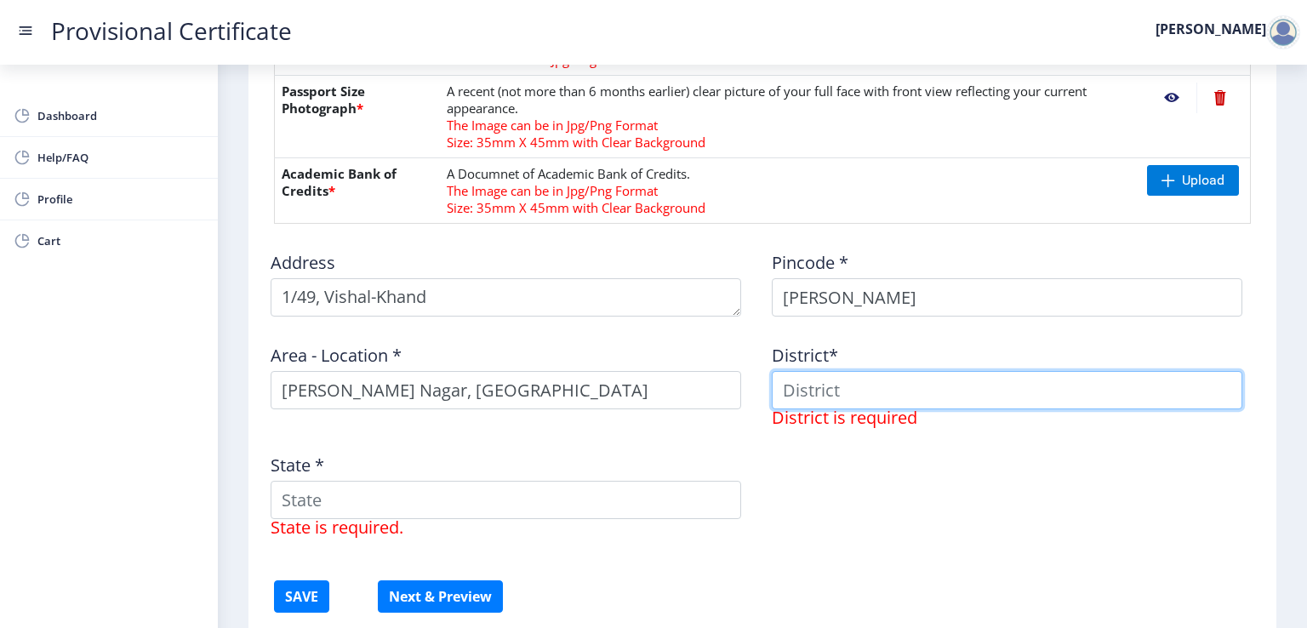
click at [871, 391] on input at bounding box center [1007, 390] width 471 height 38
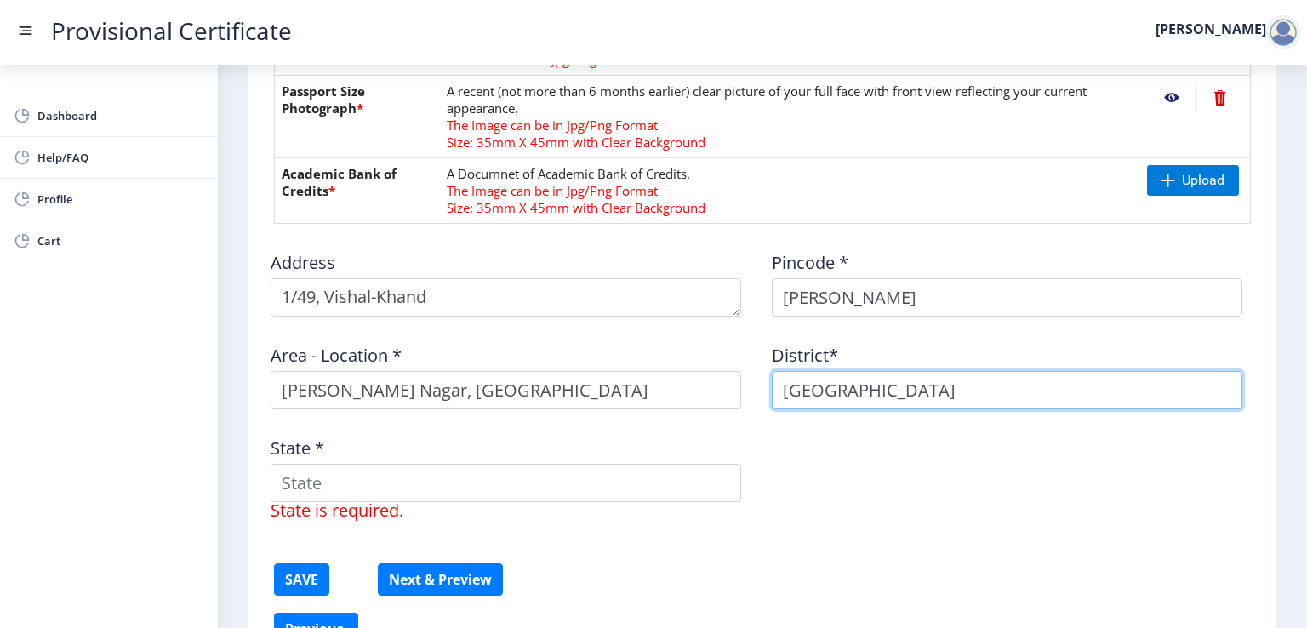
type input "[GEOGRAPHIC_DATA]"
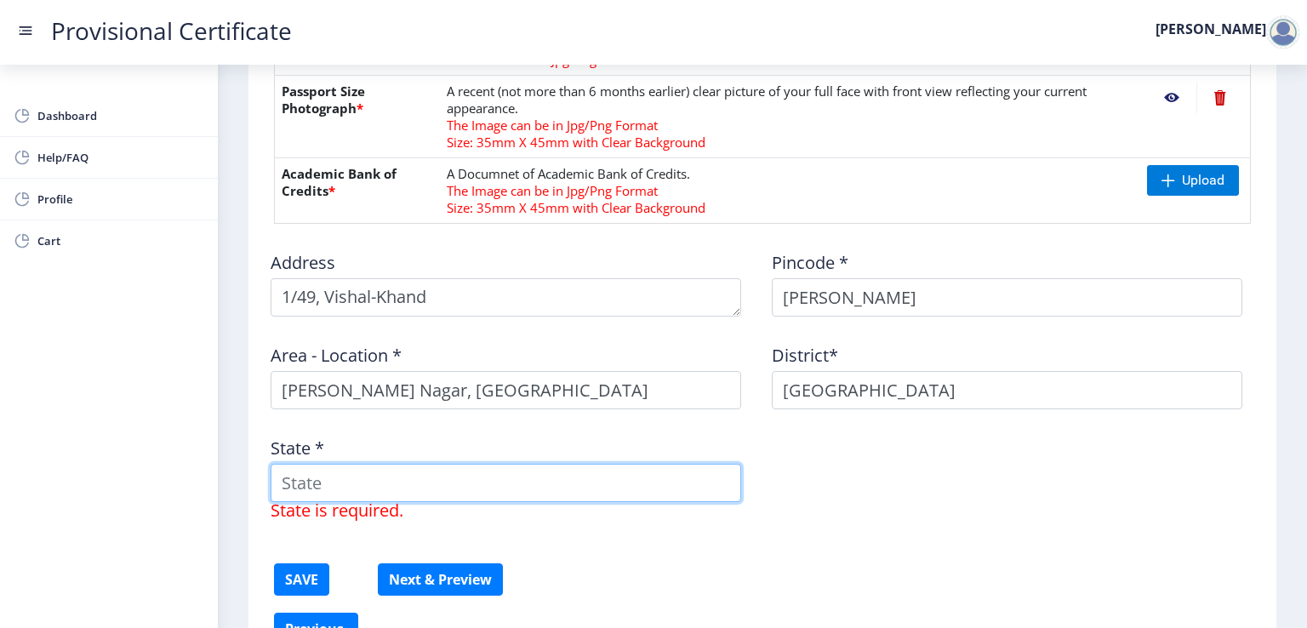
click at [460, 471] on input "State *" at bounding box center [506, 483] width 471 height 38
type input "[GEOGRAPHIC_DATA]"
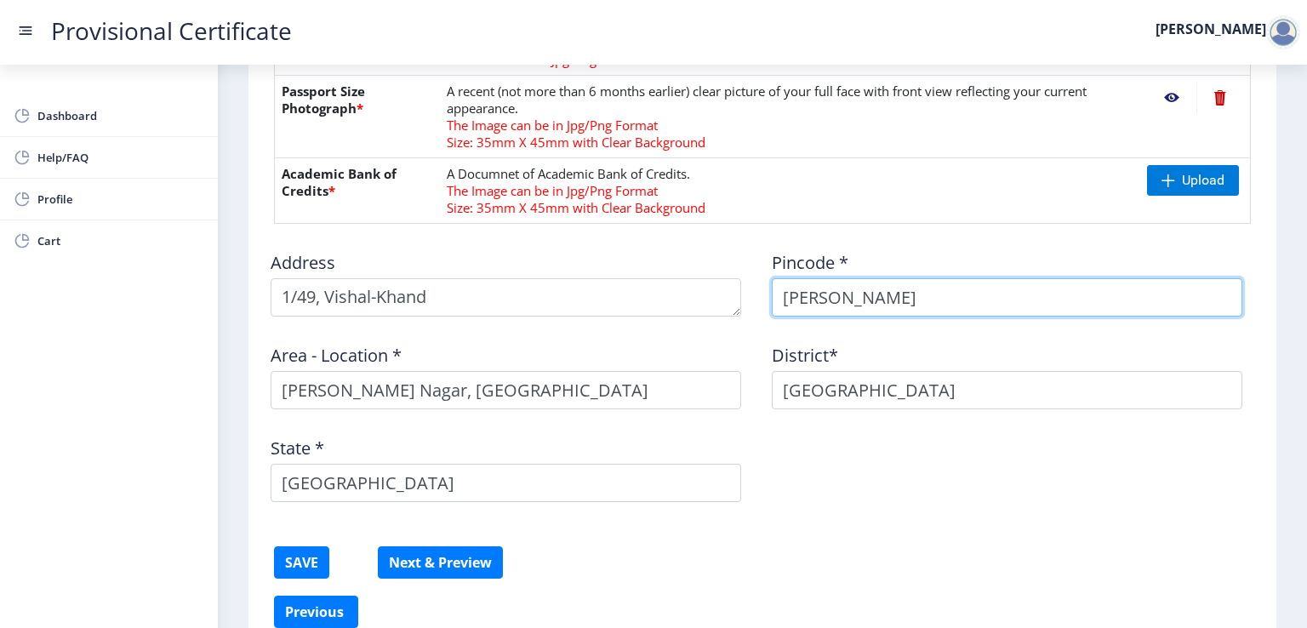
click at [878, 301] on input "[PERSON_NAME]" at bounding box center [1007, 297] width 471 height 38
click at [911, 300] on input "[PERSON_NAME]" at bounding box center [1007, 297] width 471 height 38
type input "M"
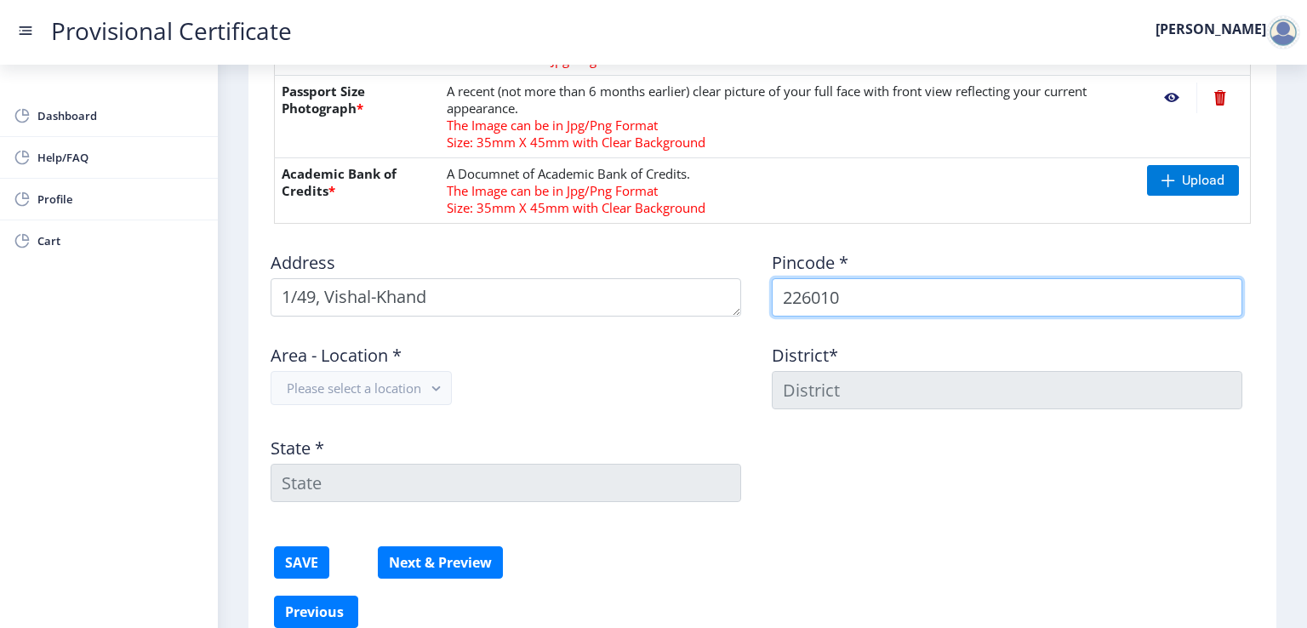
type input "226010"
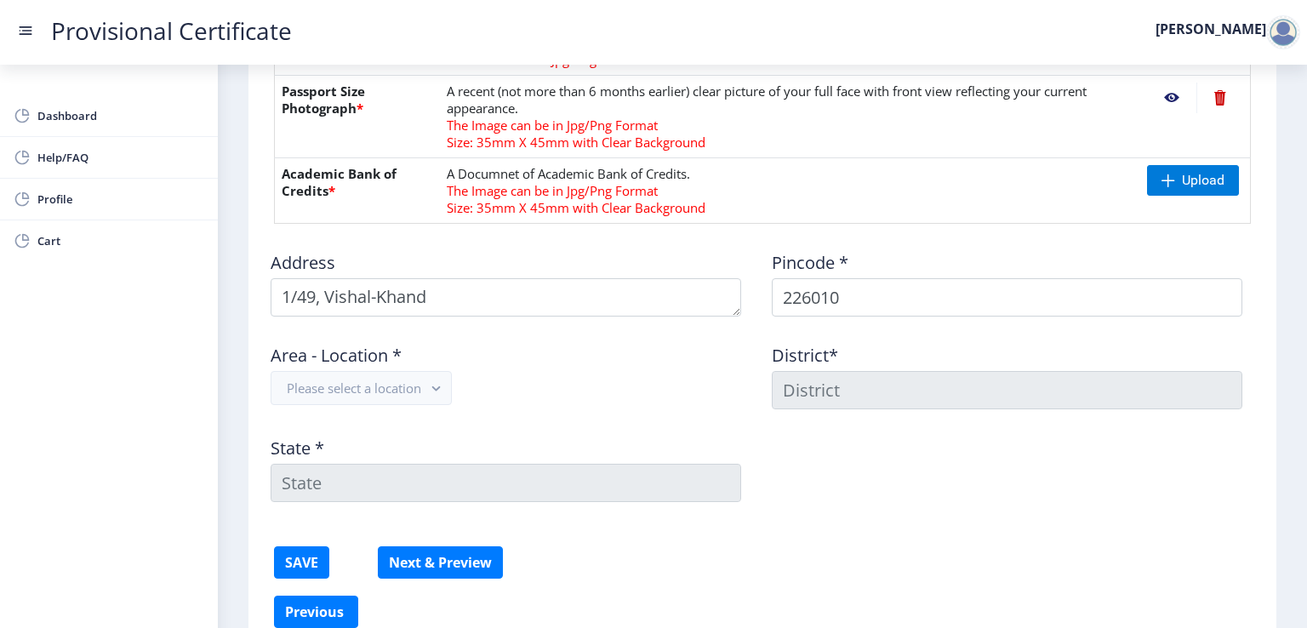
click at [957, 498] on div "Address Pincode * 226010 Area - Location * Please select a location District* S…" at bounding box center [762, 376] width 1002 height 278
click at [398, 389] on button "Please select a location" at bounding box center [361, 388] width 181 height 34
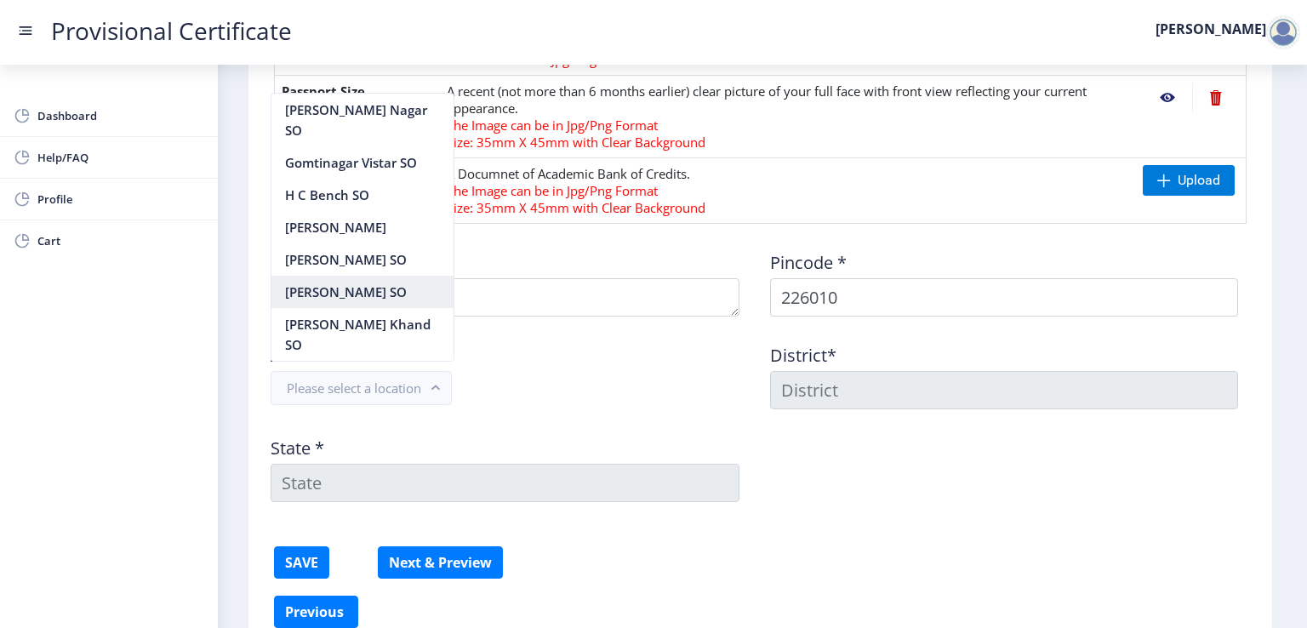
click at [395, 308] on nb-option "[PERSON_NAME] SO" at bounding box center [362, 292] width 182 height 32
type input "LUCKNOW"
type input "[GEOGRAPHIC_DATA]"
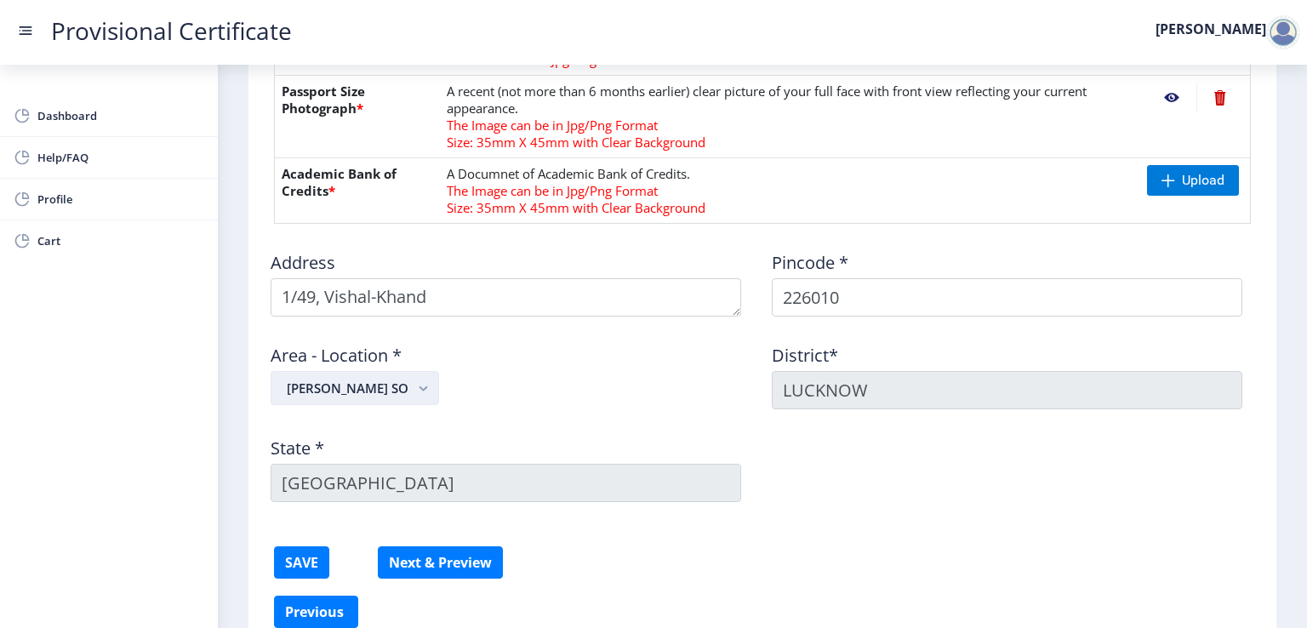
click at [414, 387] on rect "button" at bounding box center [424, 389] width 20 height 20
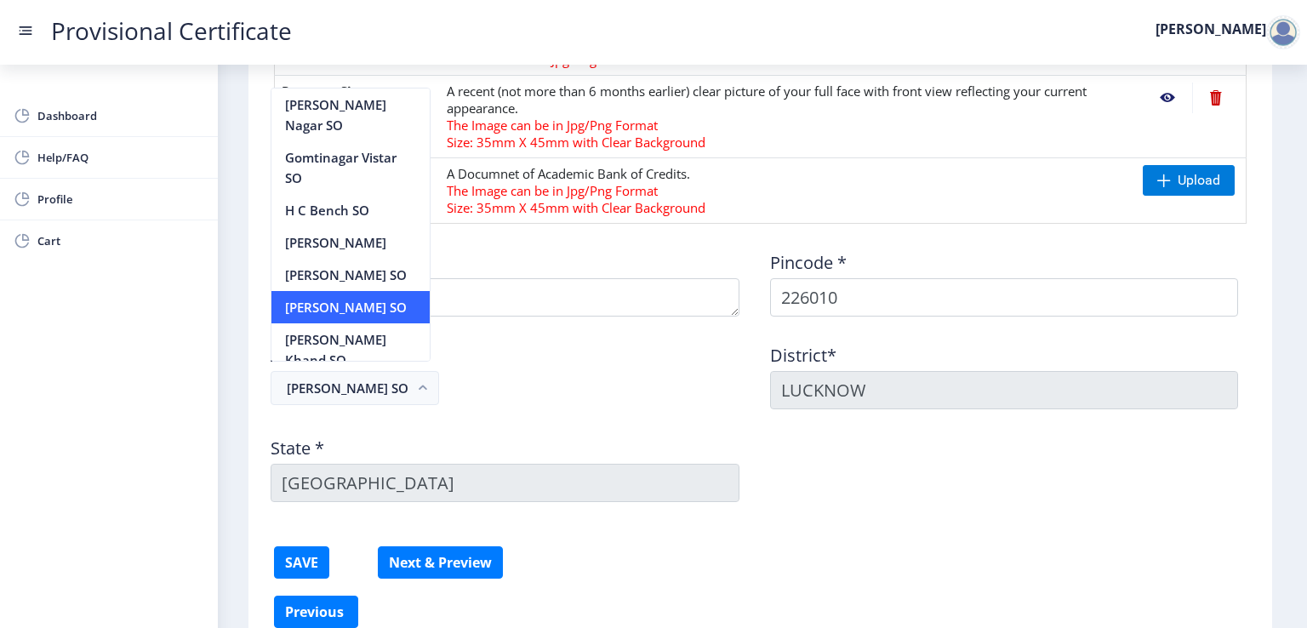
click at [510, 414] on div "Address Pincode * 226010 Area - Location * [GEOGRAPHIC_DATA]* [GEOGRAPHIC_DATA]…" at bounding box center [760, 376] width 998 height 278
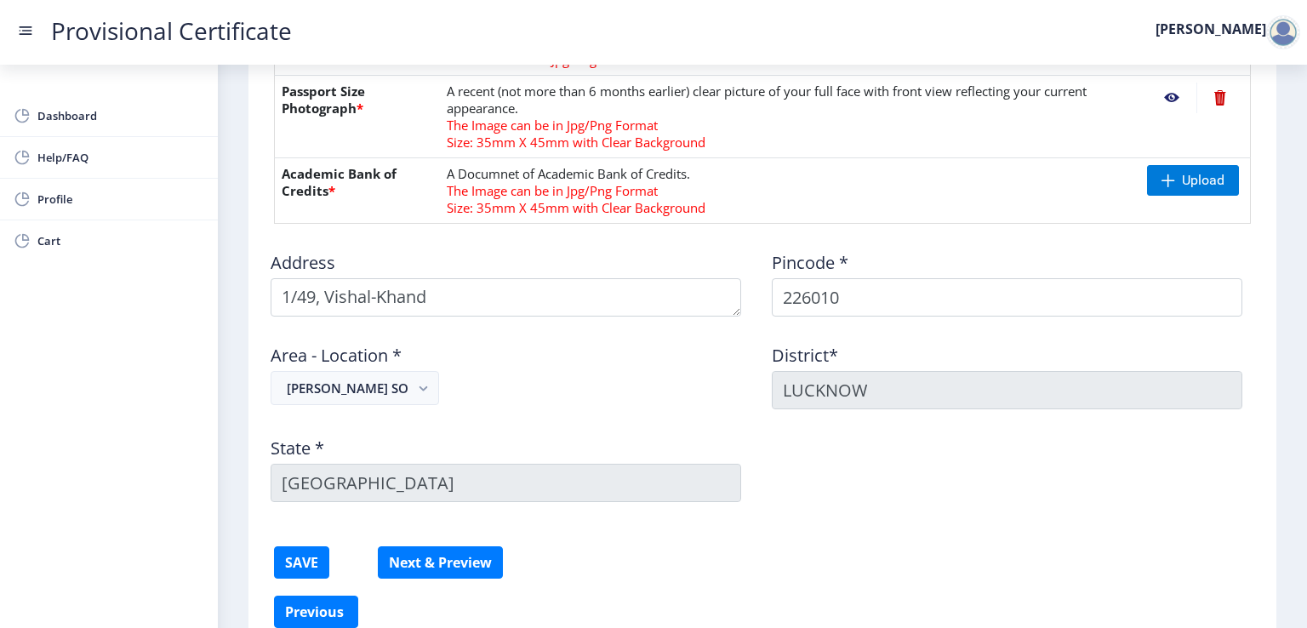
click at [360, 351] on label "Area - Location *" at bounding box center [336, 355] width 131 height 17
click at [359, 384] on button "[PERSON_NAME] SO" at bounding box center [355, 388] width 168 height 34
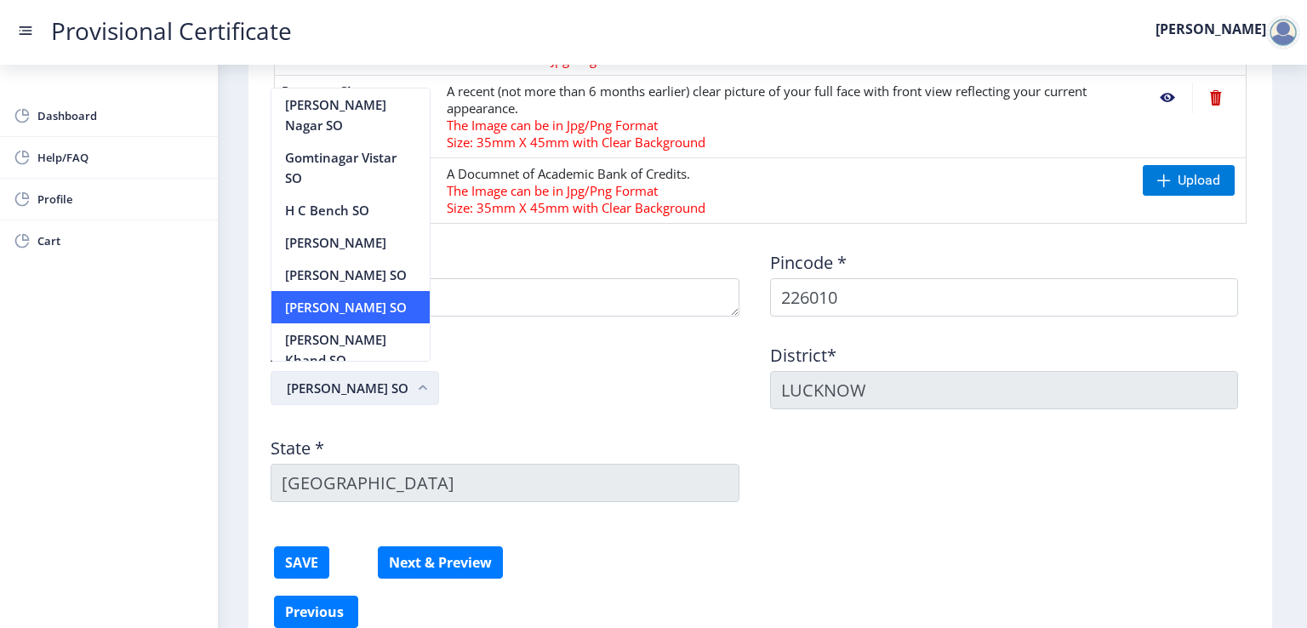
click at [398, 385] on button "[PERSON_NAME] SO" at bounding box center [355, 388] width 168 height 34
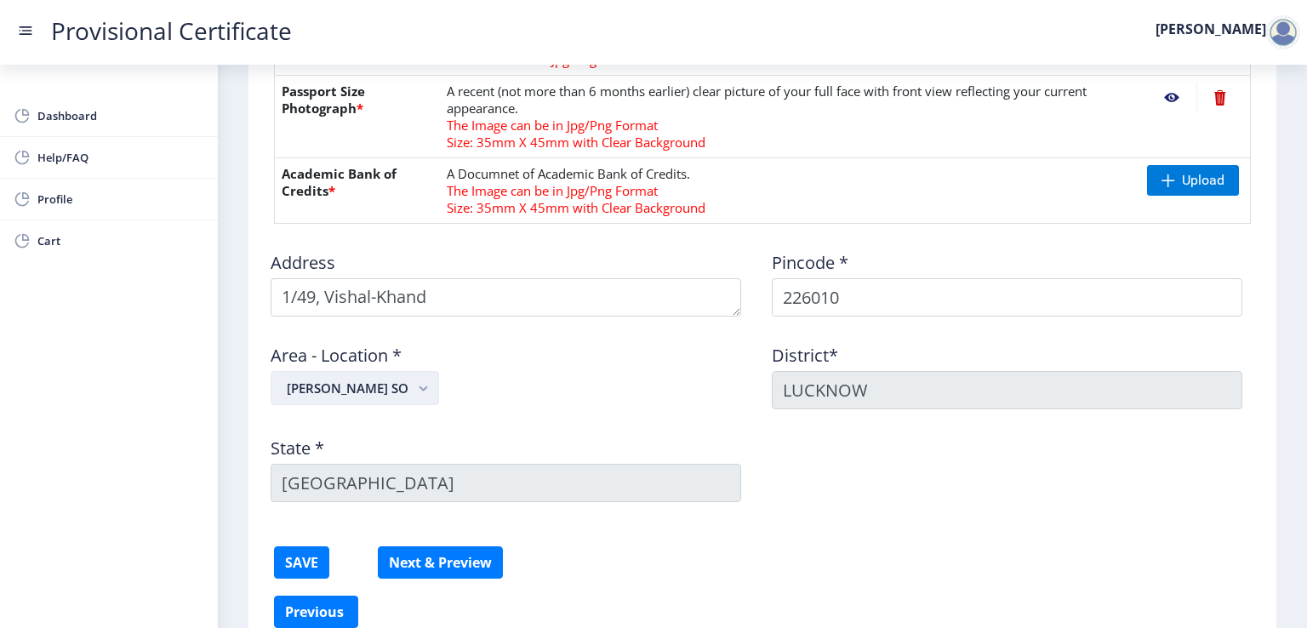
click at [398, 385] on button "[PERSON_NAME] SO" at bounding box center [355, 388] width 168 height 34
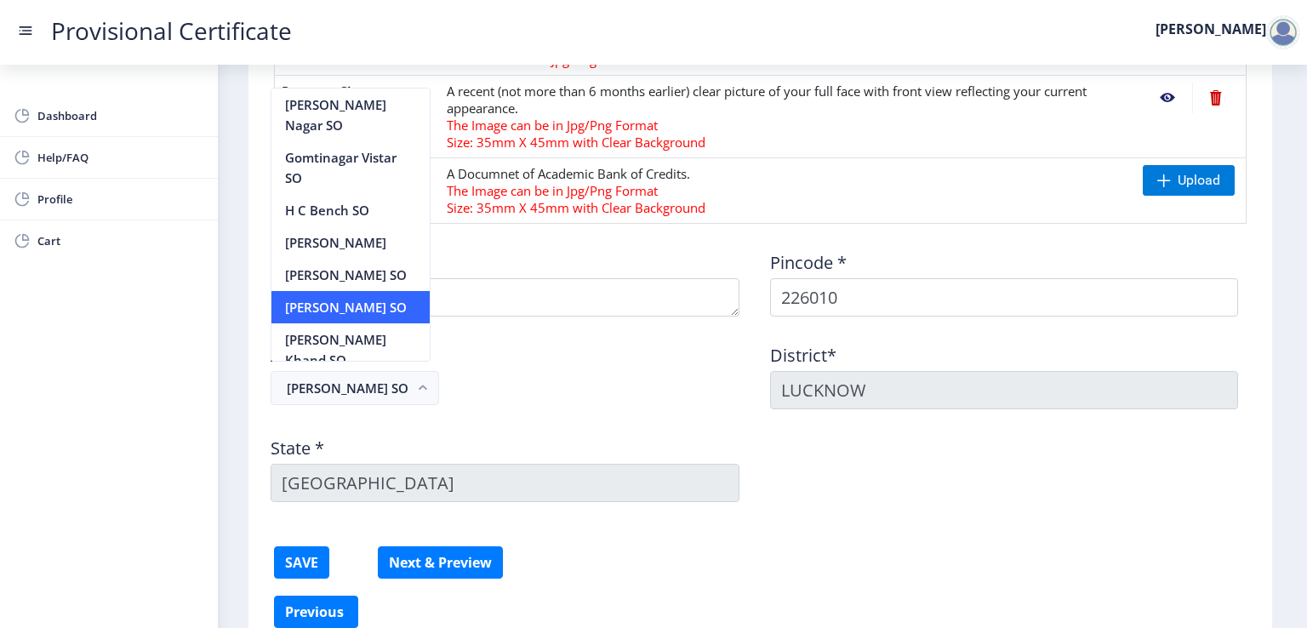
click at [488, 390] on div "Area - Location * [PERSON_NAME] SO" at bounding box center [511, 369] width 500 height 79
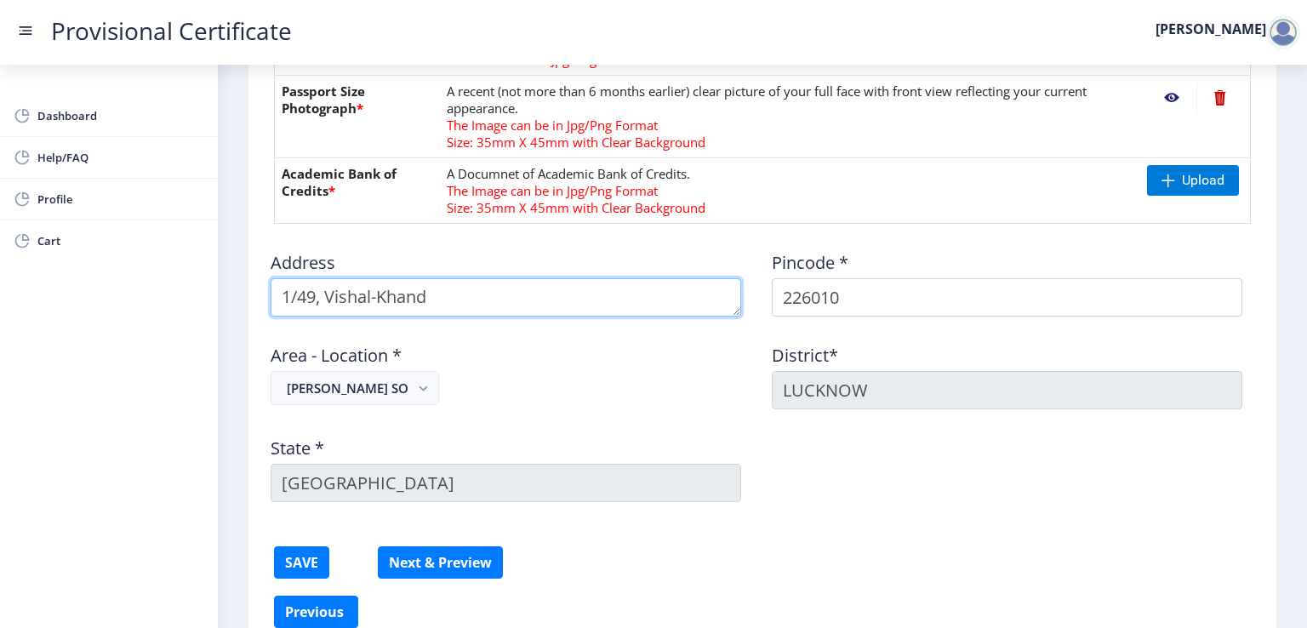
click at [434, 297] on textarea at bounding box center [506, 297] width 471 height 38
type textarea "[STREET_ADDRESS][PERSON_NAME] Nagar"
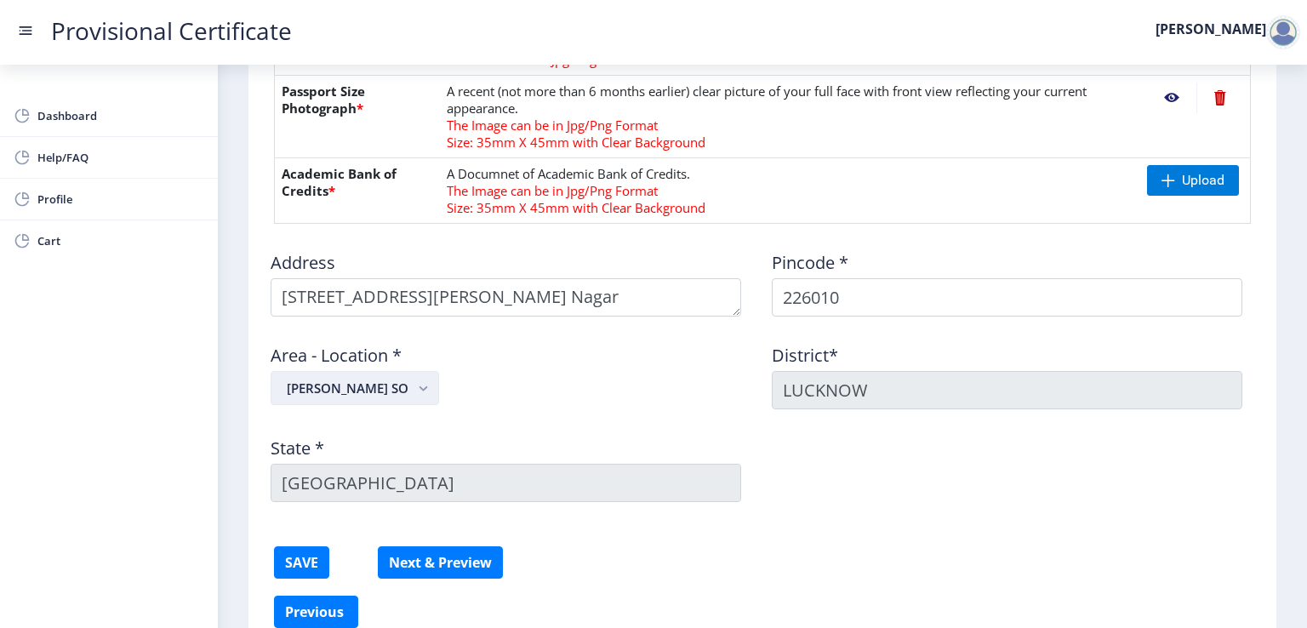
click at [414, 385] on rect "button" at bounding box center [424, 389] width 20 height 20
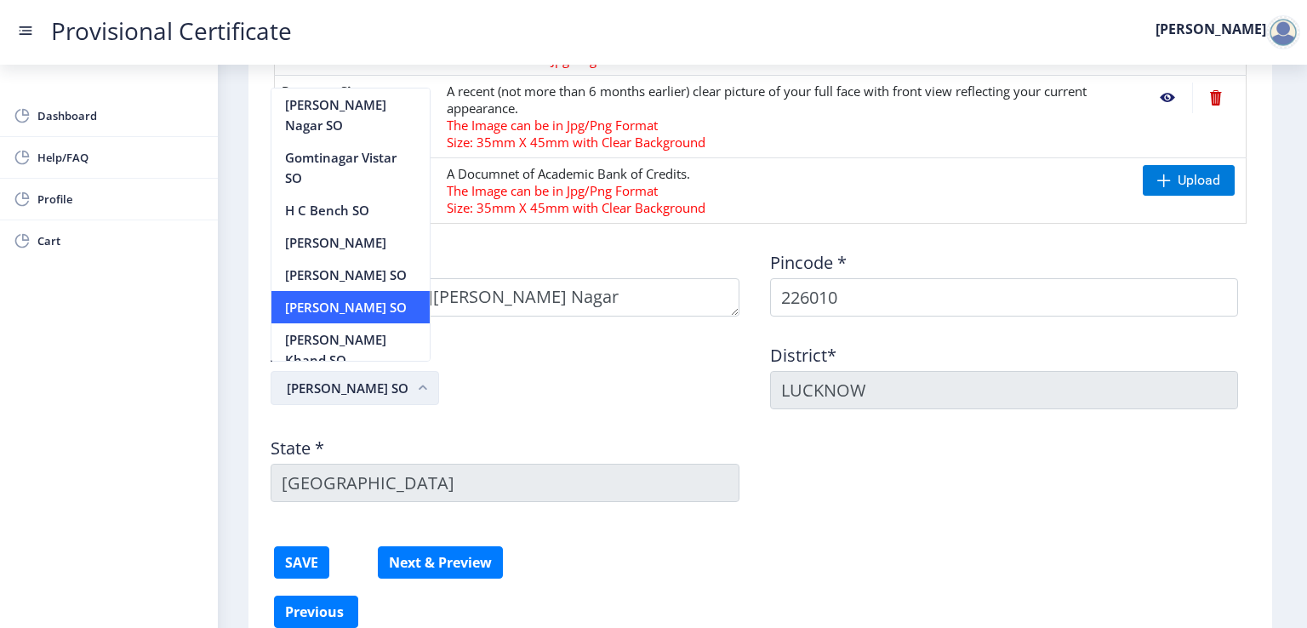
click at [395, 388] on button "[PERSON_NAME] SO" at bounding box center [355, 388] width 168 height 34
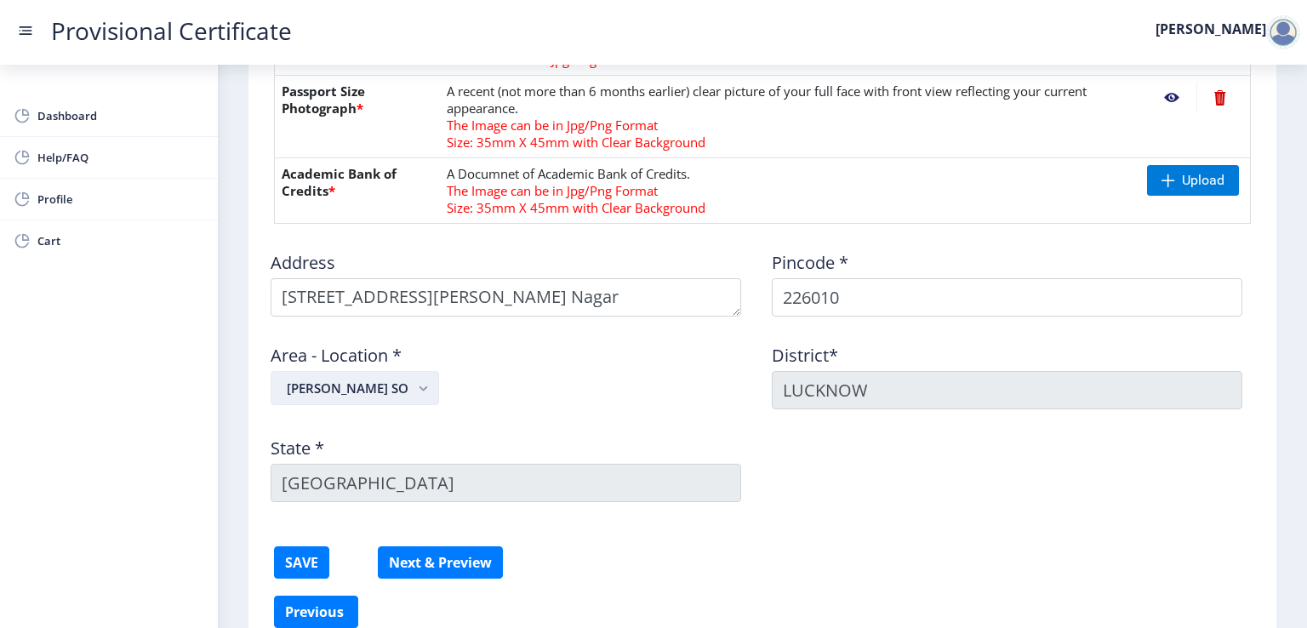
click at [391, 382] on button "[PERSON_NAME] SO" at bounding box center [355, 388] width 168 height 34
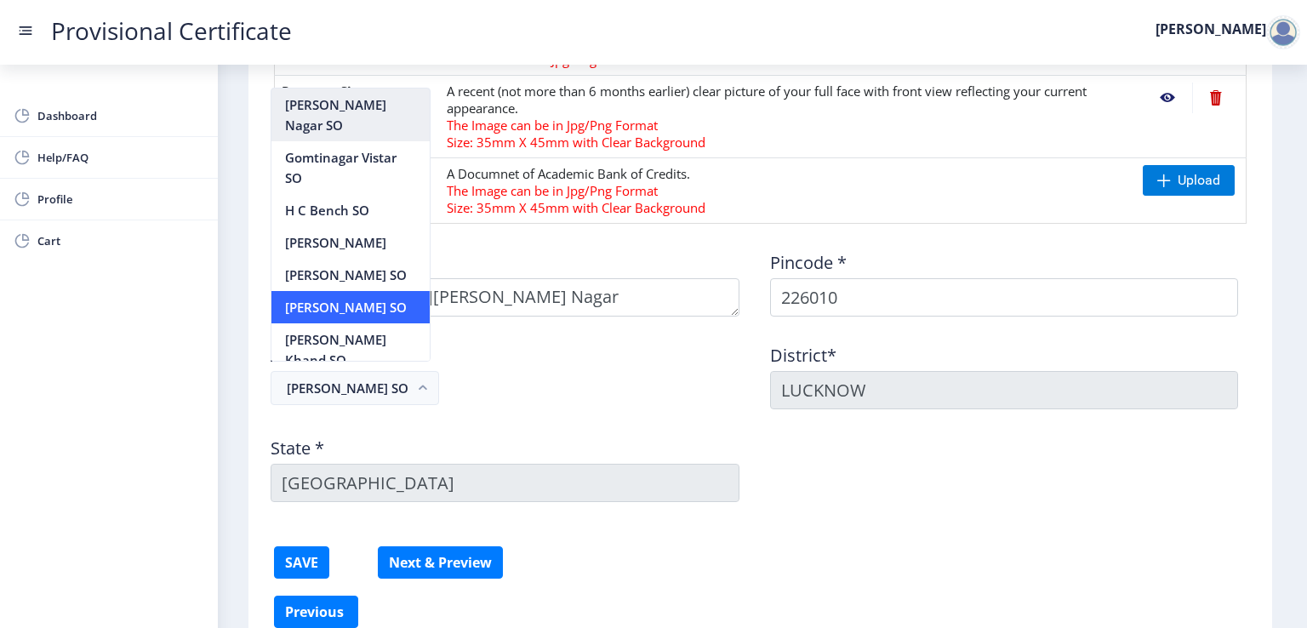
click at [344, 132] on nb-option "[PERSON_NAME] Nagar SO" at bounding box center [350, 115] width 158 height 53
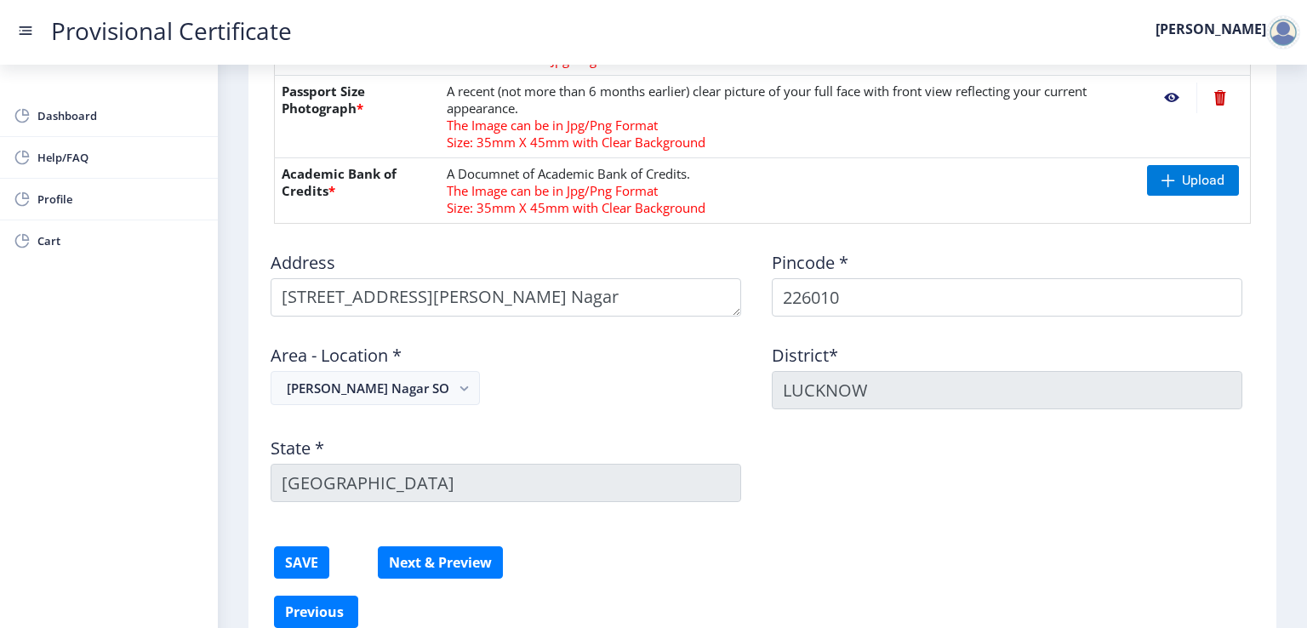
click at [545, 402] on div "Area - Location * [PERSON_NAME][GEOGRAPHIC_DATA] SO" at bounding box center [511, 369] width 501 height 79
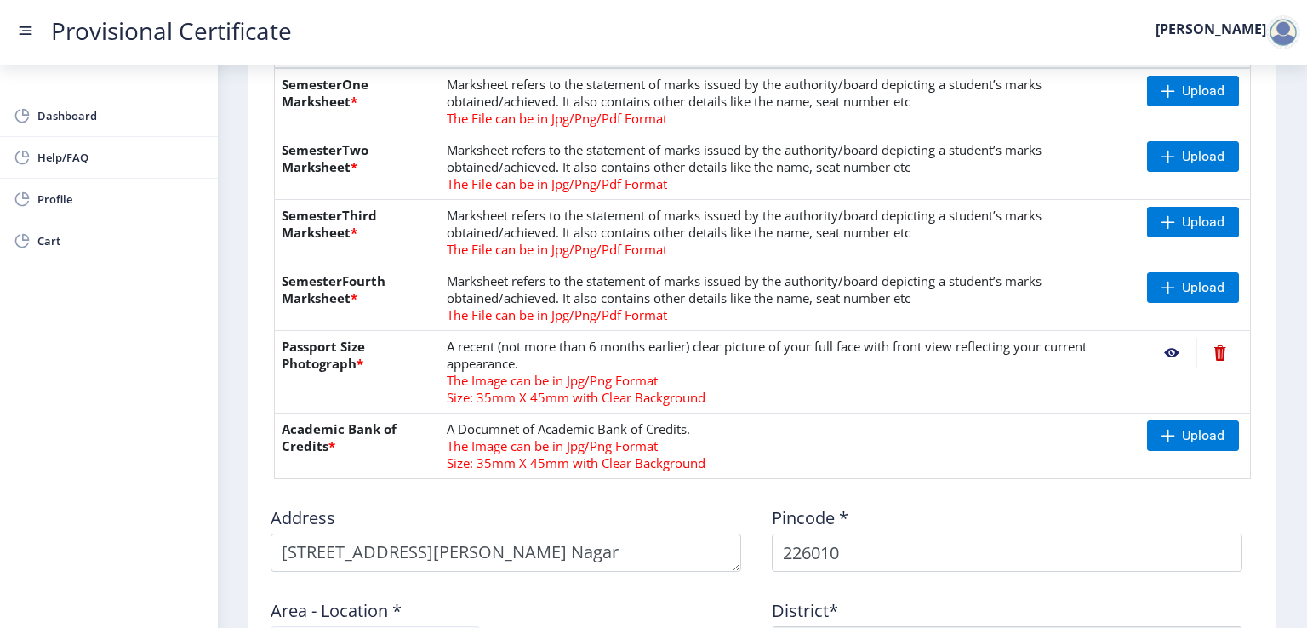
scroll to position [191, 0]
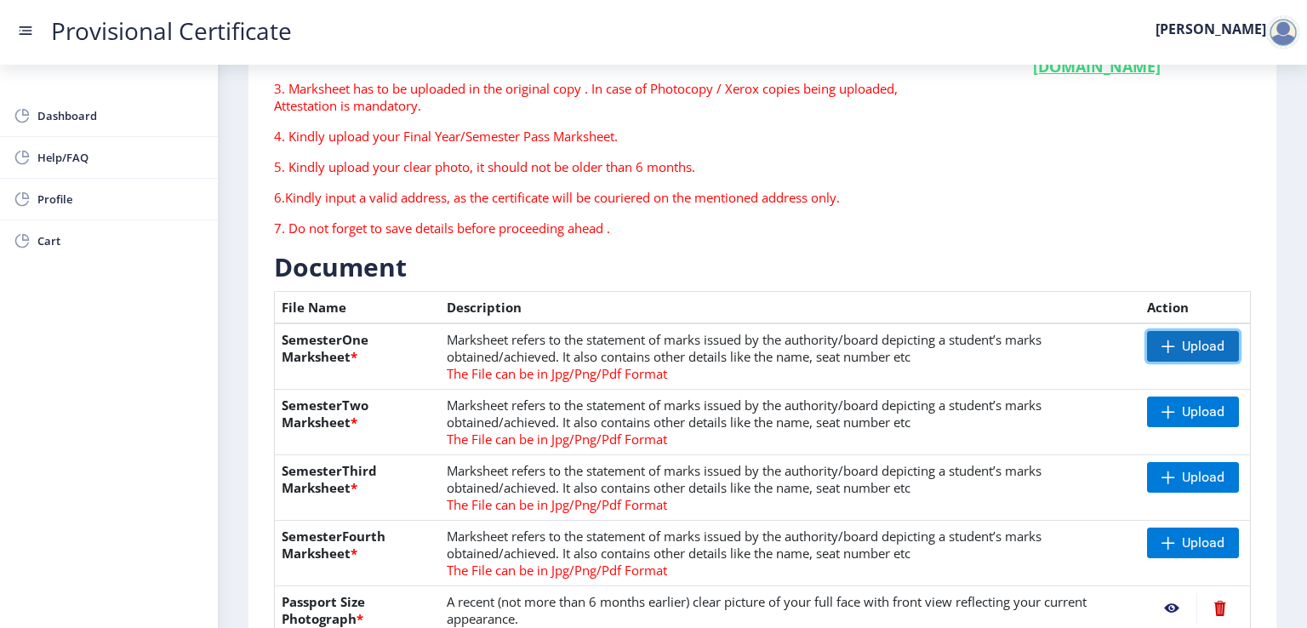
click at [1201, 345] on span "Upload" at bounding box center [1203, 346] width 43 height 17
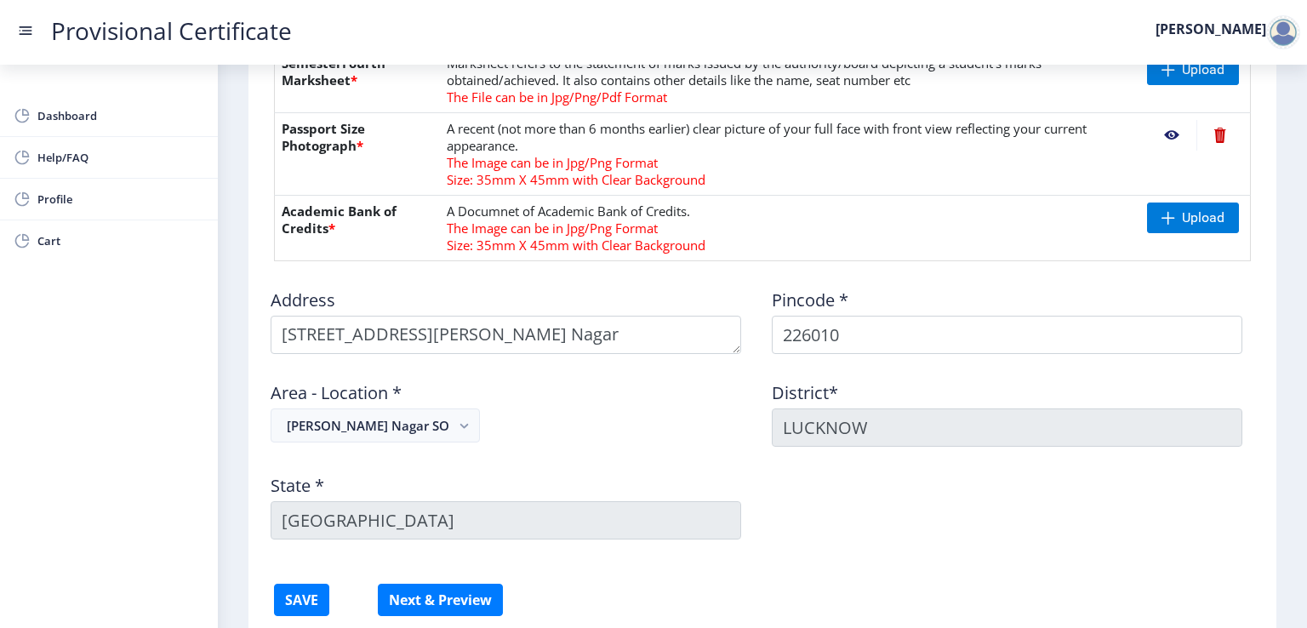
scroll to position [766, 0]
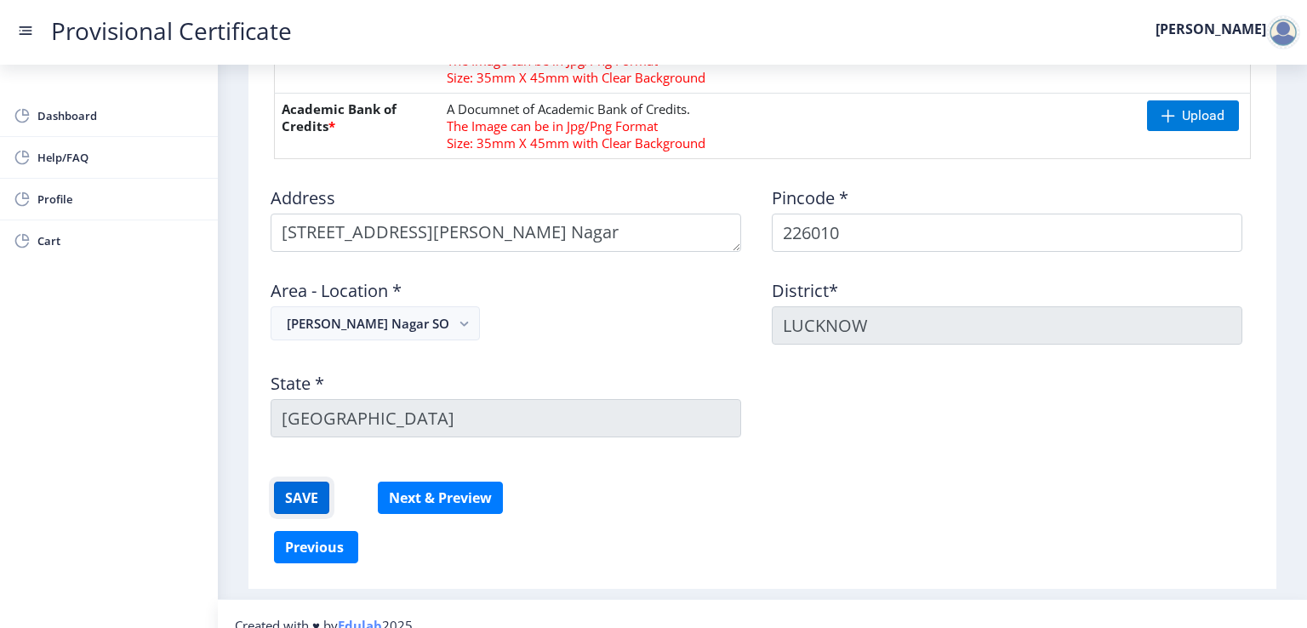
click at [303, 495] on button "SAVE" at bounding box center [301, 498] width 55 height 32
click at [439, 498] on button "Next & Preview" at bounding box center [440, 498] width 125 height 32
click at [800, 108] on td "A Documnet of Academic Bank of Credits. The Image can be in Jpg/Png Format Size…" at bounding box center [790, 127] width 700 height 66
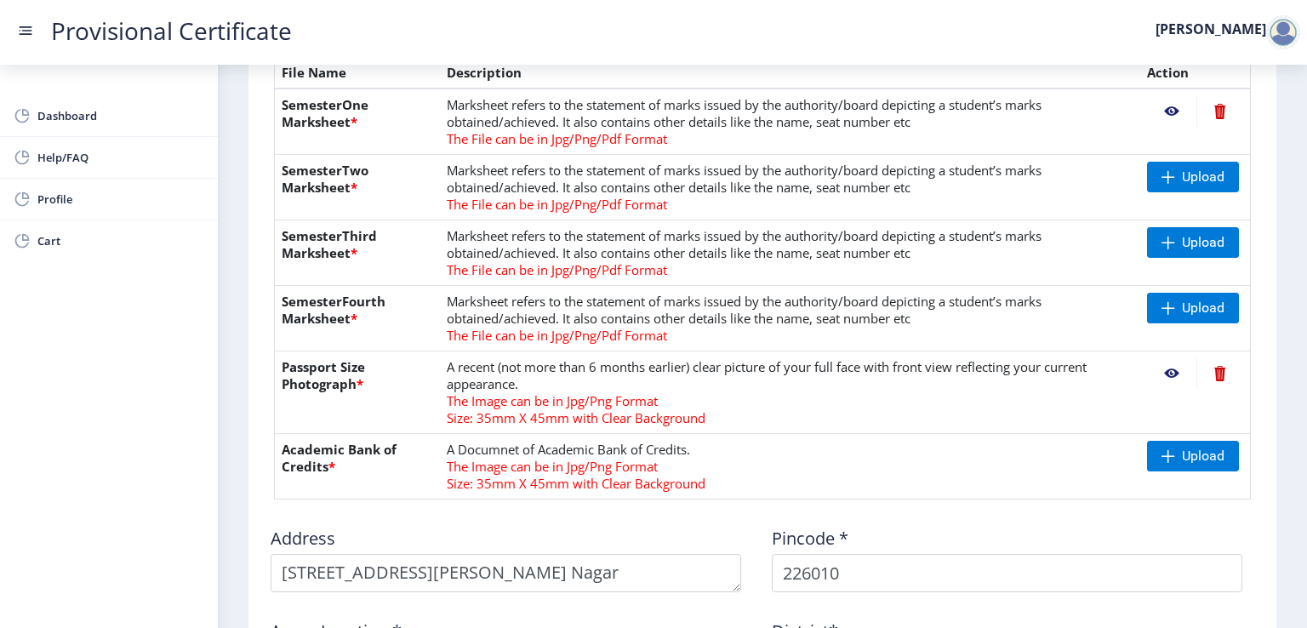
scroll to position [255, 0]
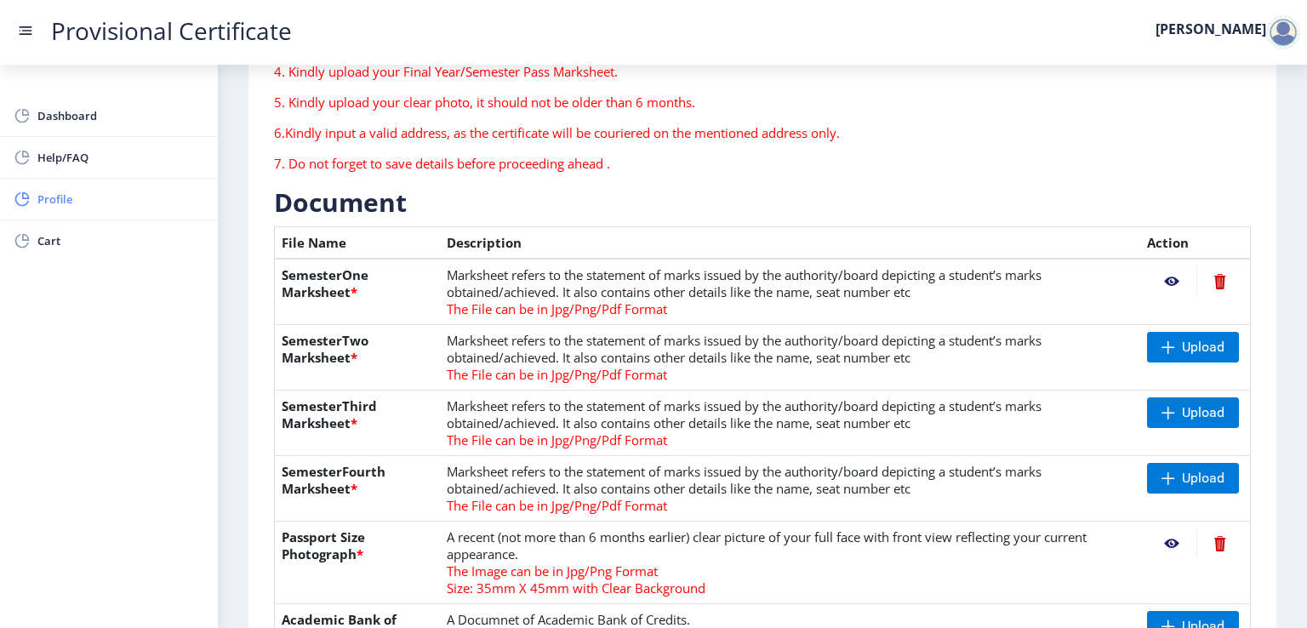
click at [62, 196] on span "Profile" at bounding box center [120, 199] width 167 height 20
select select
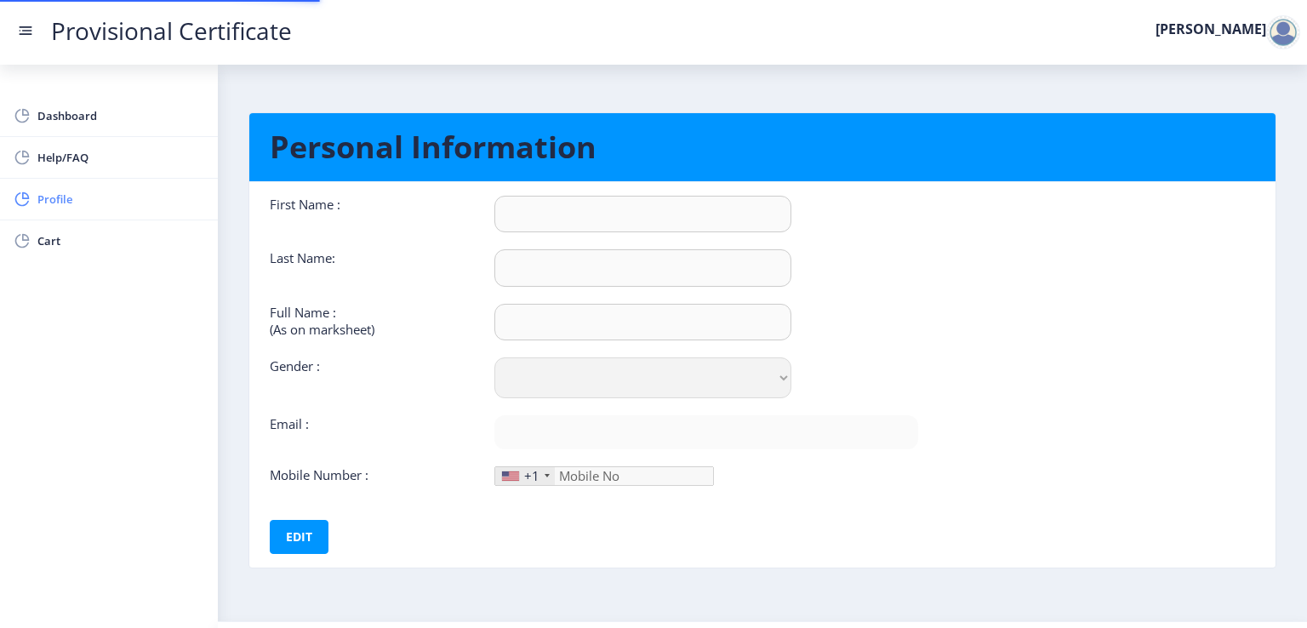
type input "[PERSON_NAME]"
select select "[DEMOGRAPHIC_DATA]"
type input "[EMAIL_ADDRESS][DOMAIN_NAME]"
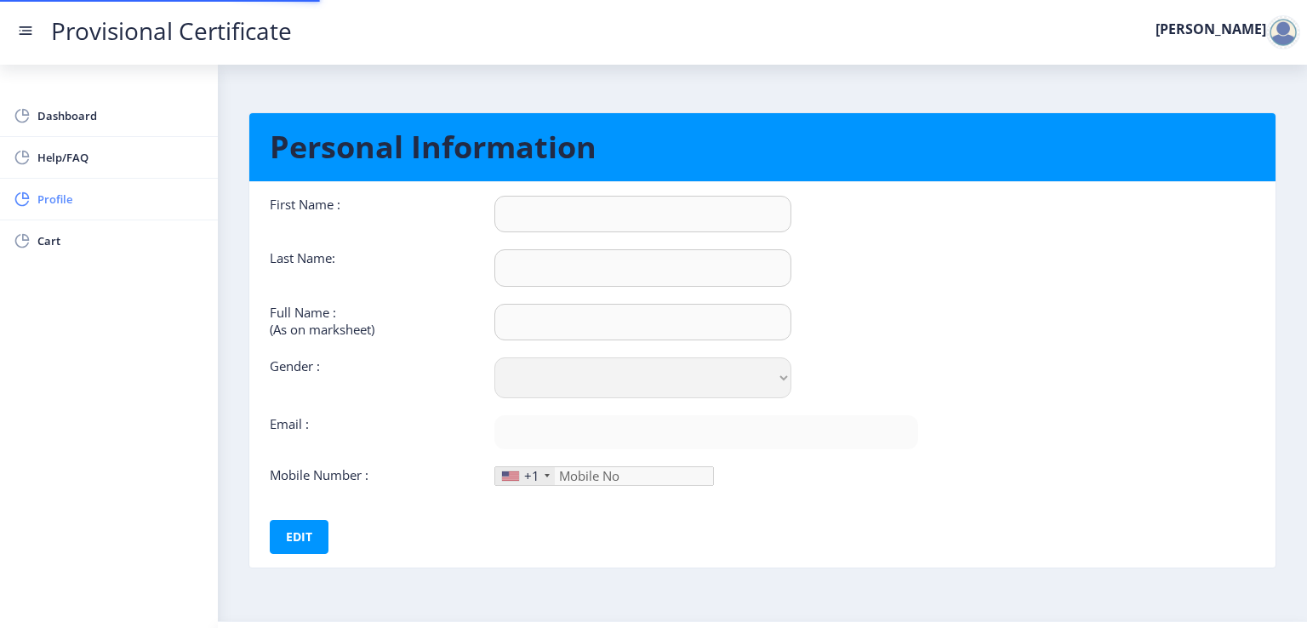
type input "8894415910"
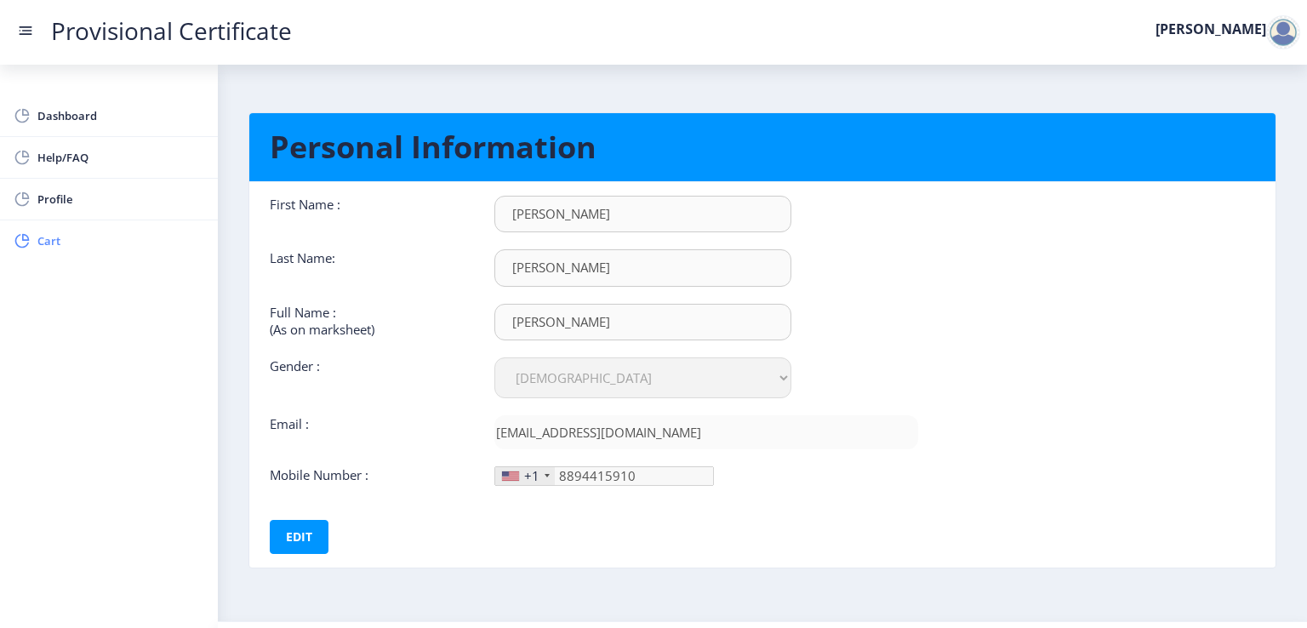
click at [47, 242] on span "Cart" at bounding box center [120, 241] width 167 height 20
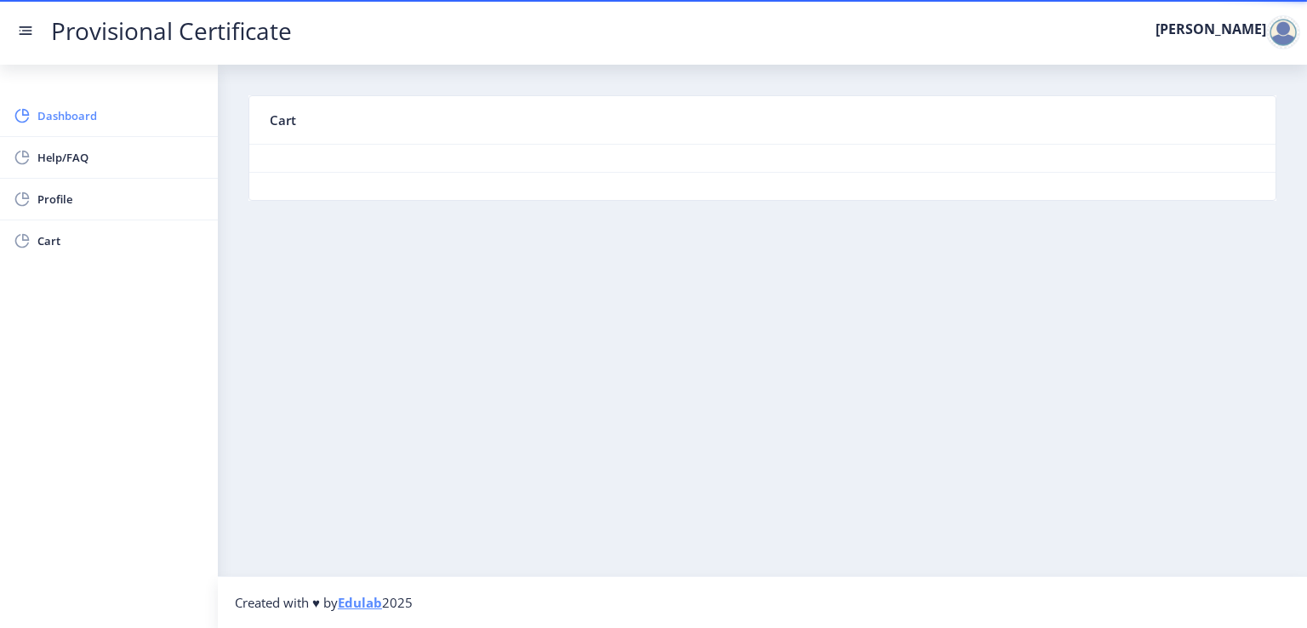
click at [85, 110] on span "Dashboard" at bounding box center [120, 116] width 167 height 20
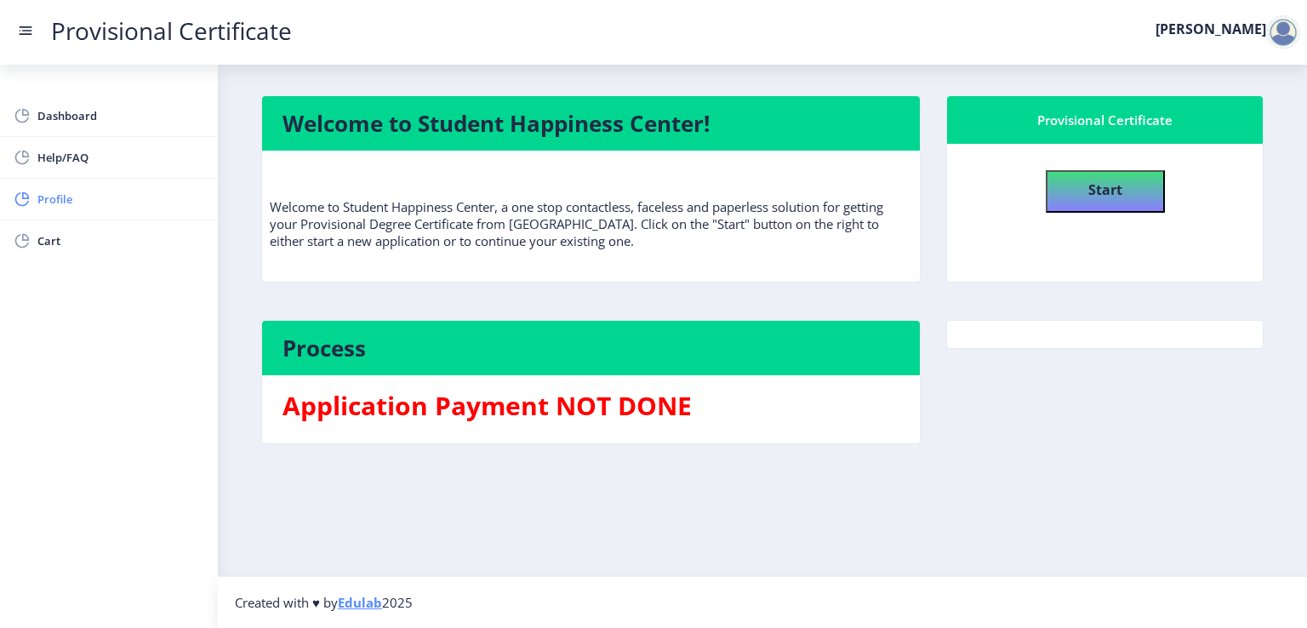
click at [51, 198] on span "Profile" at bounding box center [120, 199] width 167 height 20
select select "[DEMOGRAPHIC_DATA]"
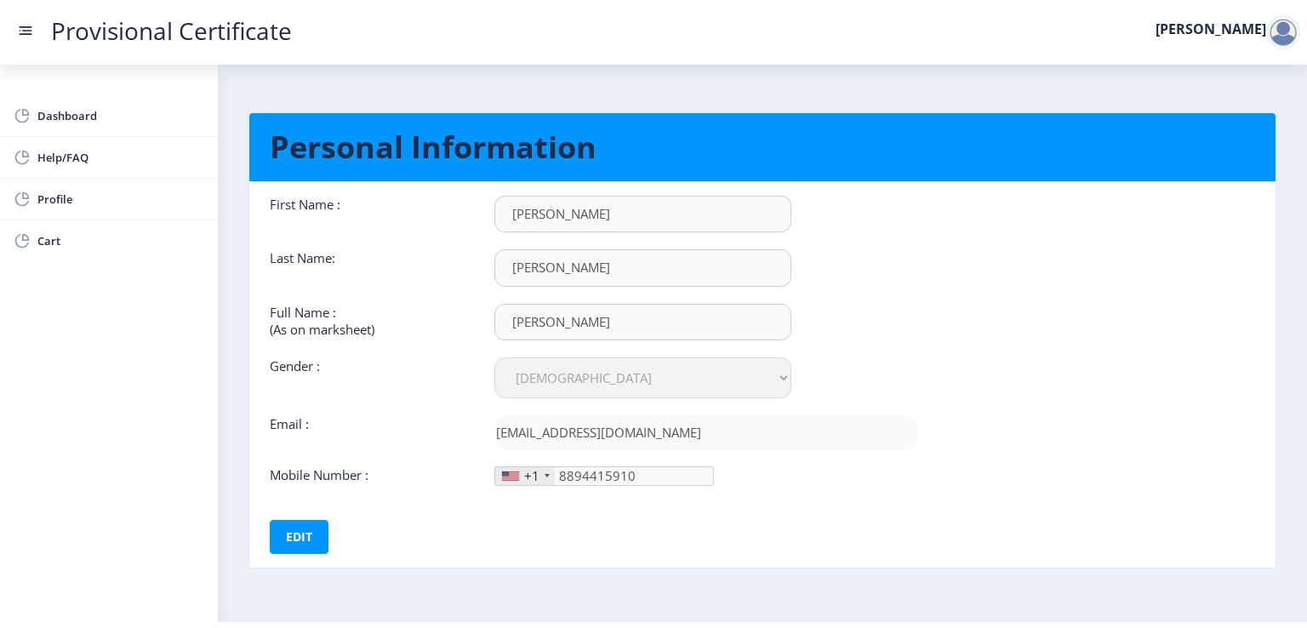
click at [531, 477] on div "+1" at bounding box center [531, 475] width 15 height 17
click at [545, 474] on div at bounding box center [547, 475] width 5 height 3
click at [524, 471] on div "+1" at bounding box center [531, 475] width 15 height 17
click at [545, 474] on div at bounding box center [547, 475] width 5 height 3
click at [275, 535] on button "Edit" at bounding box center [299, 537] width 59 height 34
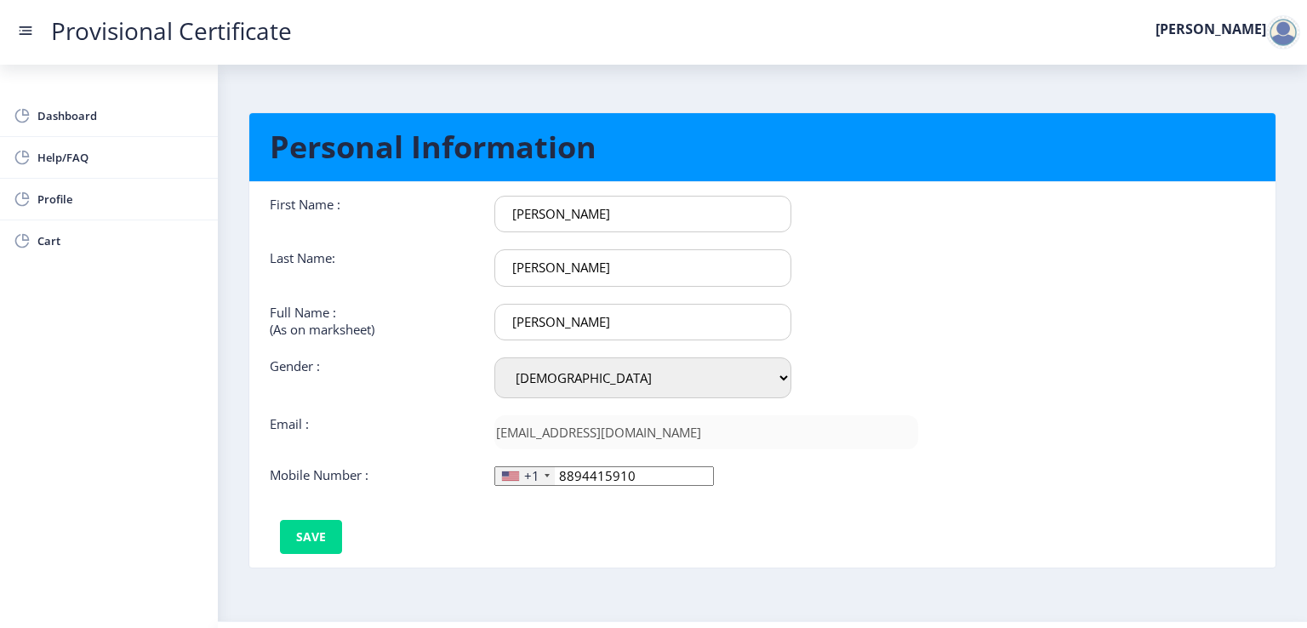
click at [539, 472] on div "+1" at bounding box center [525, 476] width 60 height 18
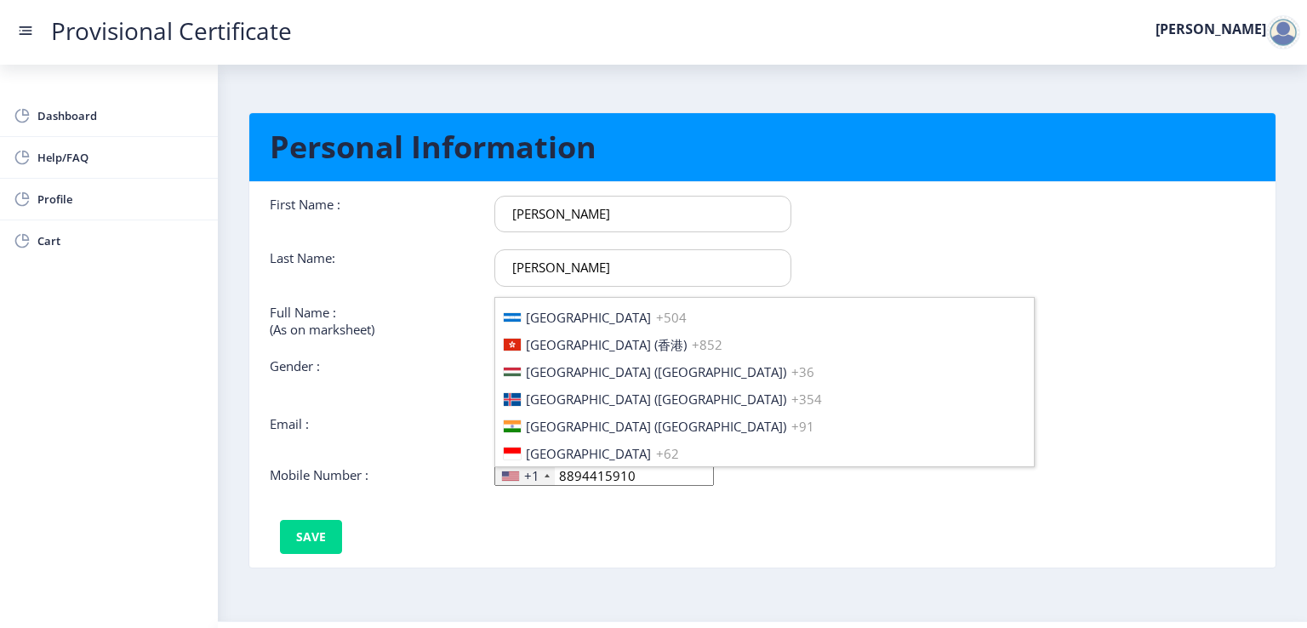
scroll to position [2636, 0]
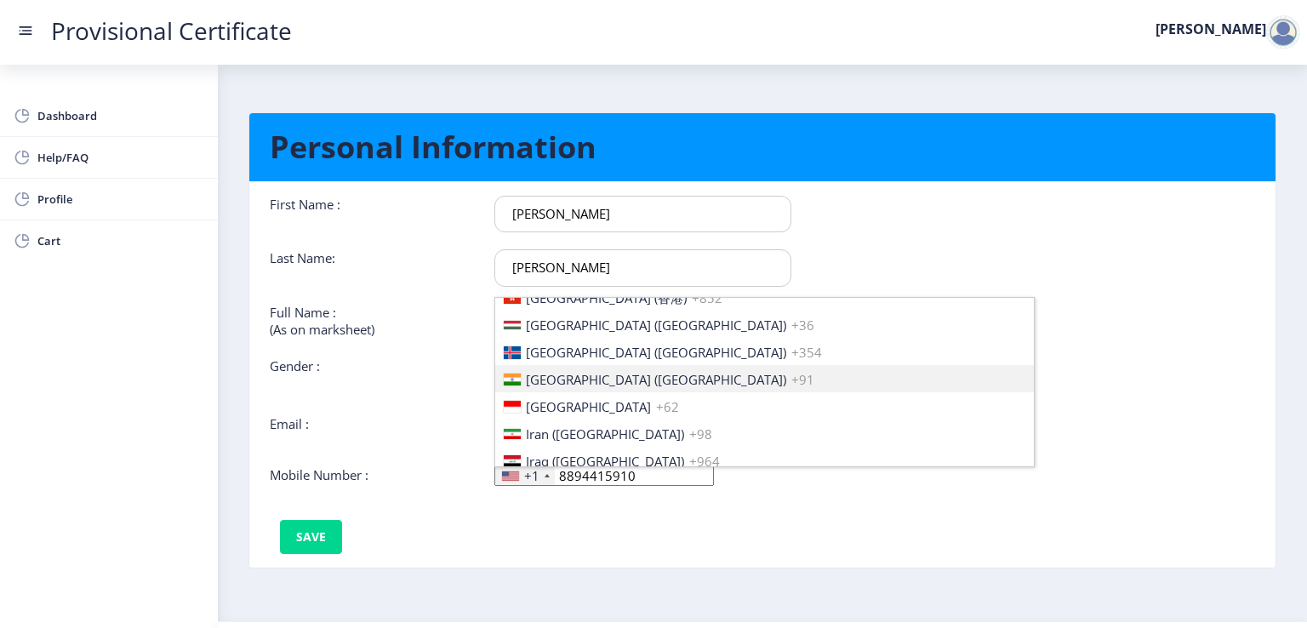
click at [539, 379] on span "[GEOGRAPHIC_DATA] ([GEOGRAPHIC_DATA])" at bounding box center [656, 379] width 260 height 17
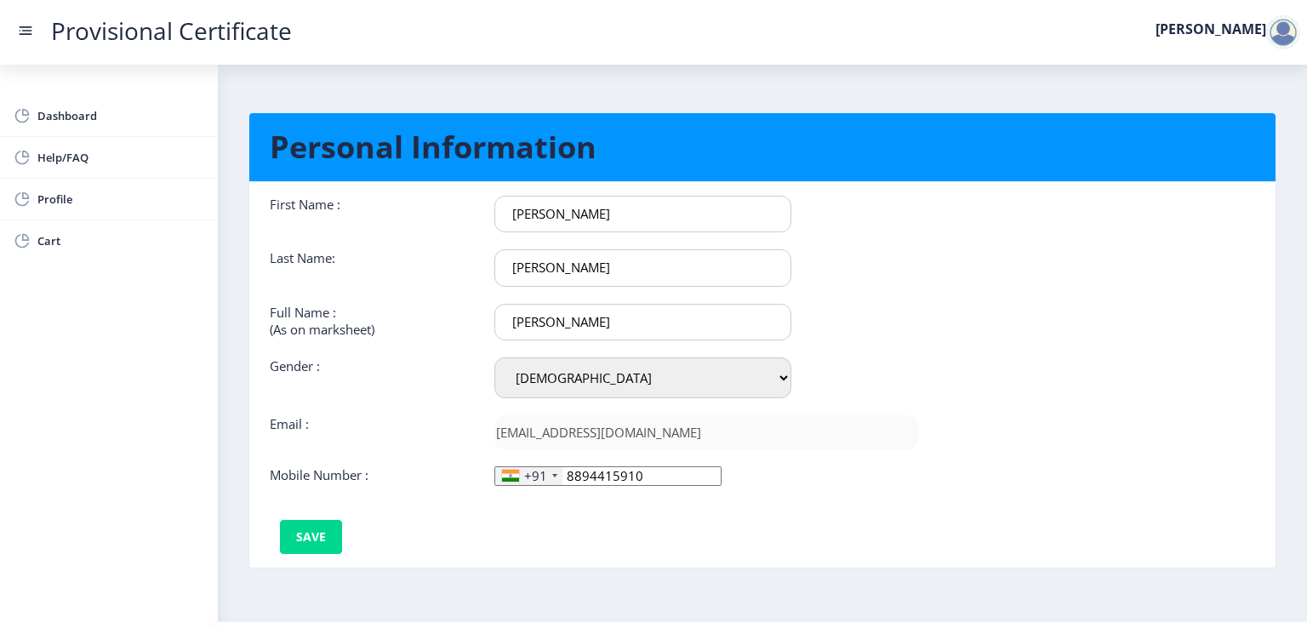
click at [563, 534] on div "First Name : [PERSON_NAME] Last Name: [PERSON_NAME] Full Name : (As on markshee…" at bounding box center [594, 375] width 674 height 358
click at [304, 532] on button "Save" at bounding box center [311, 537] width 62 height 34
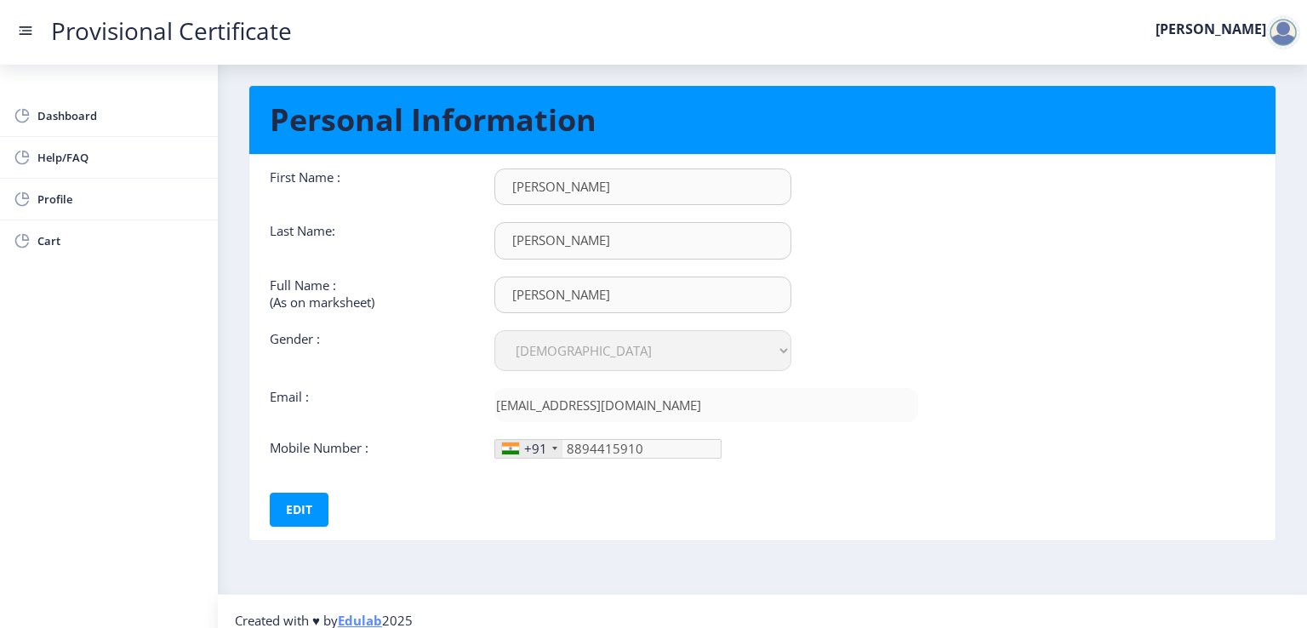
scroll to position [42, 0]
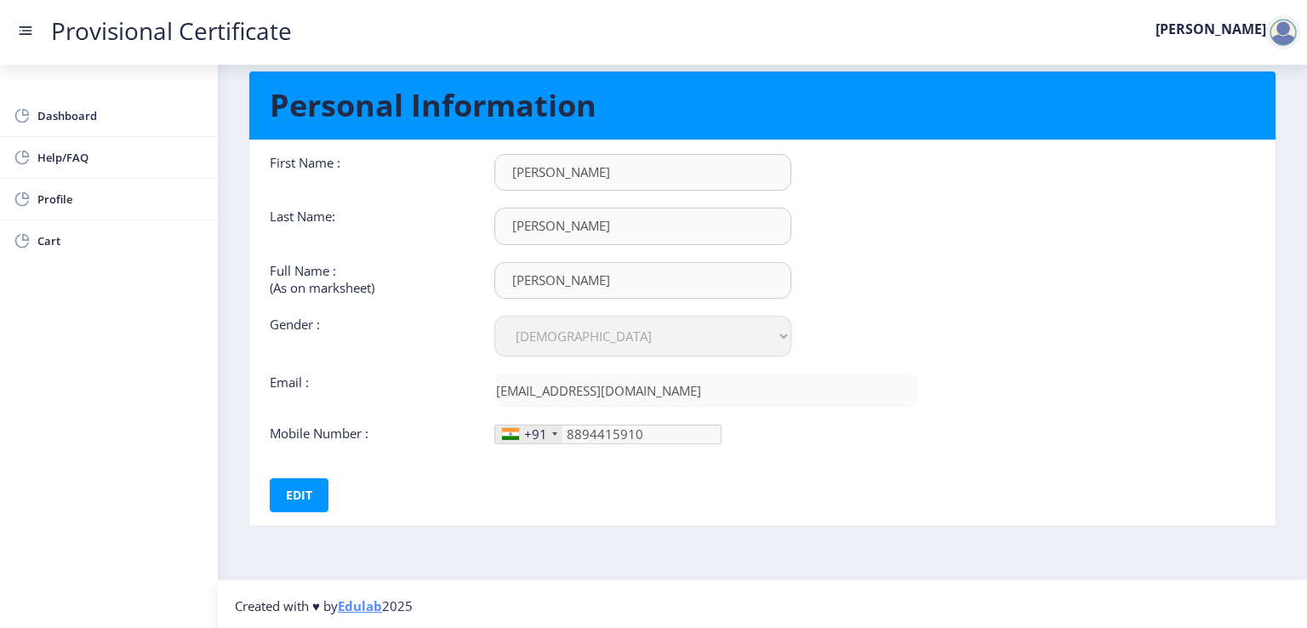
click at [1280, 25] on div at bounding box center [1283, 32] width 34 height 34
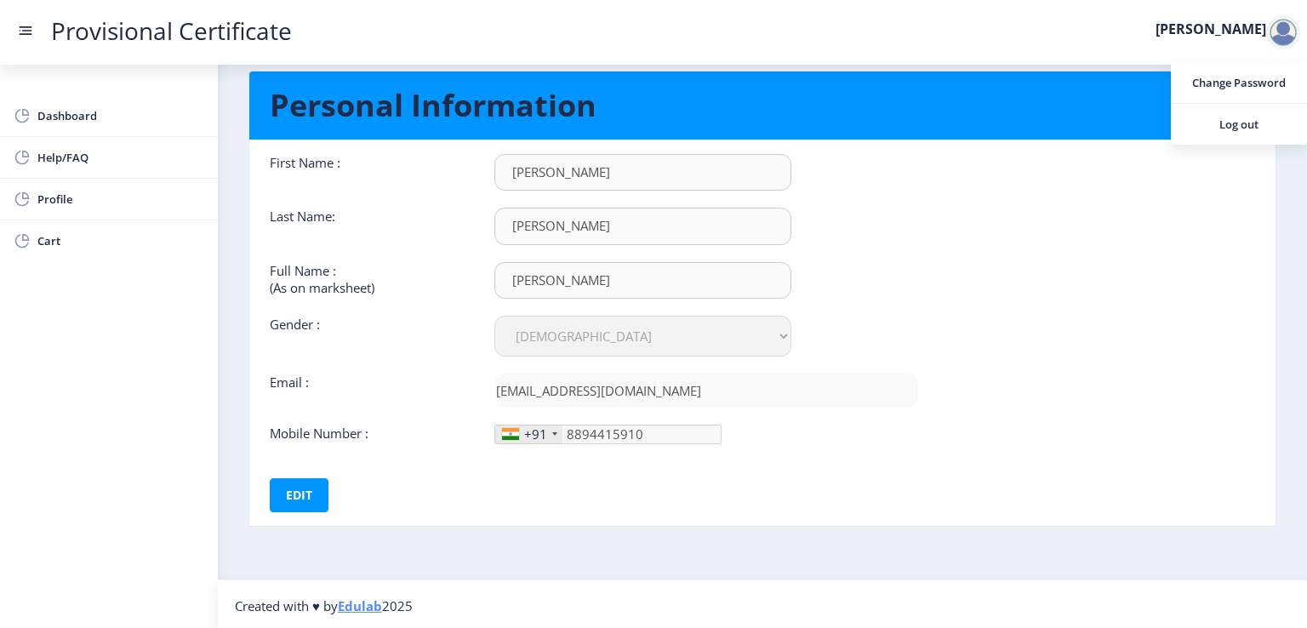
click at [26, 30] on rect at bounding box center [27, 31] width 10 height 2
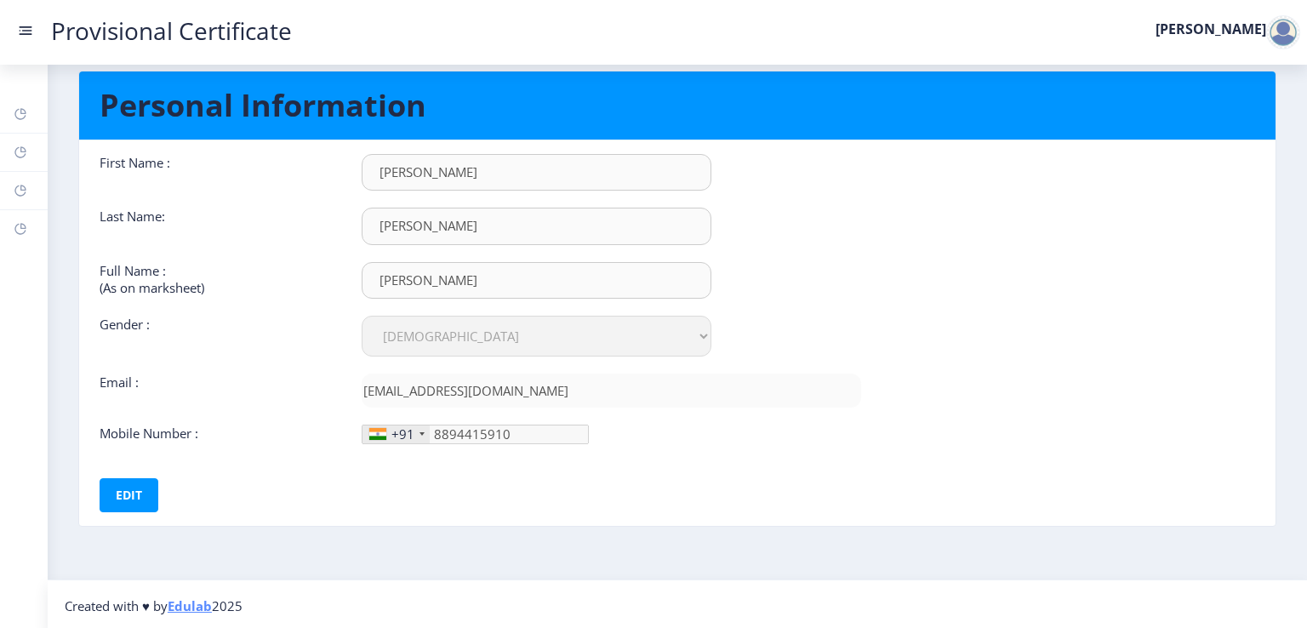
click at [27, 25] on rect at bounding box center [25, 30] width 17 height 17
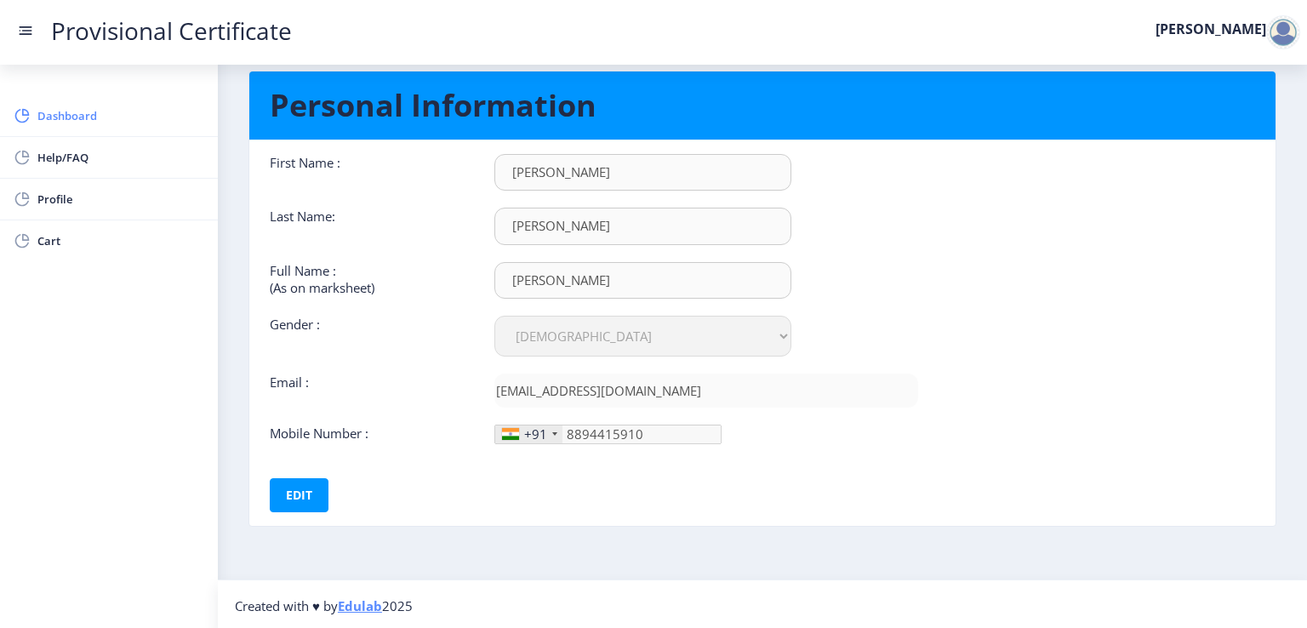
click at [76, 116] on span "Dashboard" at bounding box center [120, 116] width 167 height 20
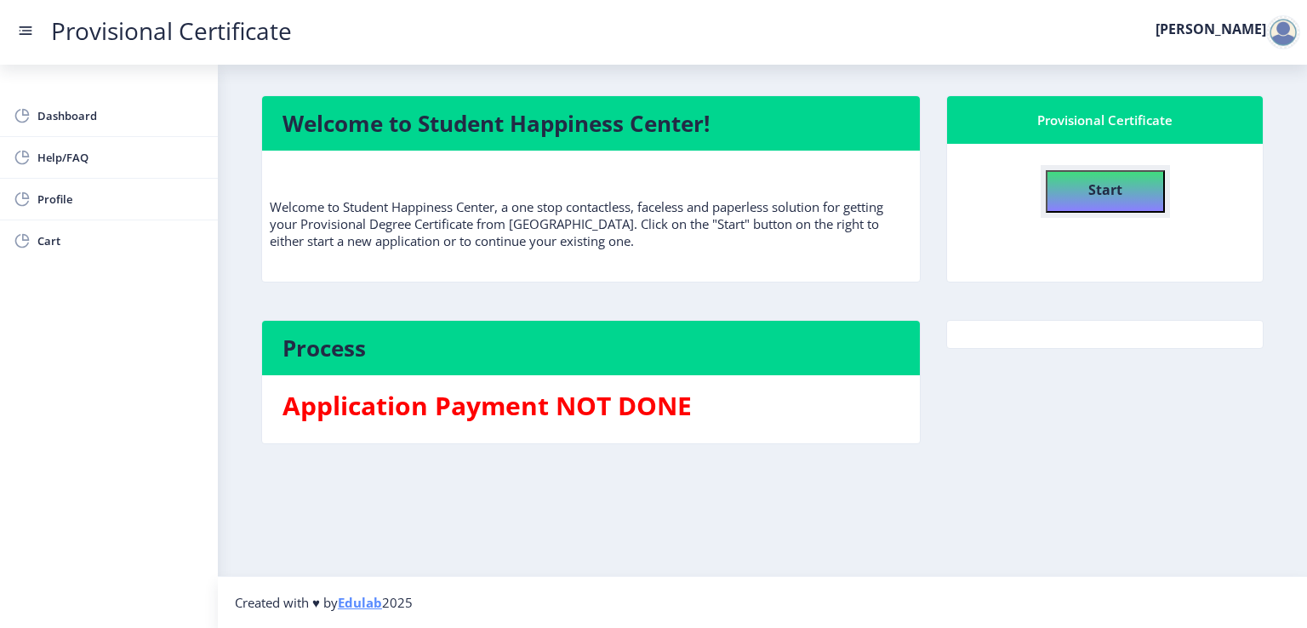
click at [1097, 186] on b "Start" at bounding box center [1105, 189] width 34 height 19
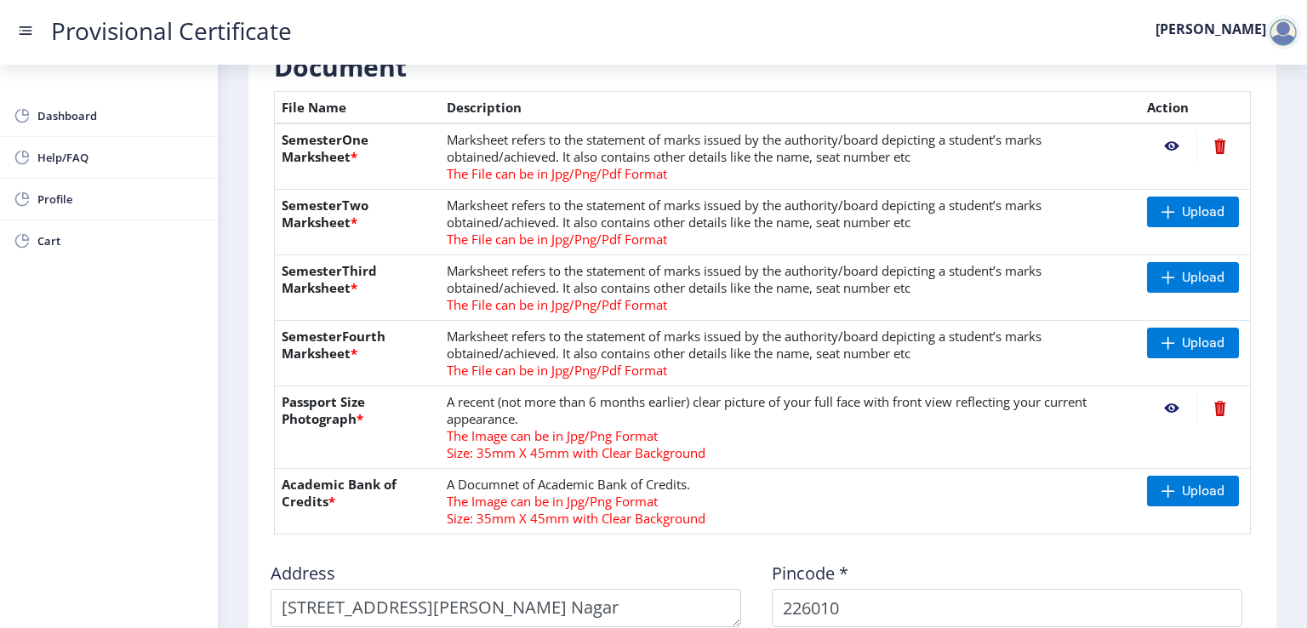
scroll to position [361, 0]
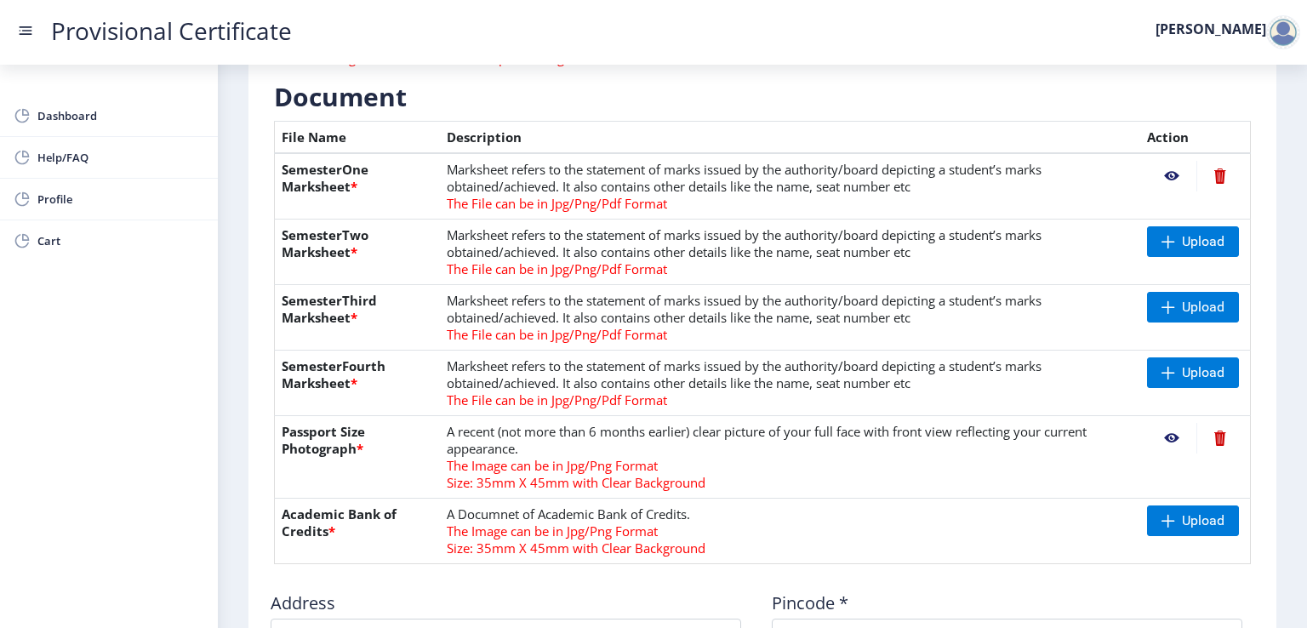
click at [1275, 31] on div at bounding box center [1283, 32] width 34 height 34
click at [1244, 121] on span "Log out" at bounding box center [1239, 124] width 109 height 20
